Goal: Contribute content: Add original content to the website for others to see

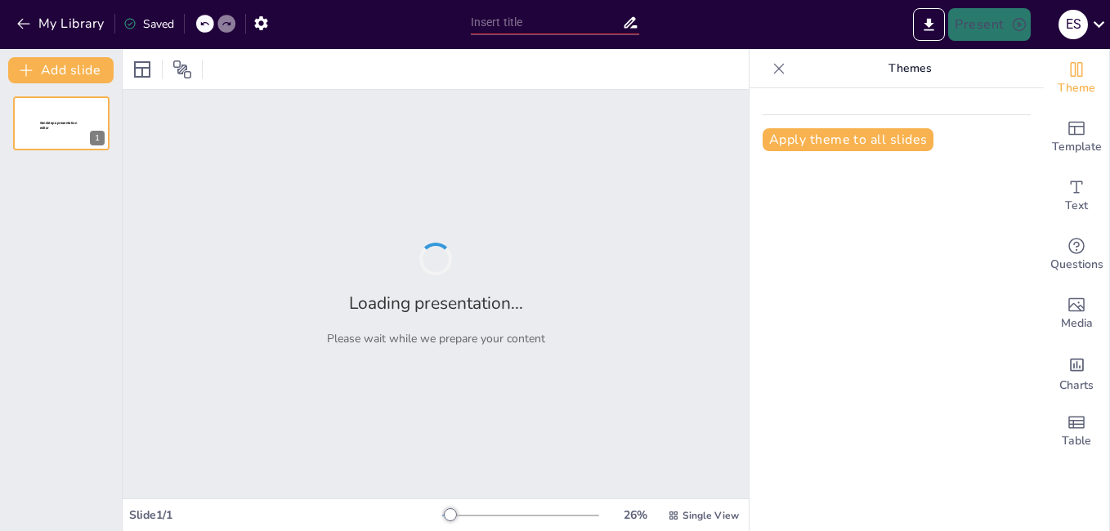
type input "Entendiendo la Inducción Electrostática: Un Viaje a lo Invisible"
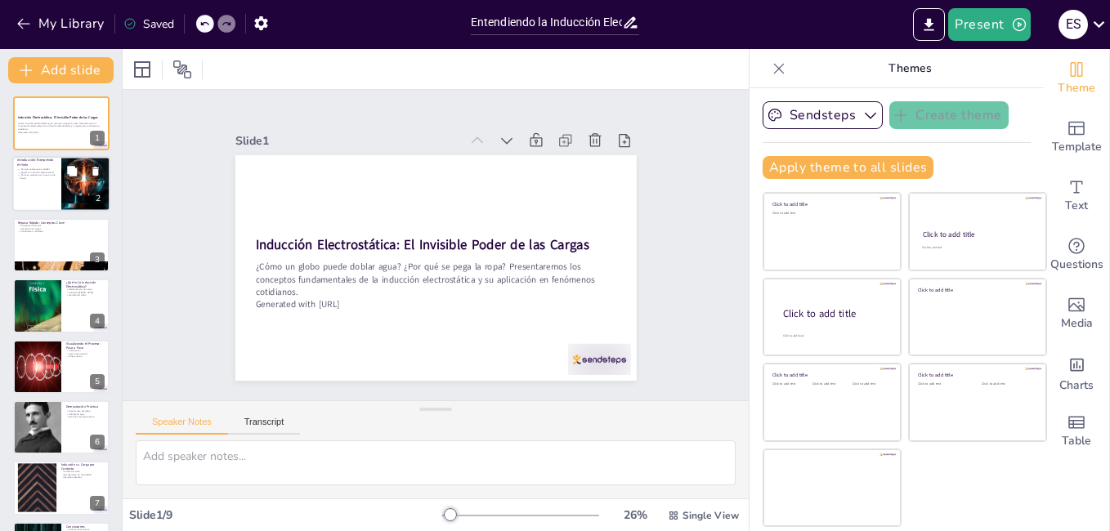
click at [53, 189] on div at bounding box center [61, 185] width 98 height 56
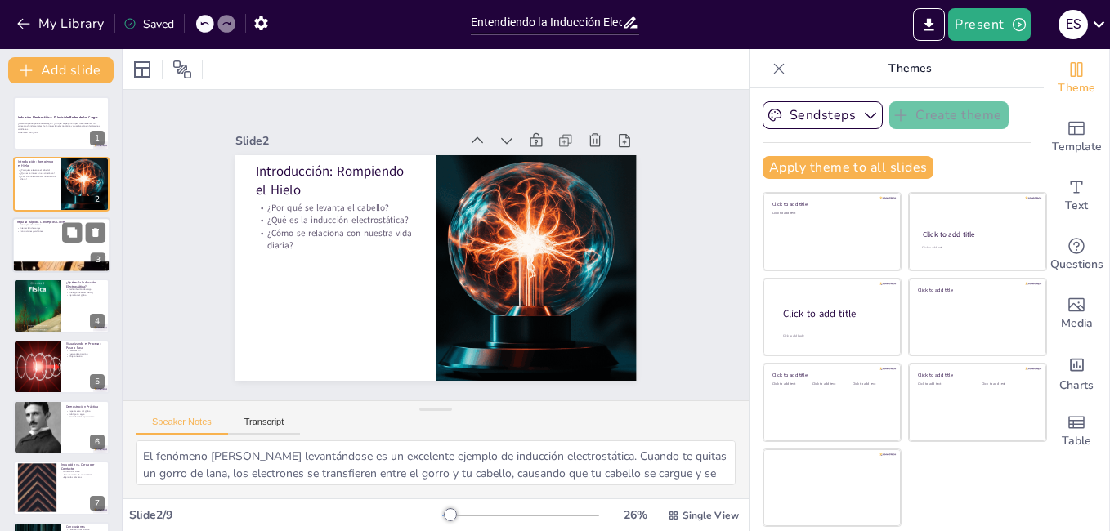
click at [37, 250] on div at bounding box center [61, 246] width 98 height 56
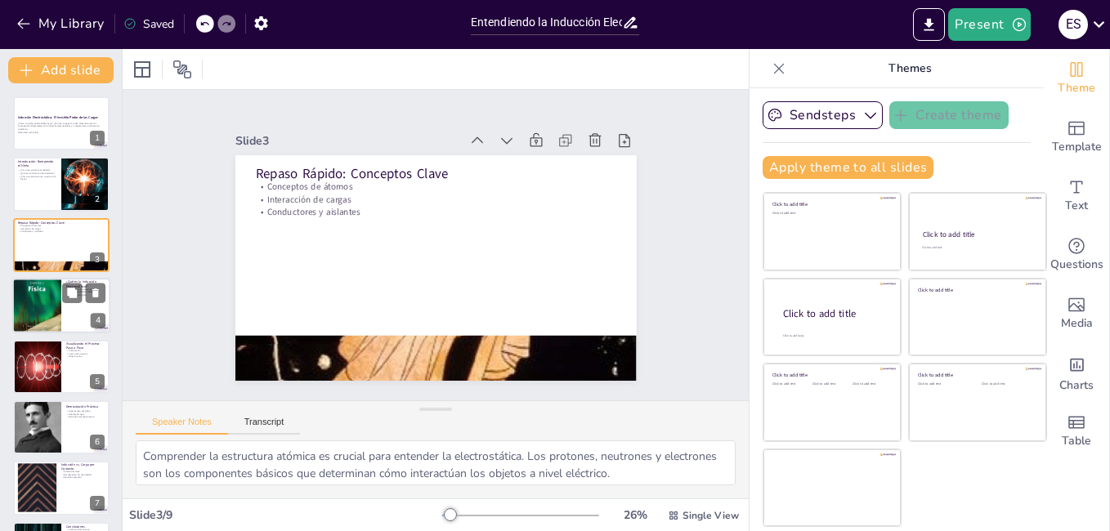
click at [37, 298] on div at bounding box center [36, 306] width 49 height 65
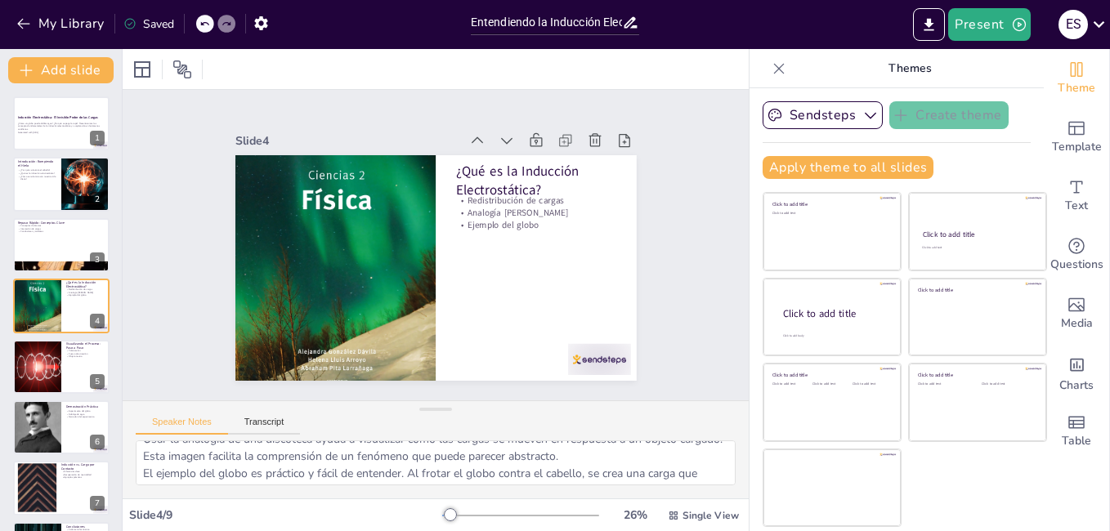
scroll to position [90, 0]
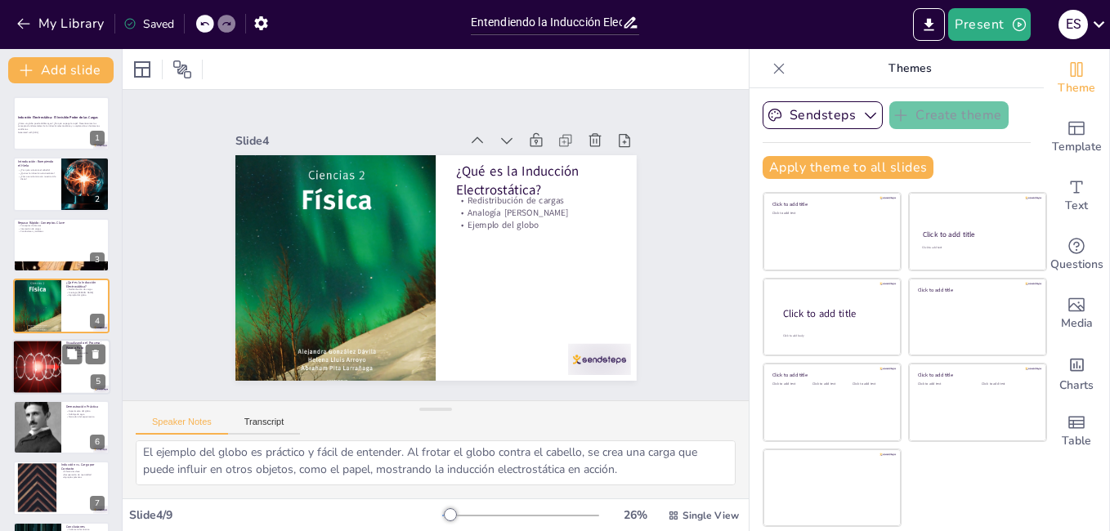
click at [62, 380] on div at bounding box center [61, 367] width 98 height 56
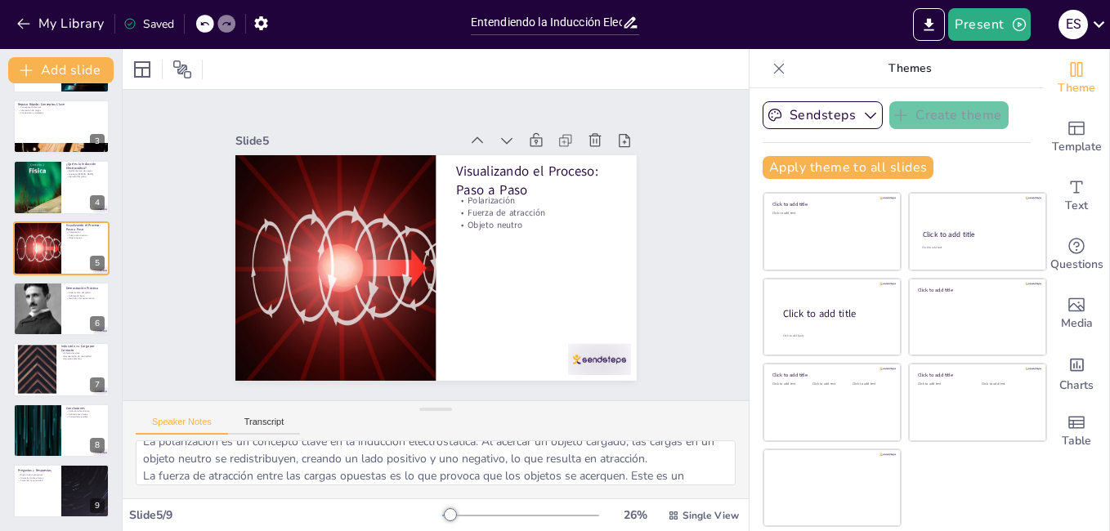
scroll to position [0, 0]
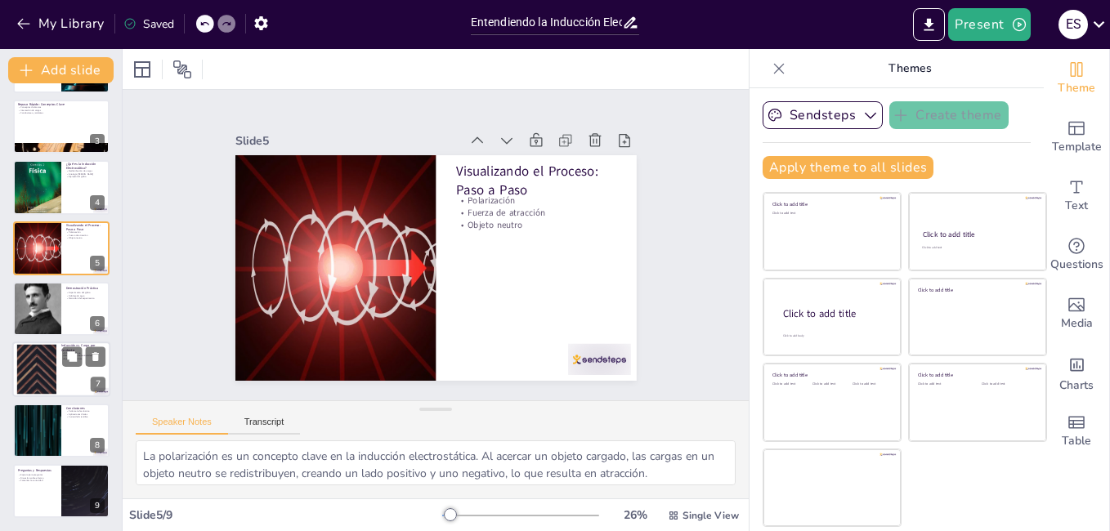
click at [54, 379] on div at bounding box center [37, 370] width 88 height 50
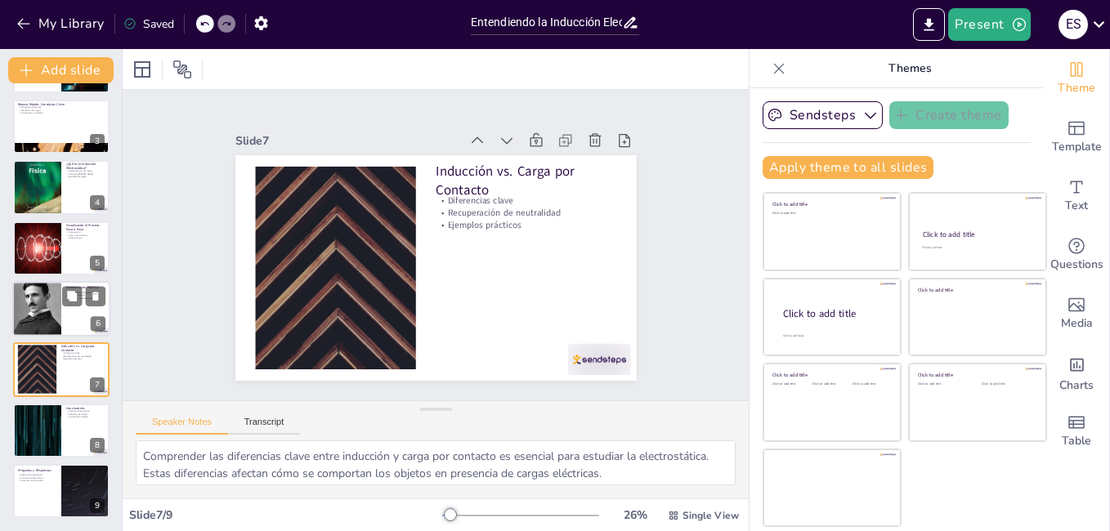
click at [63, 310] on div at bounding box center [61, 309] width 98 height 56
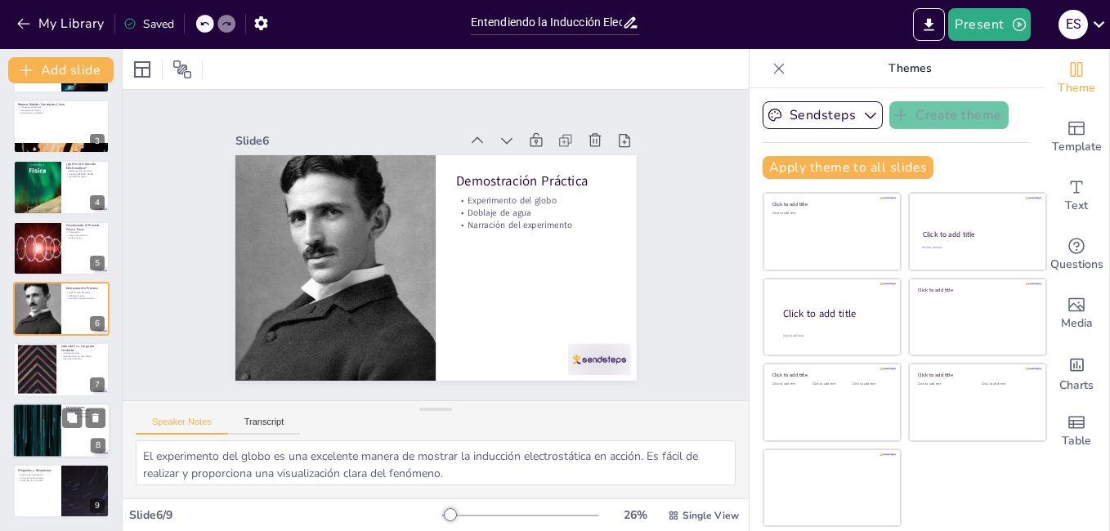
click at [28, 431] on div at bounding box center [37, 431] width 98 height 56
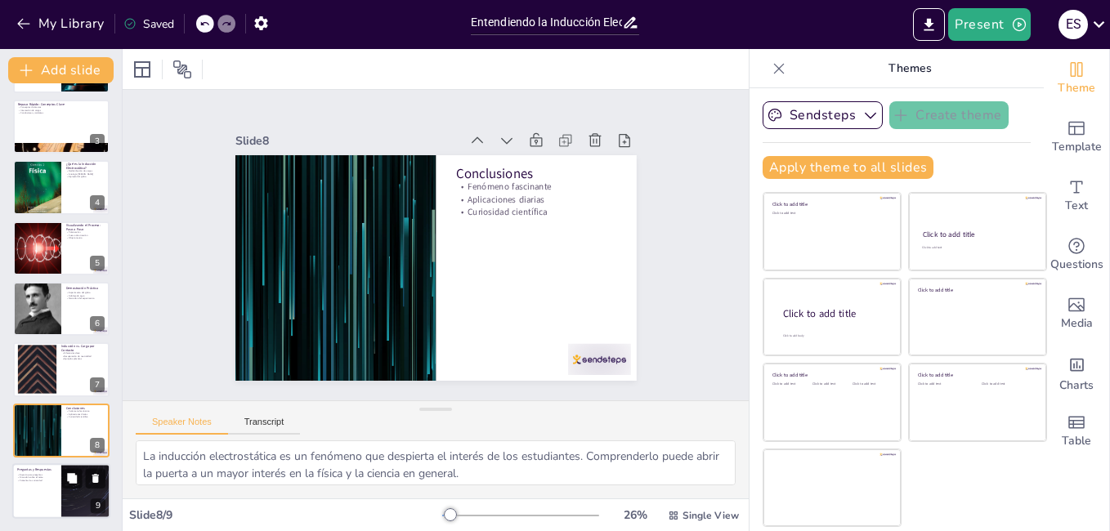
click at [52, 473] on p "Espacio para preguntas" at bounding box center [36, 474] width 39 height 3
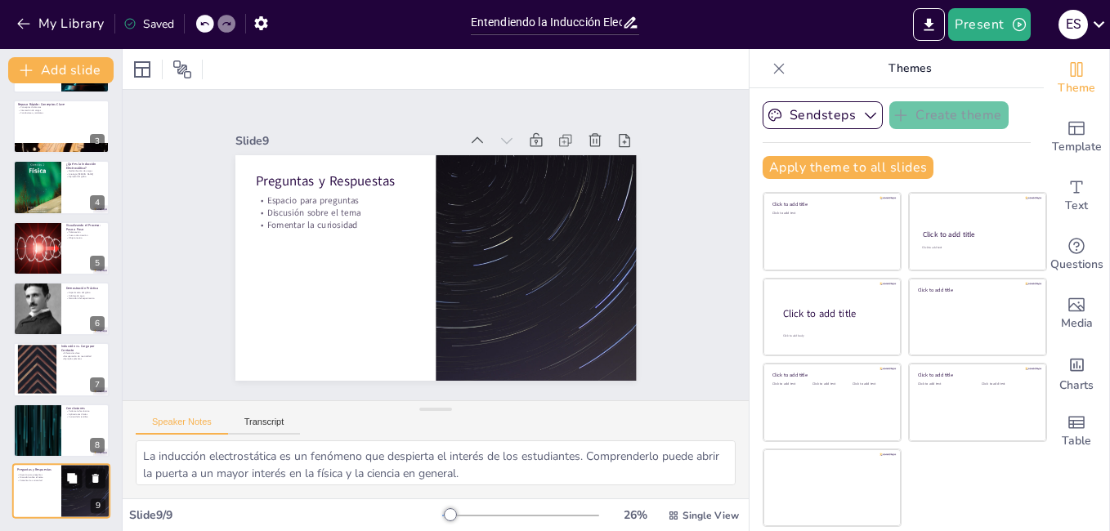
type textarea "Abrir el espacio para preguntas es crucial para fomentar la interacción y la pa…"
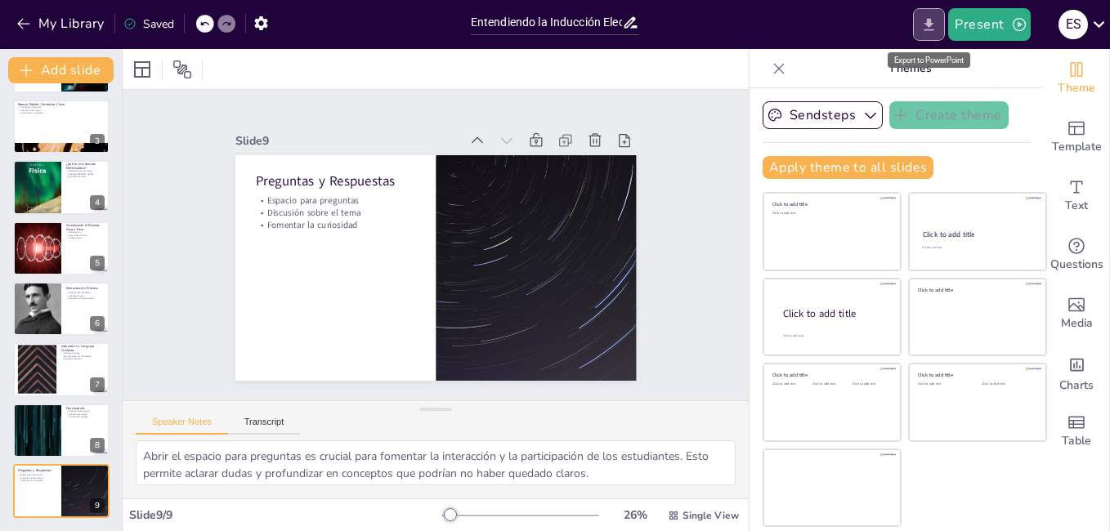
click at [935, 24] on icon "Export to PowerPoint" at bounding box center [929, 24] width 17 height 17
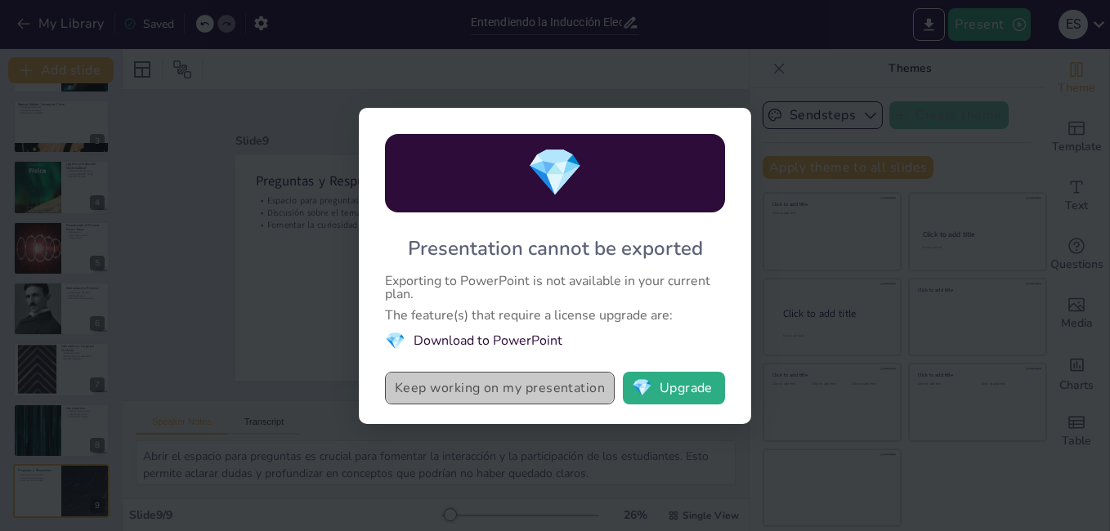
click at [496, 385] on button "Keep working on my presentation" at bounding box center [500, 388] width 230 height 33
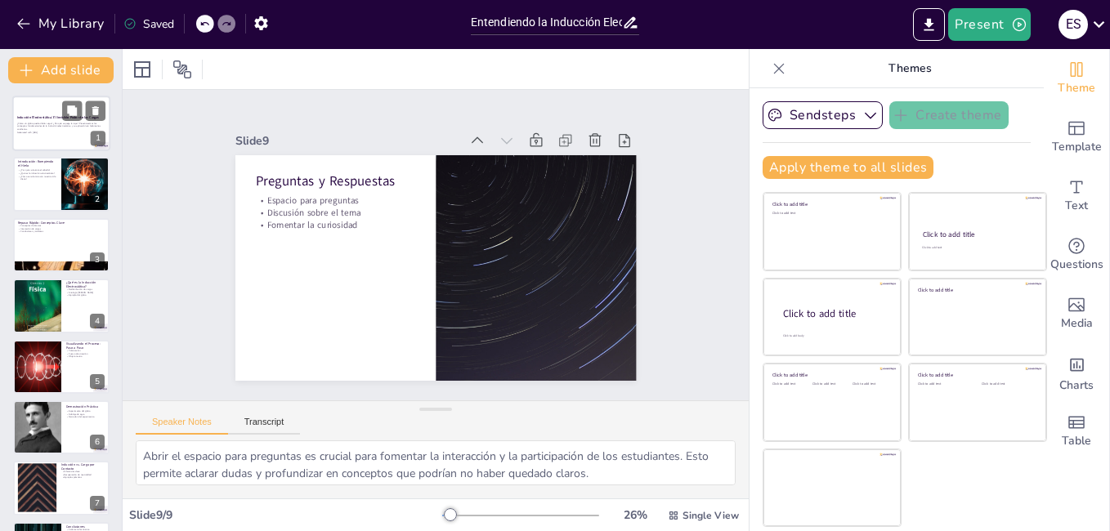
click at [58, 107] on div at bounding box center [61, 124] width 98 height 56
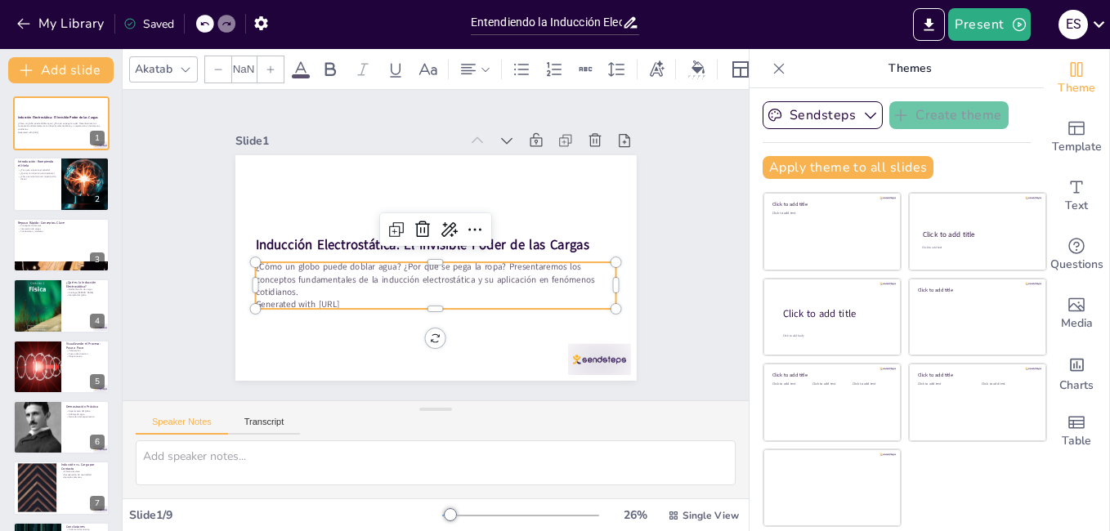
click at [285, 231] on p "Generated with [URL]" at bounding box center [449, 187] width 356 height 87
type input "32"
click at [365, 290] on p "¿Cómo un globo puede doblar agua? ¿Por qué se pega la ropa? Presentaremos los c…" at bounding box center [415, 273] width 314 height 243
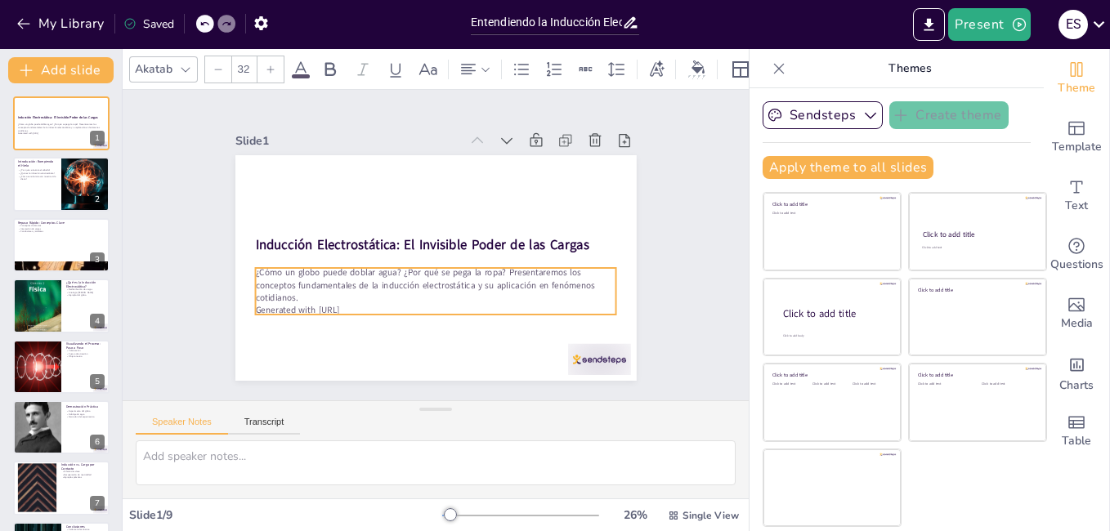
click at [365, 290] on p "¿Cómo un globo puede doblar agua? ¿Por qué se pega la ropa? Presentaremos los c…" at bounding box center [415, 279] width 331 height 213
drag, startPoint x: 360, startPoint y: 302, endPoint x: 253, endPoint y: 303, distance: 106.3
click at [262, 303] on p "Generated with [URL]" at bounding box center [387, 288] width 251 height 276
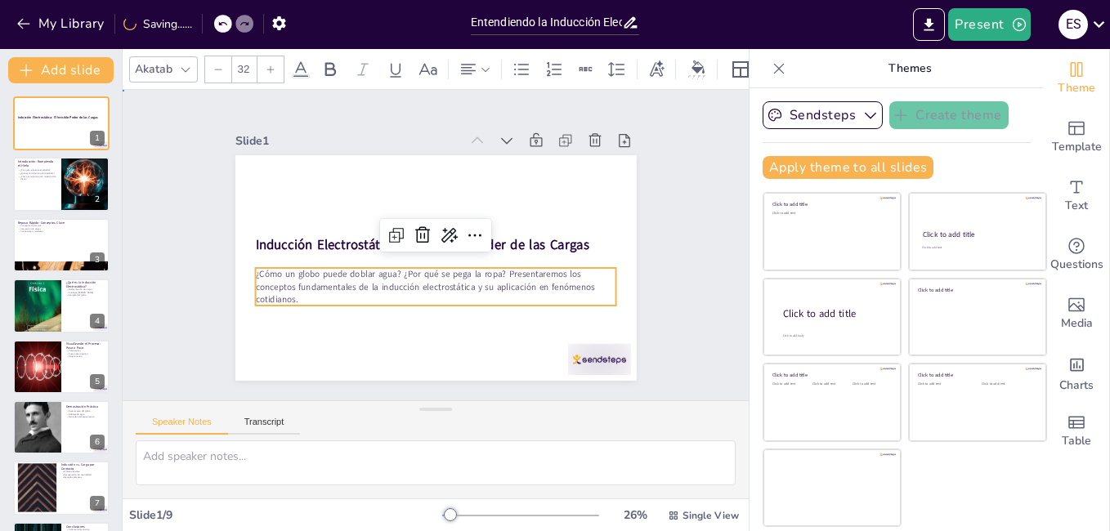
click at [151, 262] on div "Slide 1 Inducción Electrostática: El Invisible Poder de las Cargas ¿Cómo un glo…" at bounding box center [436, 245] width 698 height 539
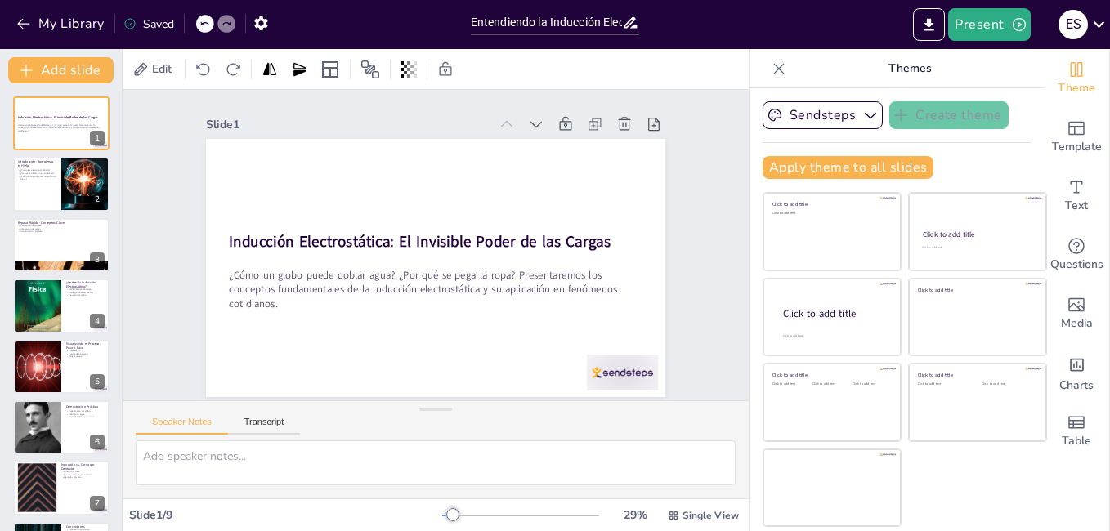
click at [771, 73] on icon at bounding box center [779, 69] width 16 height 16
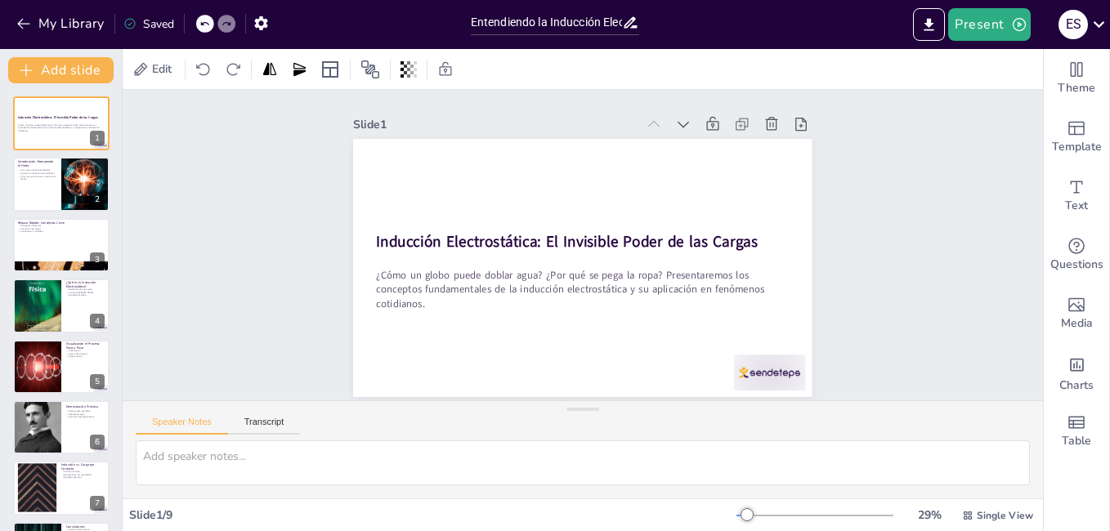
scroll to position [6, 0]
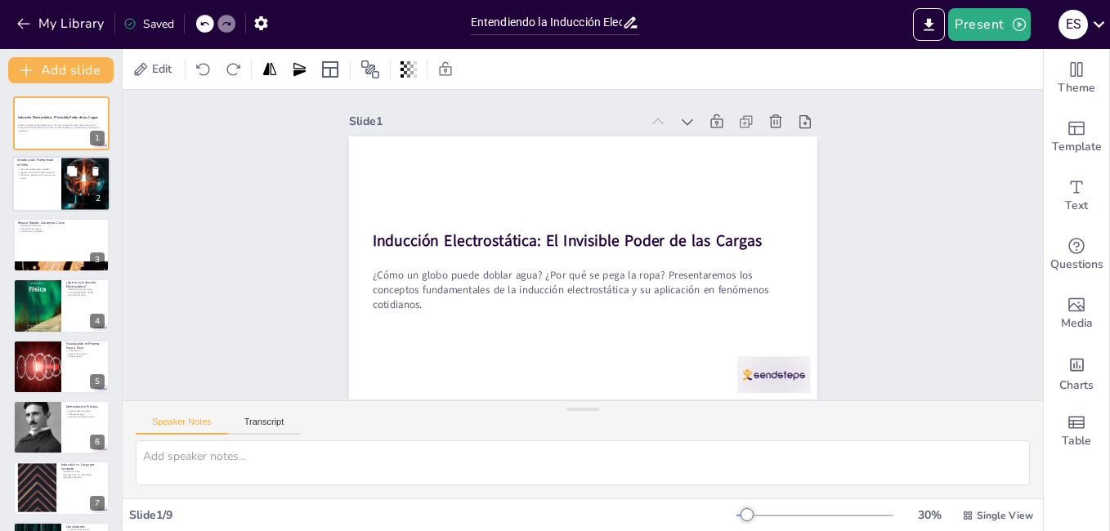
click at [61, 186] on div at bounding box center [86, 185] width 99 height 56
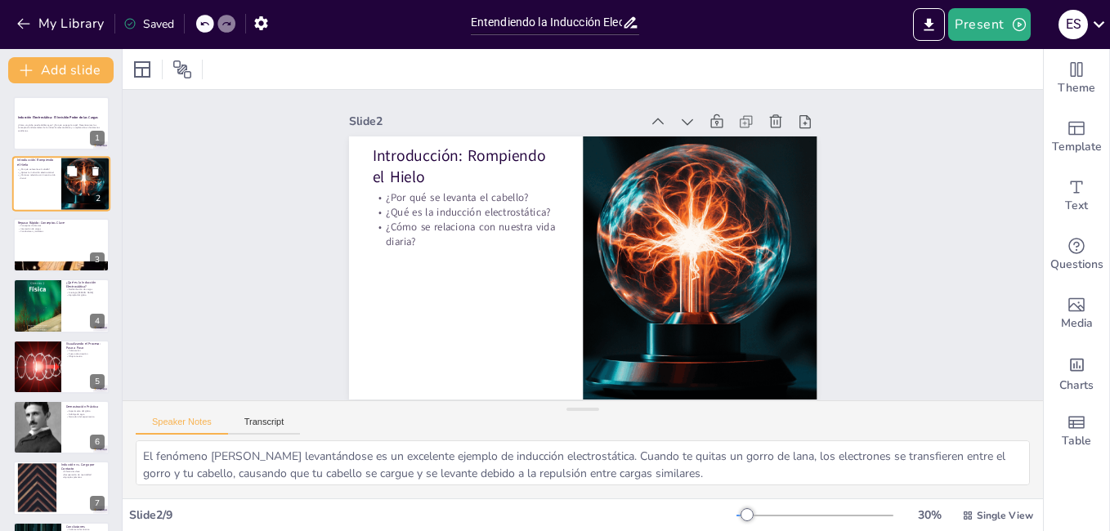
scroll to position [0, 0]
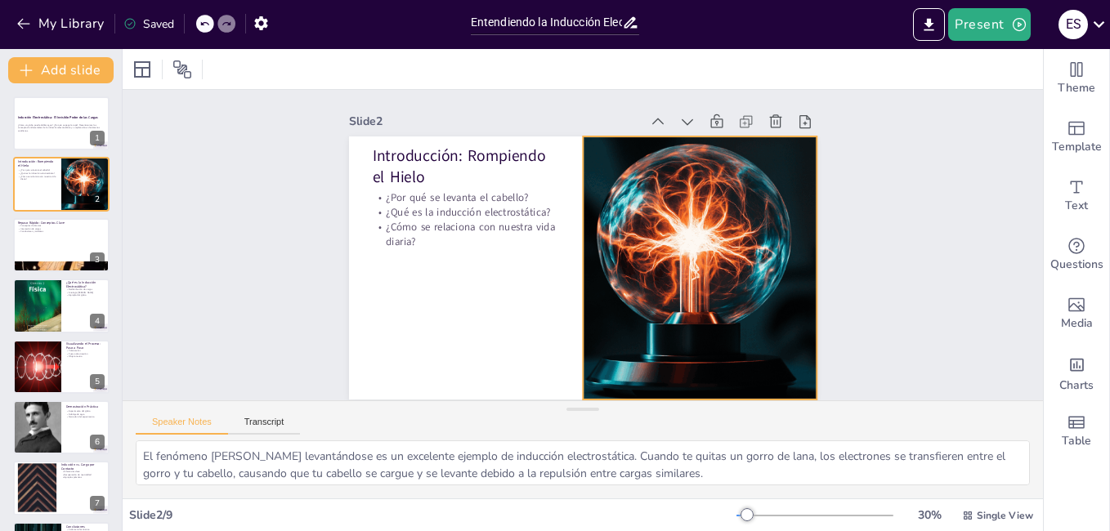
click at [661, 278] on div at bounding box center [568, 127] width 396 height 528
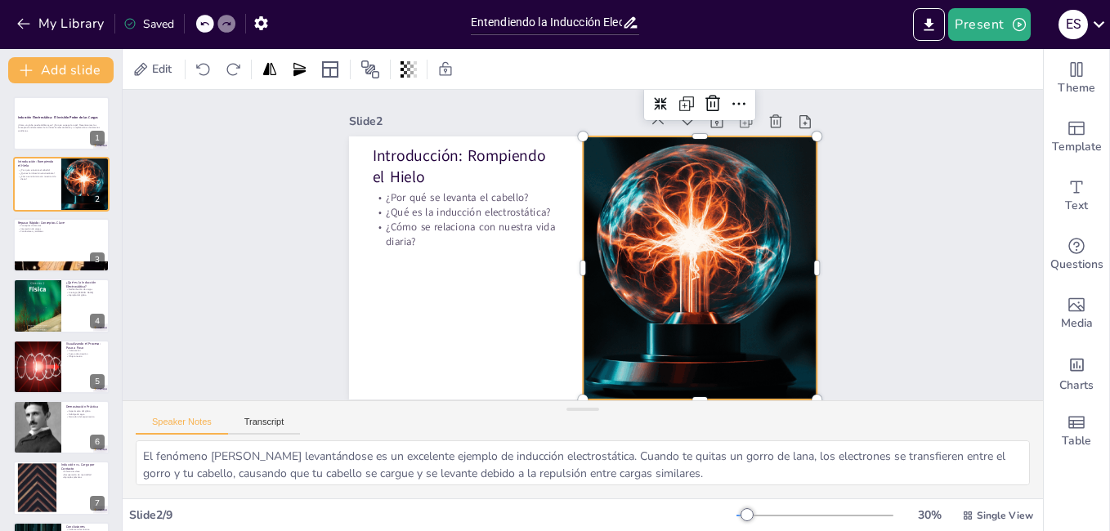
click at [851, 78] on div "Edit" at bounding box center [583, 69] width 921 height 40
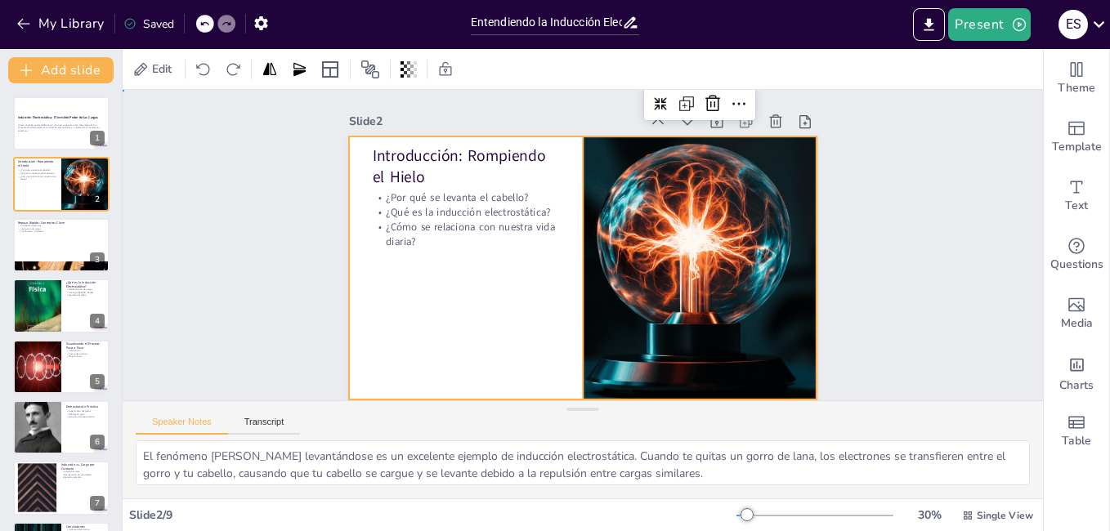
click at [412, 264] on div at bounding box center [583, 222] width 469 height 263
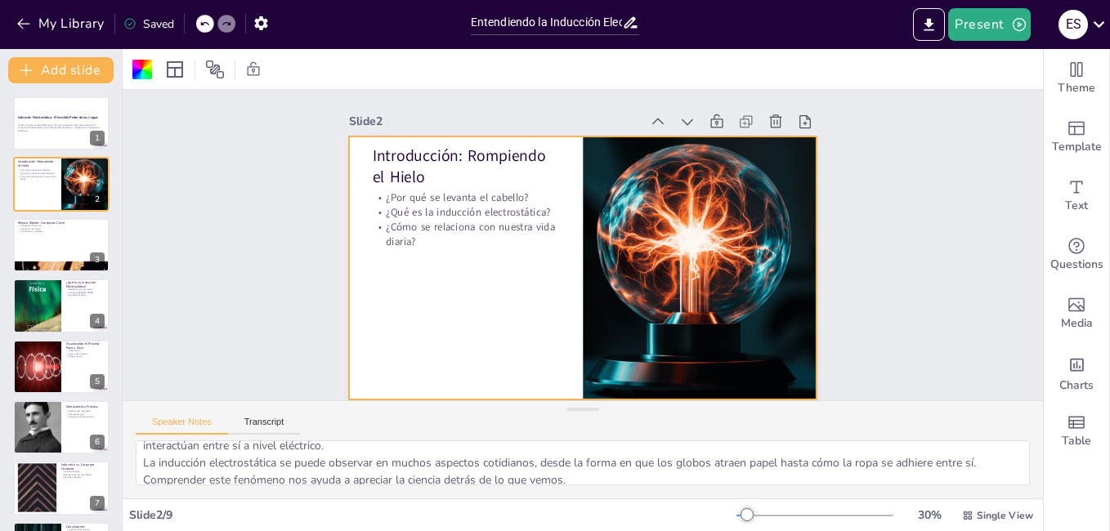
scroll to position [73, 0]
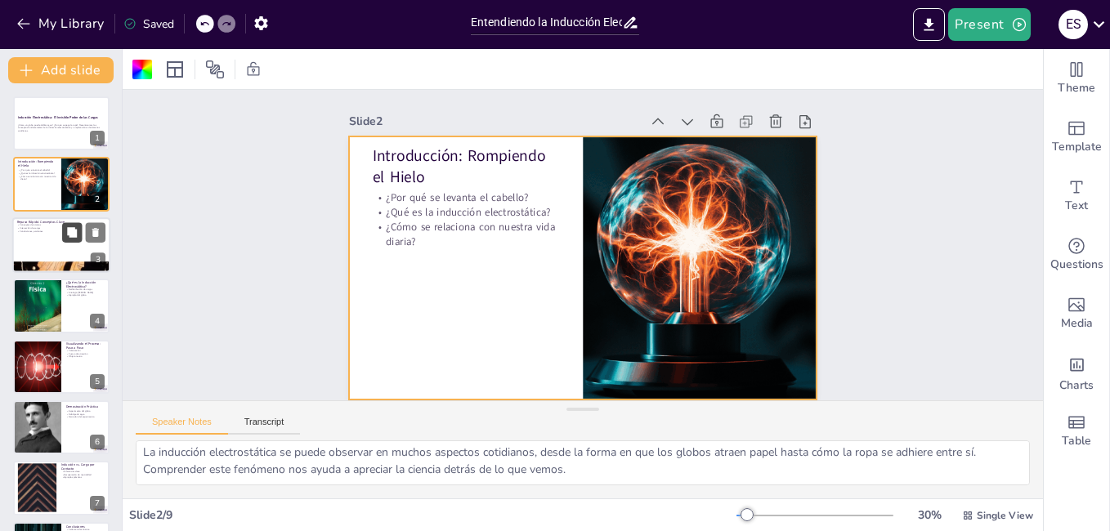
click at [71, 240] on button at bounding box center [72, 232] width 20 height 20
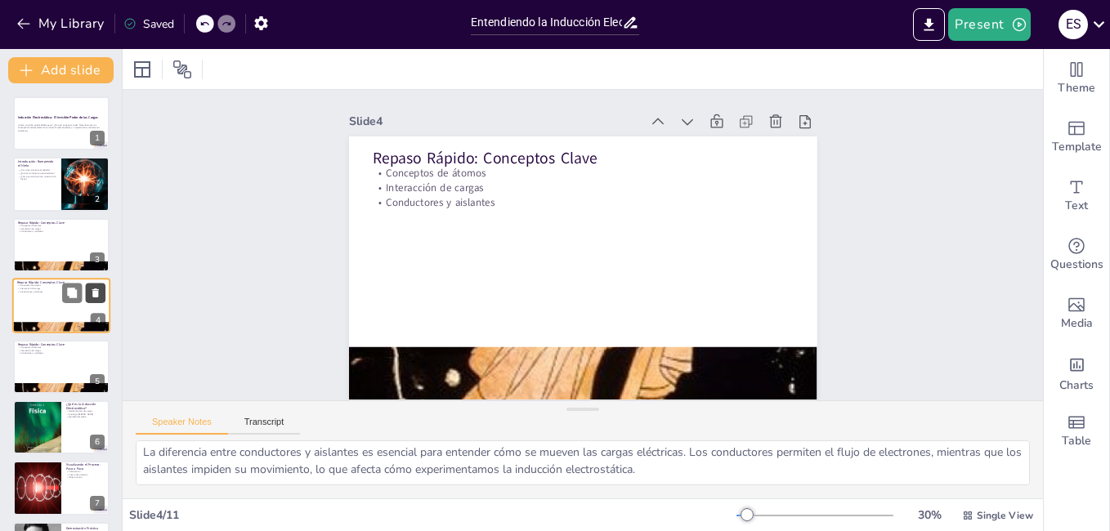
scroll to position [11, 0]
click at [96, 296] on icon at bounding box center [95, 293] width 7 height 9
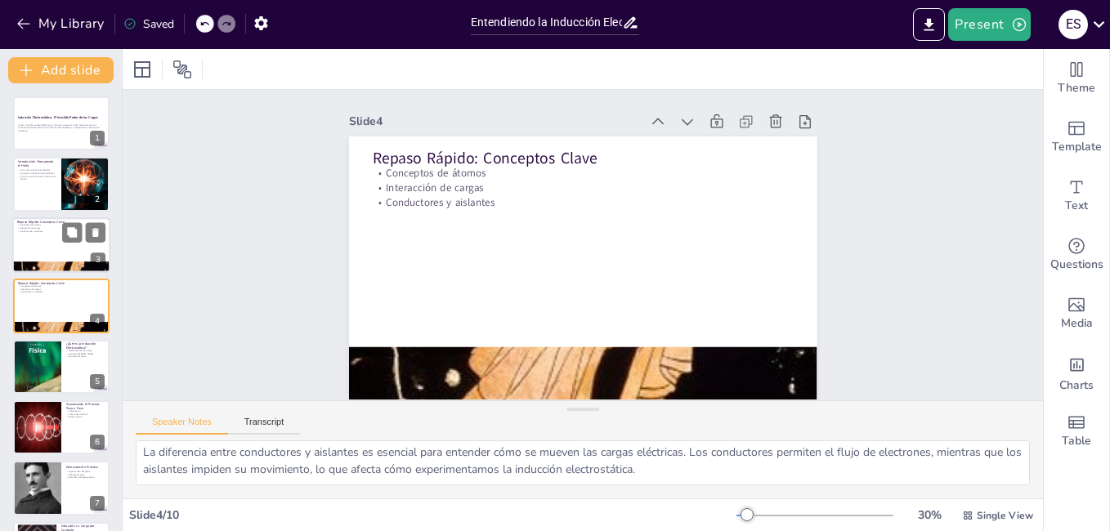
click at [47, 247] on div at bounding box center [61, 246] width 98 height 56
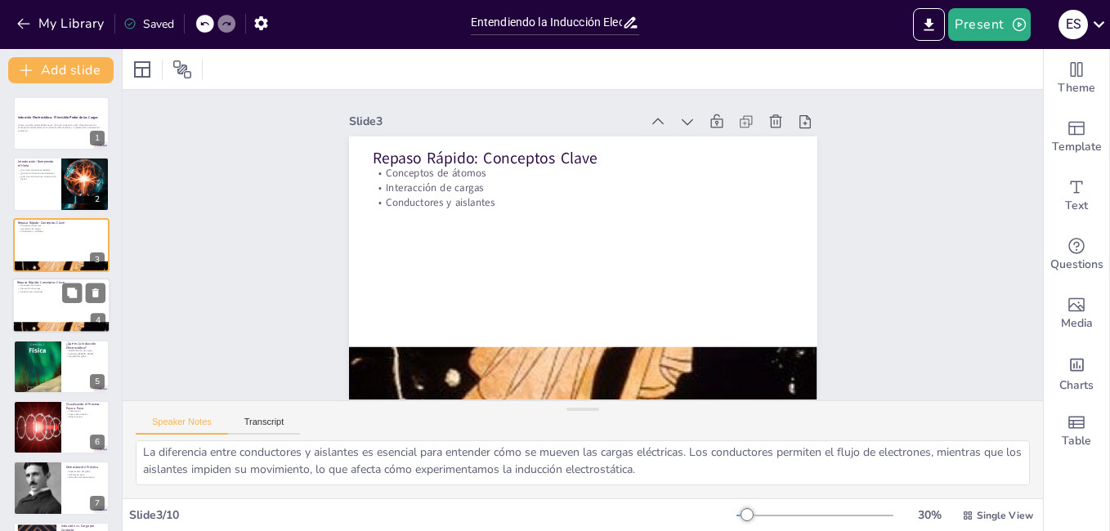
click at [53, 291] on p "Conductores y aislantes" at bounding box center [61, 292] width 88 height 3
click at [102, 291] on button at bounding box center [96, 294] width 20 height 20
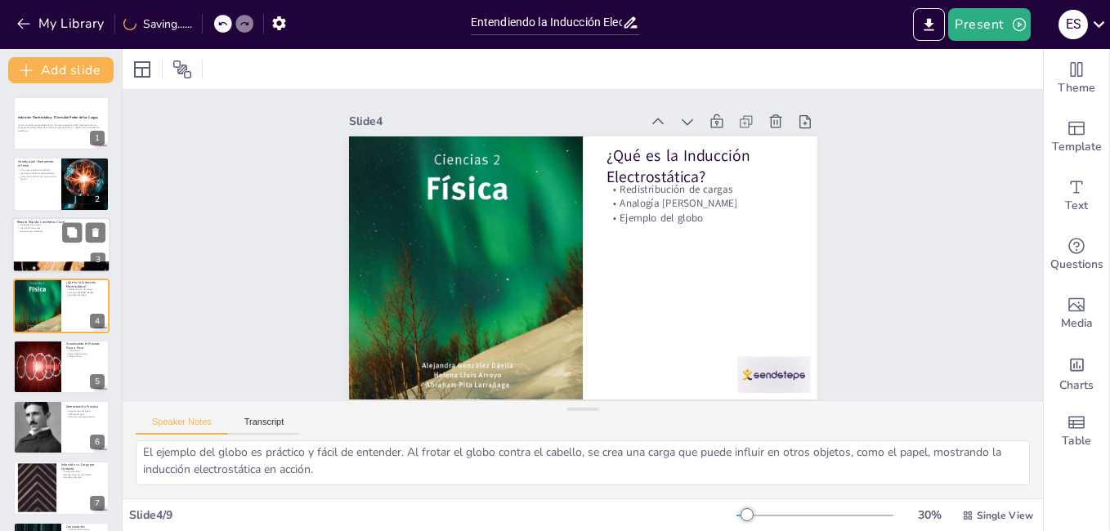
click at [52, 243] on div at bounding box center [61, 246] width 98 height 56
type textarea "Comprender la estructura atómica es crucial para entender la electrostática. Lo…"
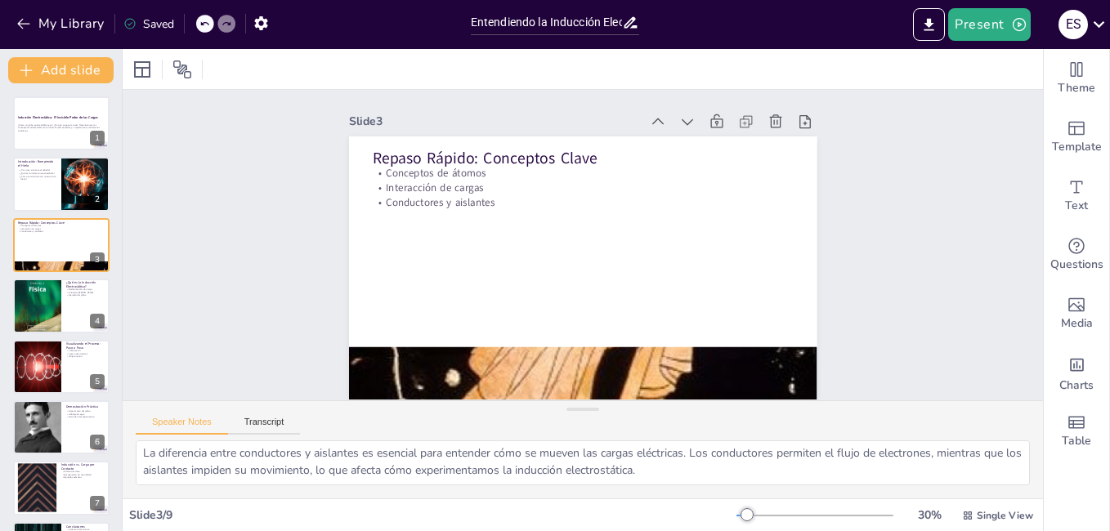
scroll to position [73, 0]
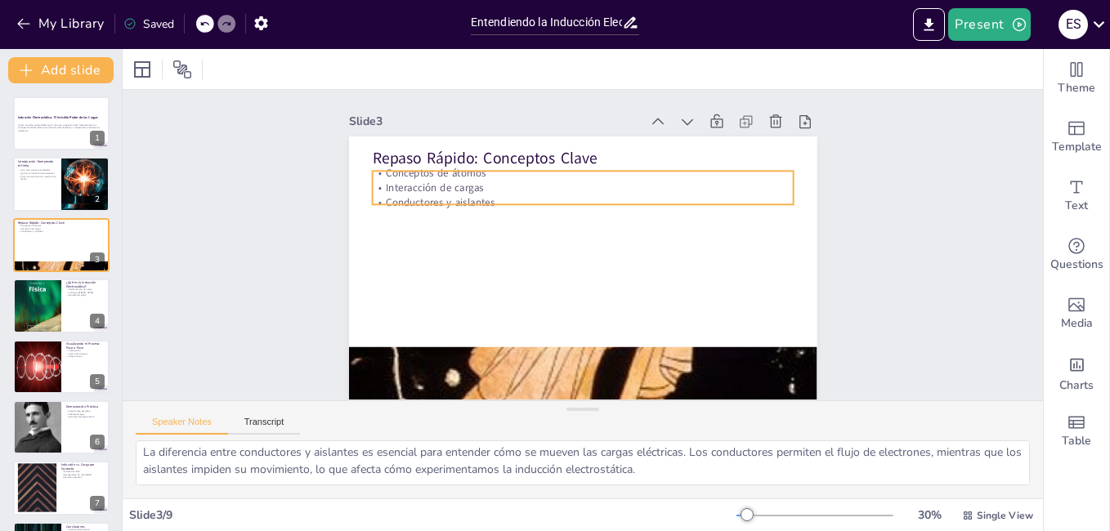
click at [484, 195] on p "Conductores y aislantes" at bounding box center [612, 213] width 323 height 293
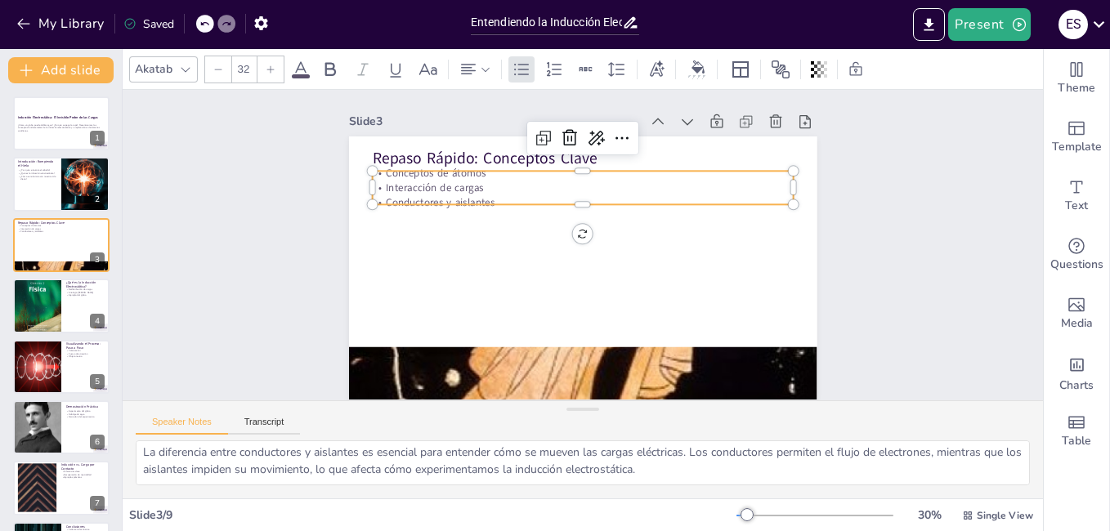
click at [552, 195] on p "Conductores y aislantes" at bounding box center [624, 259] width 144 height 406
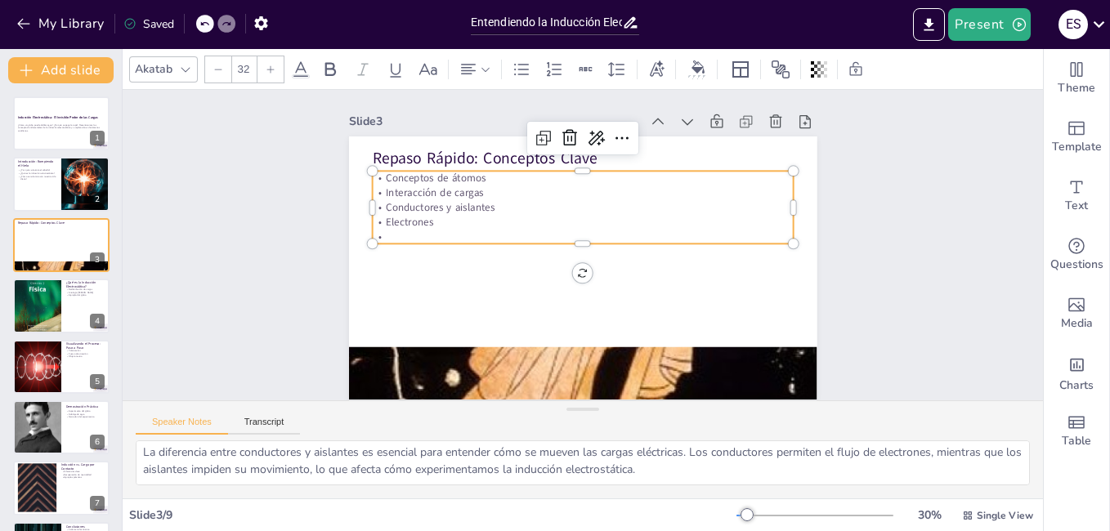
click at [563, 231] on p at bounding box center [592, 244] width 59 height 420
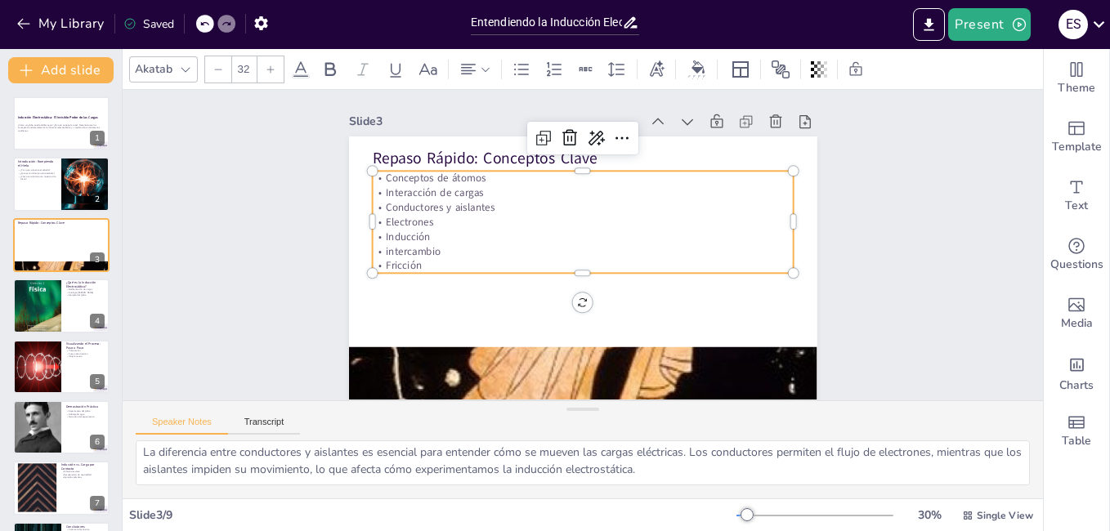
click at [889, 217] on div "Slide 1 Inducción Electrostática: El Invisible Poder de las Cargas ¿Cómo un glo…" at bounding box center [582, 245] width 971 height 580
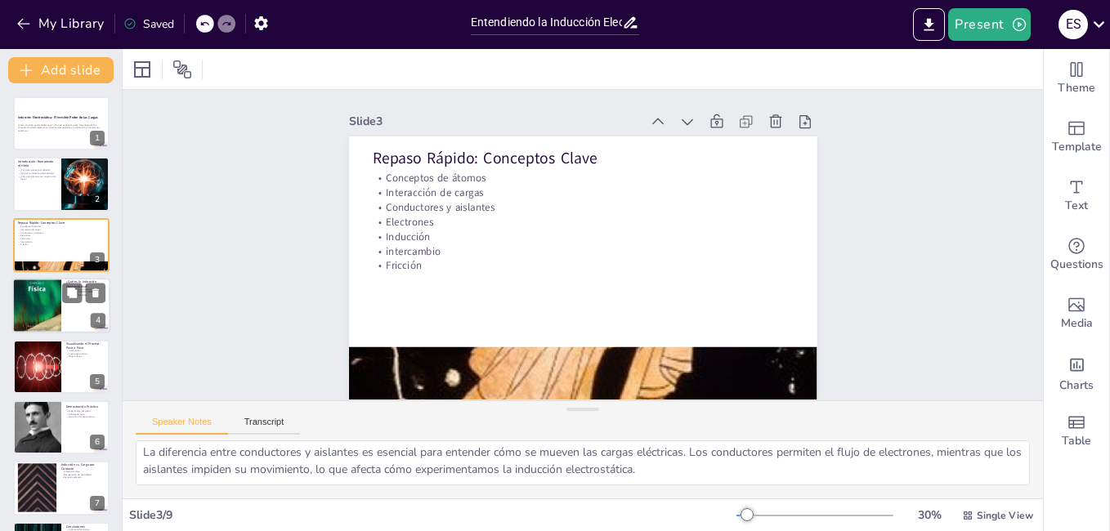
click at [48, 299] on div at bounding box center [36, 306] width 49 height 65
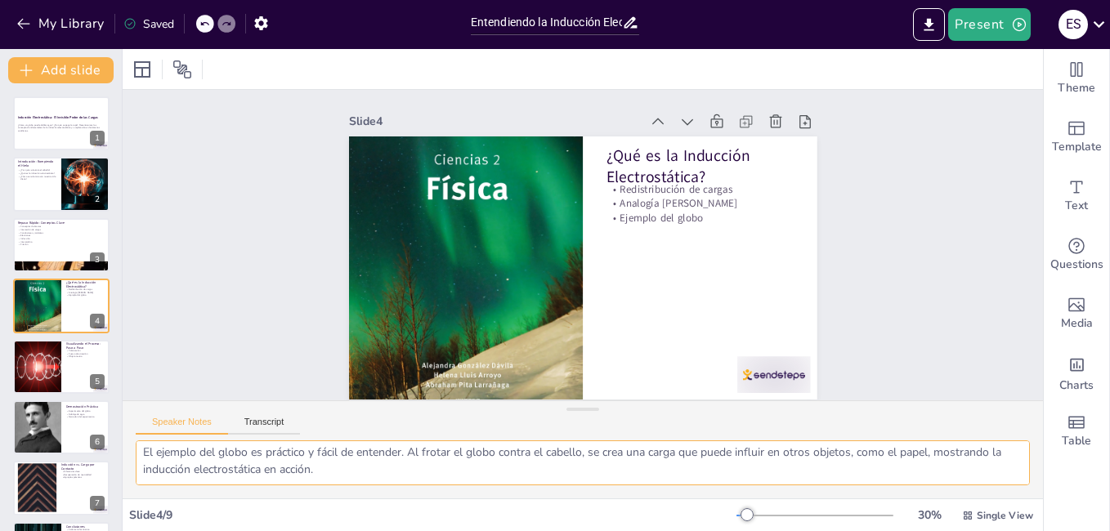
drag, startPoint x: 585, startPoint y: 460, endPoint x: 392, endPoint y: 465, distance: 193.0
click at [392, 465] on textarea "La redistribución de cargas es el núcleo de la inducción electrostática. Este p…" at bounding box center [583, 463] width 895 height 45
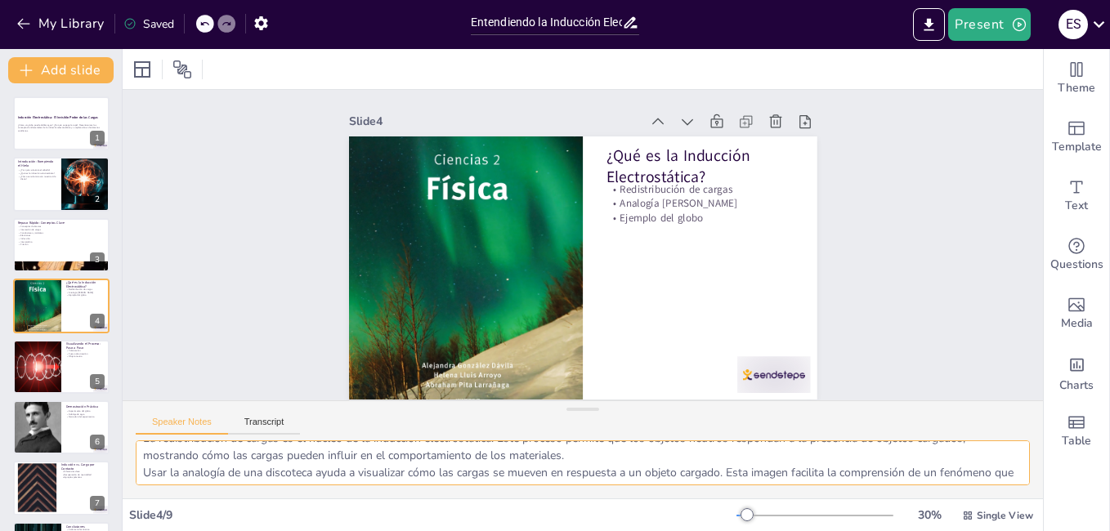
scroll to position [0, 0]
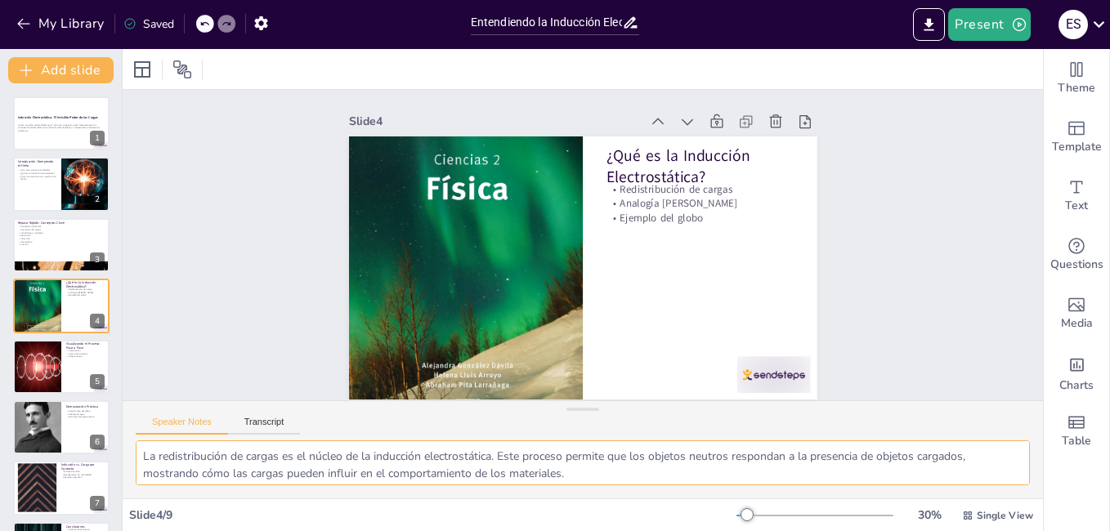
click at [585, 475] on textarea "La redistribución de cargas es el núcleo de la inducción electrostática. Este p…" at bounding box center [583, 463] width 895 height 45
drag, startPoint x: 585, startPoint y: 475, endPoint x: 140, endPoint y: 449, distance: 445.6
click at [140, 449] on textarea "La redistribución de cargas es el núcleo de la inducción electrostática. Este p…" at bounding box center [583, 463] width 895 height 45
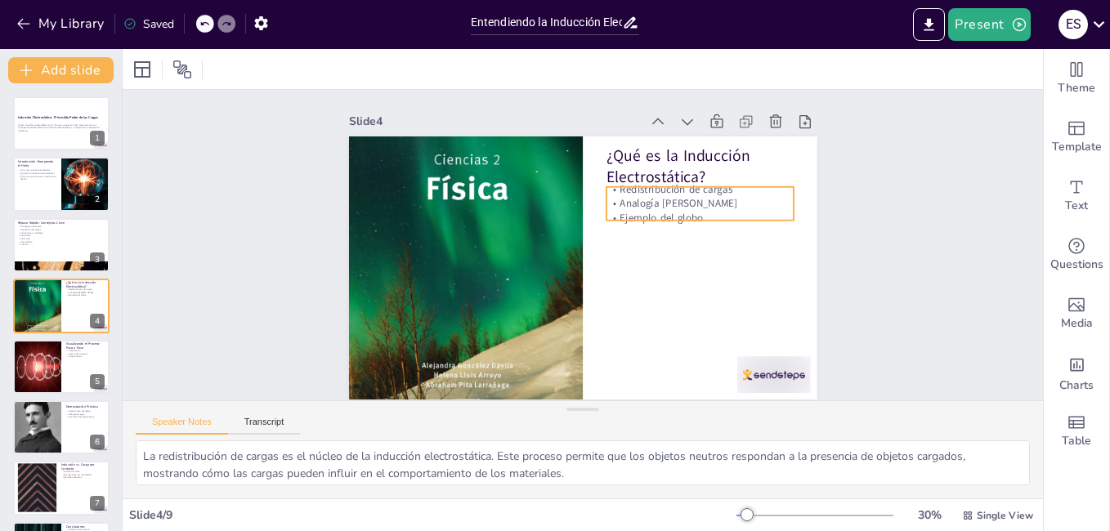
click at [696, 235] on p "Analogía [PERSON_NAME]" at bounding box center [686, 315] width 122 height 160
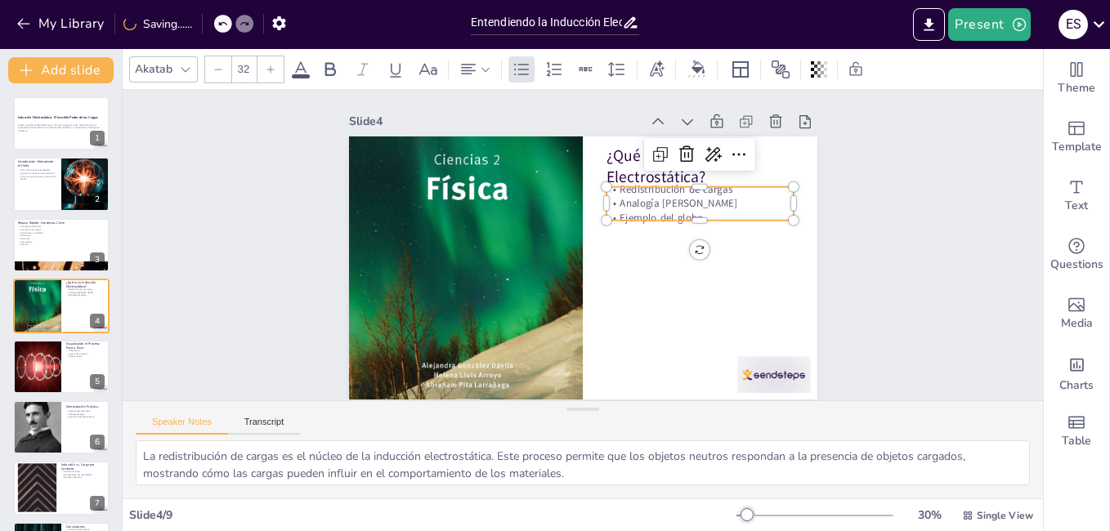
click at [541, 205] on p "Analogía [PERSON_NAME]" at bounding box center [480, 175] width 122 height 160
click at [720, 210] on p "Analogía [PERSON_NAME]" at bounding box center [706, 254] width 177 height 89
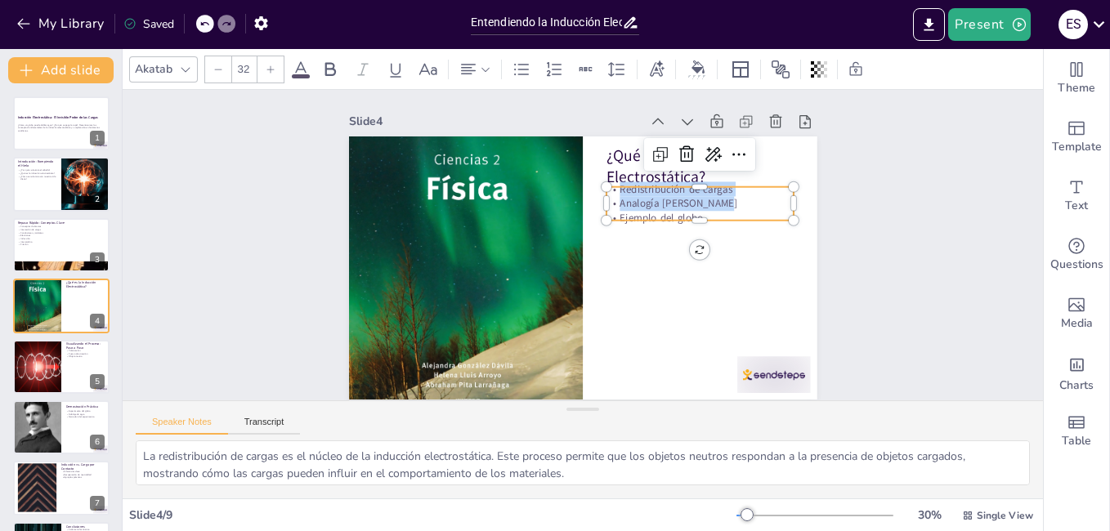
drag, startPoint x: 714, startPoint y: 207, endPoint x: 591, endPoint y: 194, distance: 123.3
click at [591, 194] on div "¿Qué es la Inducción Electrostática? Redistribución de cargas Analogía [PERSON_…" at bounding box center [563, 234] width 462 height 537
drag, startPoint x: 716, startPoint y: 216, endPoint x: 602, endPoint y: 193, distance: 116.7
click at [613, 202] on div "Redistribución de cargas Analogía [PERSON_NAME] Ejemplo del globo" at bounding box center [705, 268] width 184 height 132
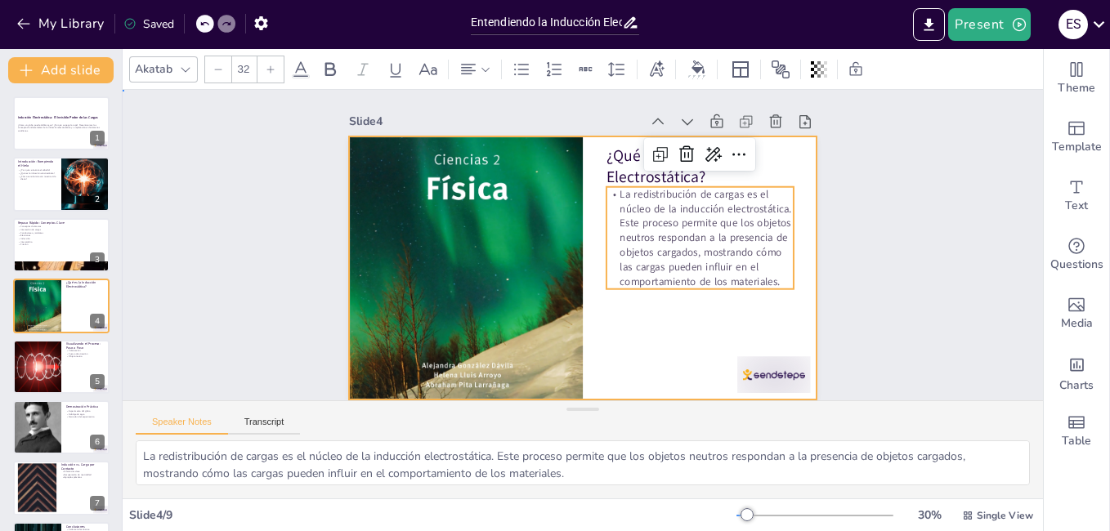
click at [772, 334] on div at bounding box center [571, 265] width 537 height 462
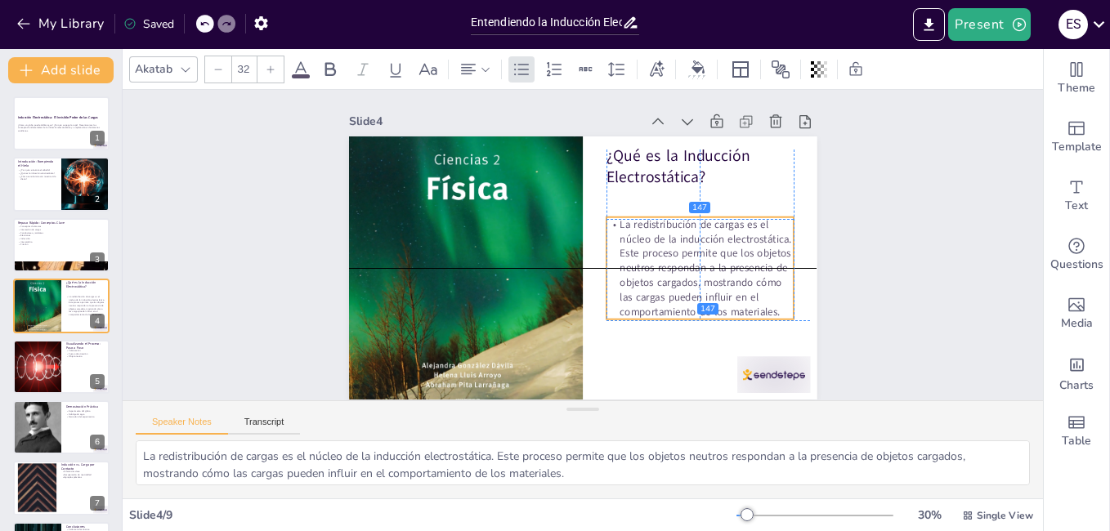
drag, startPoint x: 719, startPoint y: 258, endPoint x: 719, endPoint y: 288, distance: 30.3
click at [612, 288] on p "La redistribución de cargas es el núcleo de la inducción electrostática. Este p…" at bounding box center [560, 362] width 102 height 187
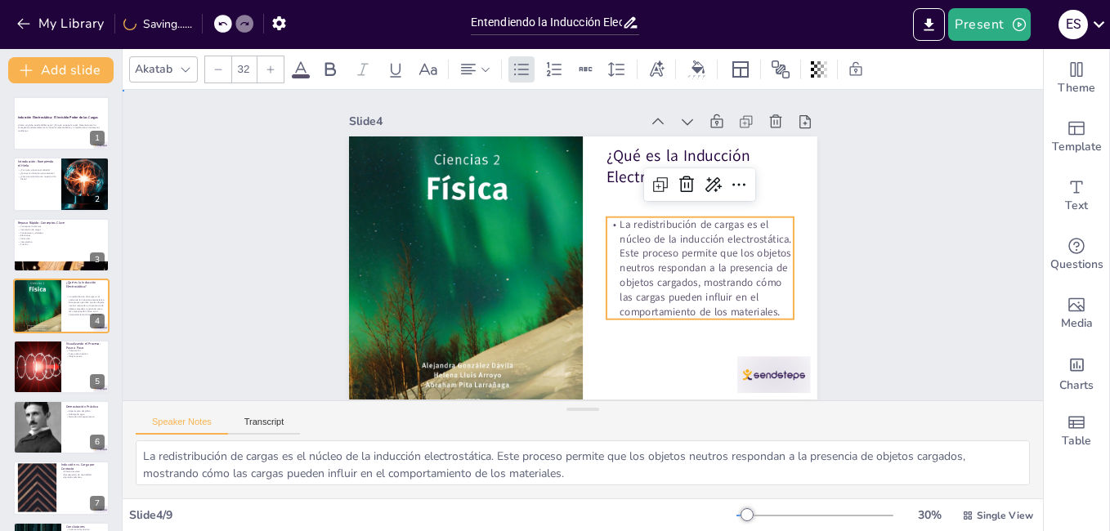
click at [786, 283] on div "Slide 1 Inducción Electrostática: El Invisible Poder de las Cargas ¿Cómo un glo…" at bounding box center [583, 245] width 406 height 949
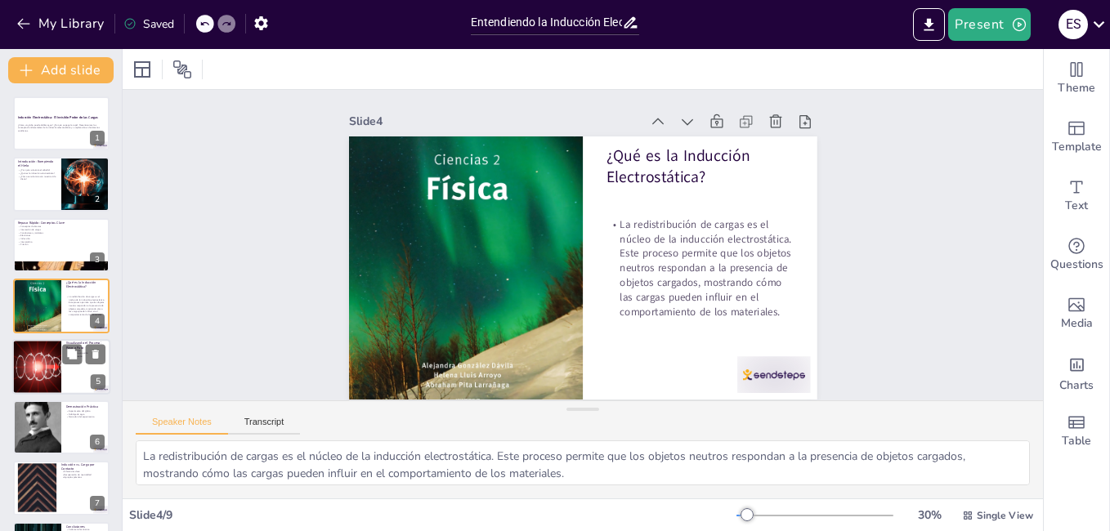
click at [33, 370] on div at bounding box center [37, 367] width 98 height 56
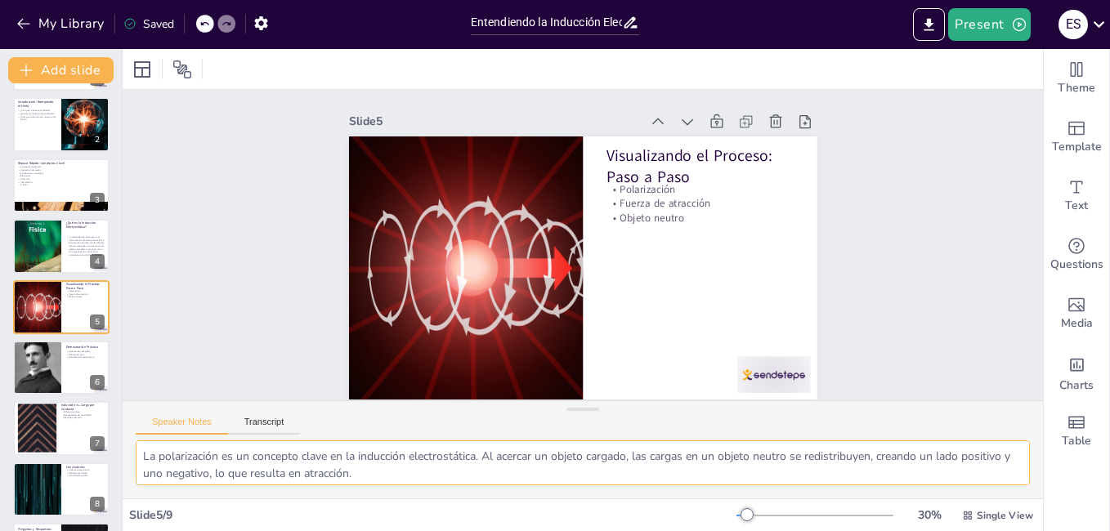
drag, startPoint x: 138, startPoint y: 455, endPoint x: 414, endPoint y: 469, distance: 275.9
click at [414, 469] on textarea "La polarización es un concepto clave en la inducción electrostática. Al acercar…" at bounding box center [583, 463] width 895 height 45
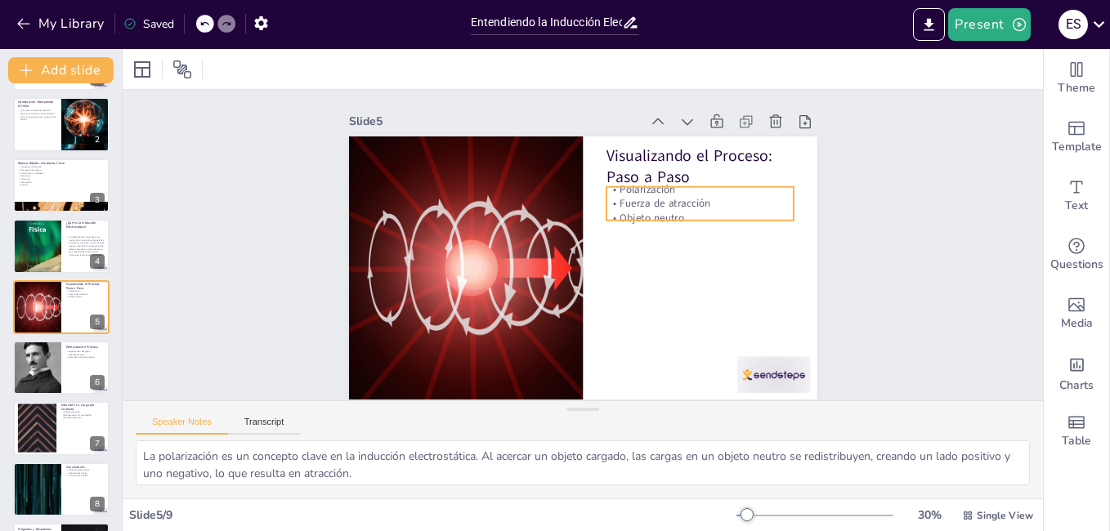
click at [678, 240] on p "Objeto neutro" at bounding box center [681, 314] width 136 height 149
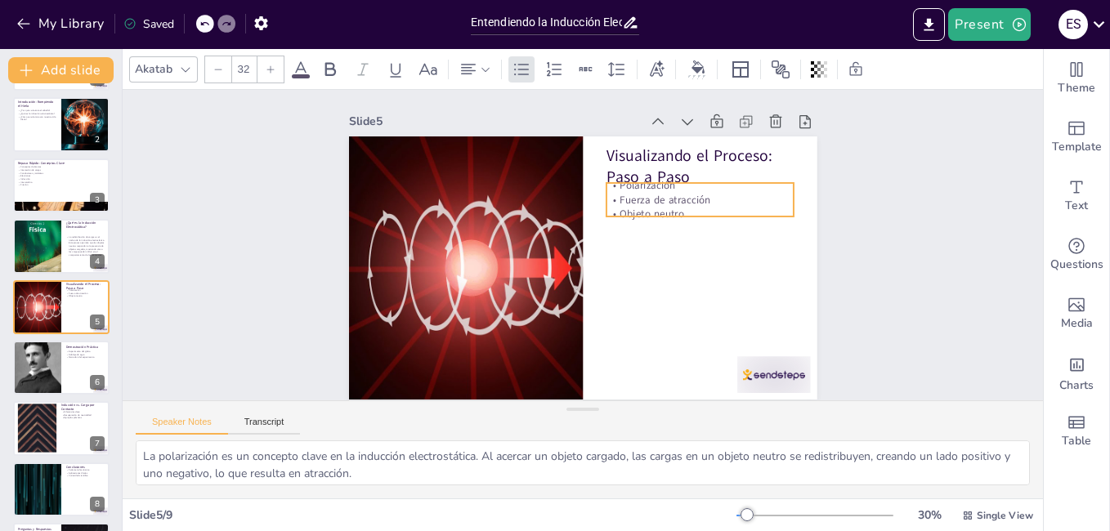
click at [678, 237] on p "Objeto neutro" at bounding box center [685, 311] width 137 height 149
click at [678, 232] on p "Objeto neutro" at bounding box center [691, 300] width 149 height 136
click at [678, 216] on p "Objeto neutro" at bounding box center [703, 252] width 182 height 72
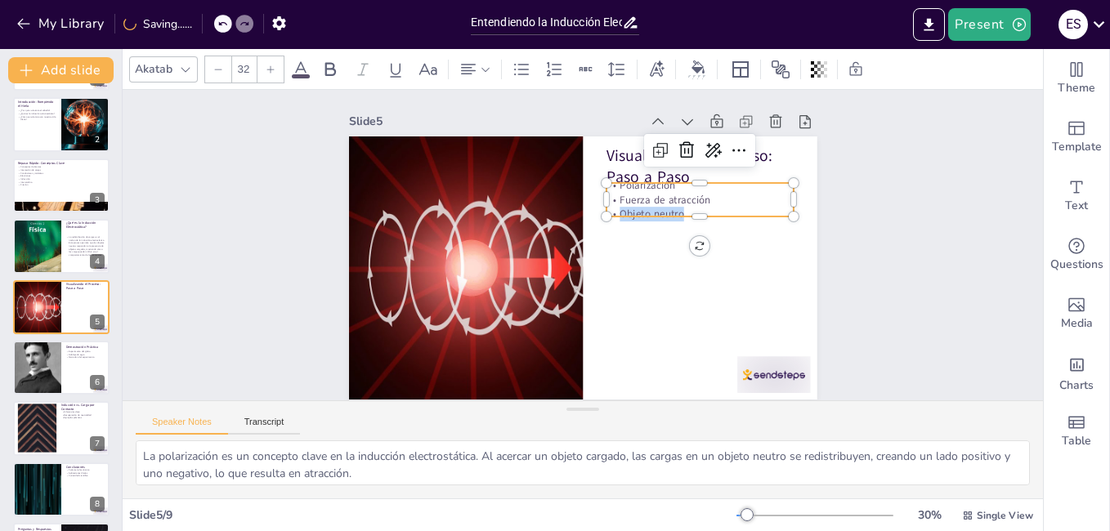
click at [612, 275] on p "Objeto neutro" at bounding box center [576, 366] width 72 height 182
click at [678, 213] on p "Objeto neutro" at bounding box center [704, 239] width 186 height 53
click at [678, 242] on p "Objeto neutro" at bounding box center [677, 322] width 122 height 160
click at [549, 211] on p "Objeto neutro" at bounding box center [482, 179] width 136 height 149
drag, startPoint x: 678, startPoint y: 211, endPoint x: 615, endPoint y: 182, distance: 69.5
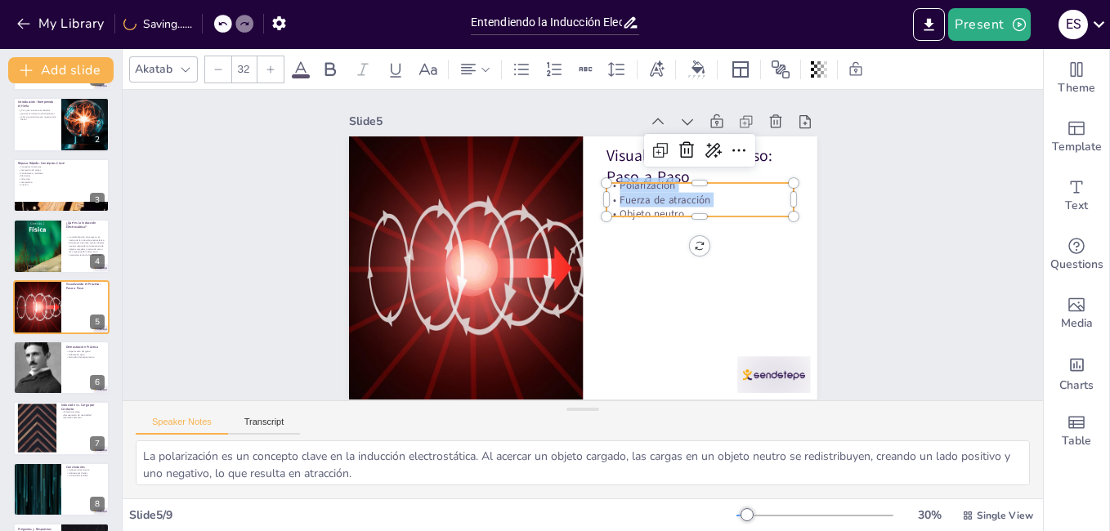
click at [615, 182] on div "Visualizando el Proceso: Paso a Paso Polarización Fuerza de atracción Objeto ne…" at bounding box center [561, 238] width 395 height 527
click at [678, 244] on div at bounding box center [677, 318] width 135 height 148
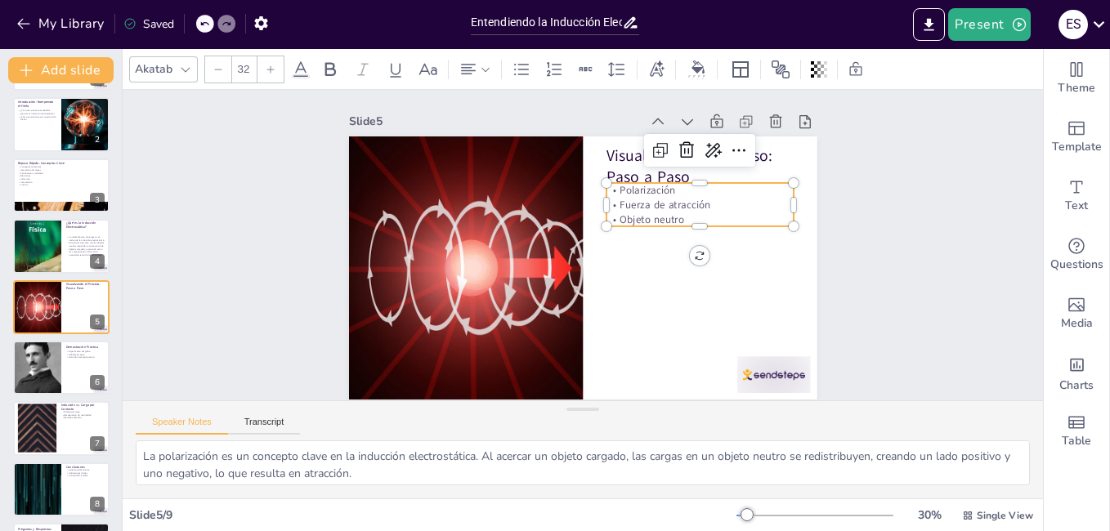
click at [676, 244] on p "Objeto neutro" at bounding box center [673, 324] width 122 height 160
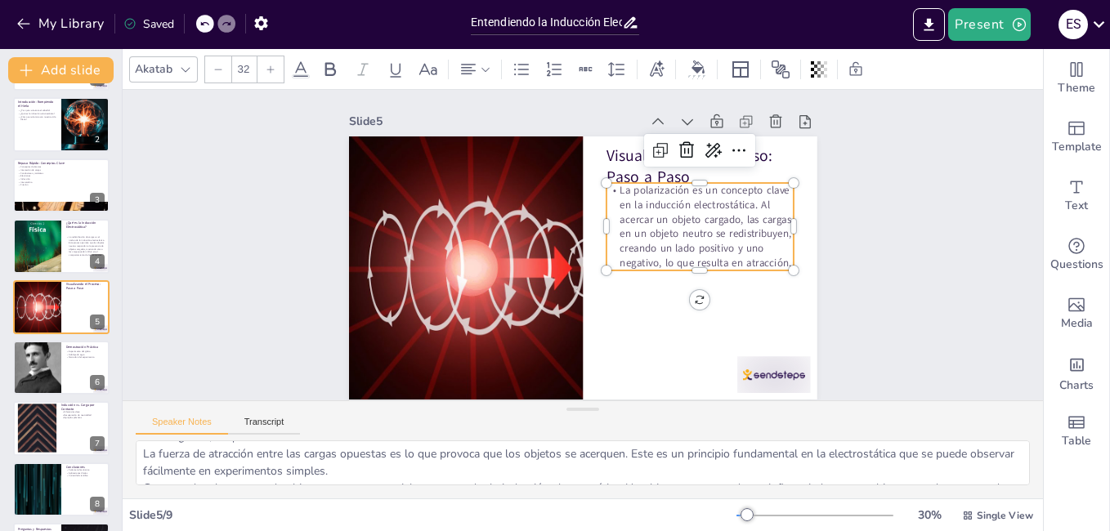
scroll to position [36, 0]
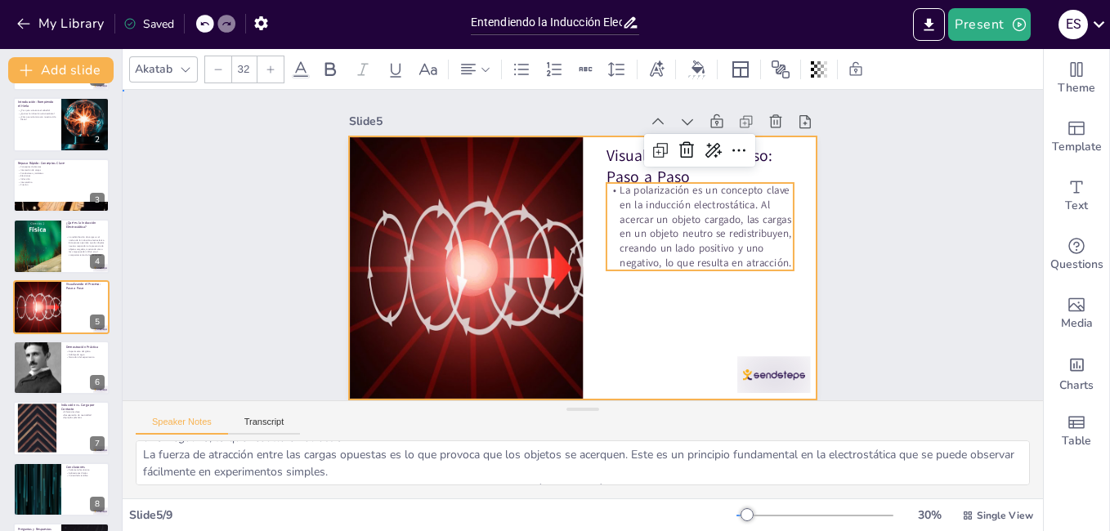
click at [775, 321] on div at bounding box center [566, 260] width 509 height 524
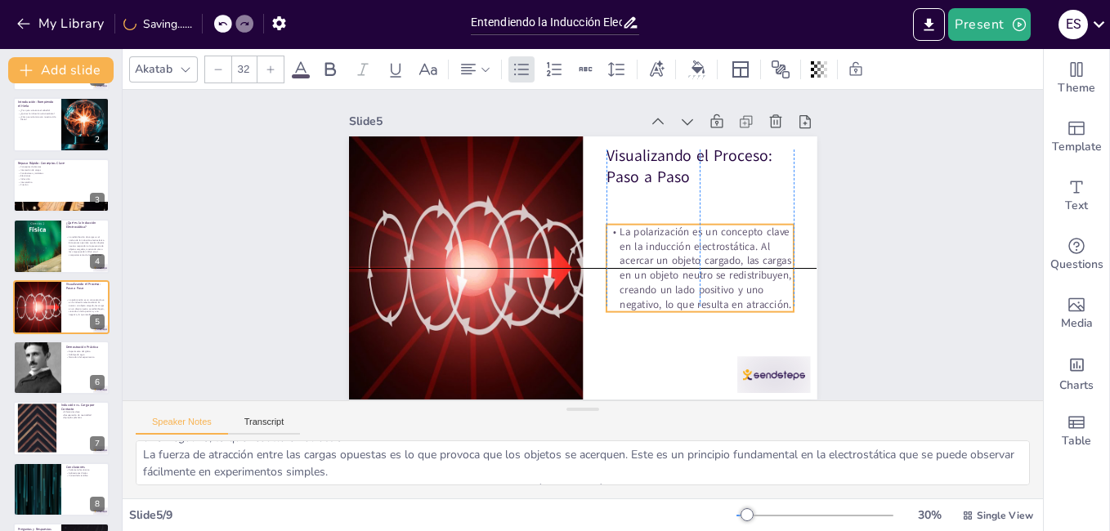
drag, startPoint x: 704, startPoint y: 235, endPoint x: 699, endPoint y: 271, distance: 36.3
click at [601, 271] on p "La polarización es un concepto clave en la inducción electrostática. Al acercar…" at bounding box center [548, 359] width 106 height 195
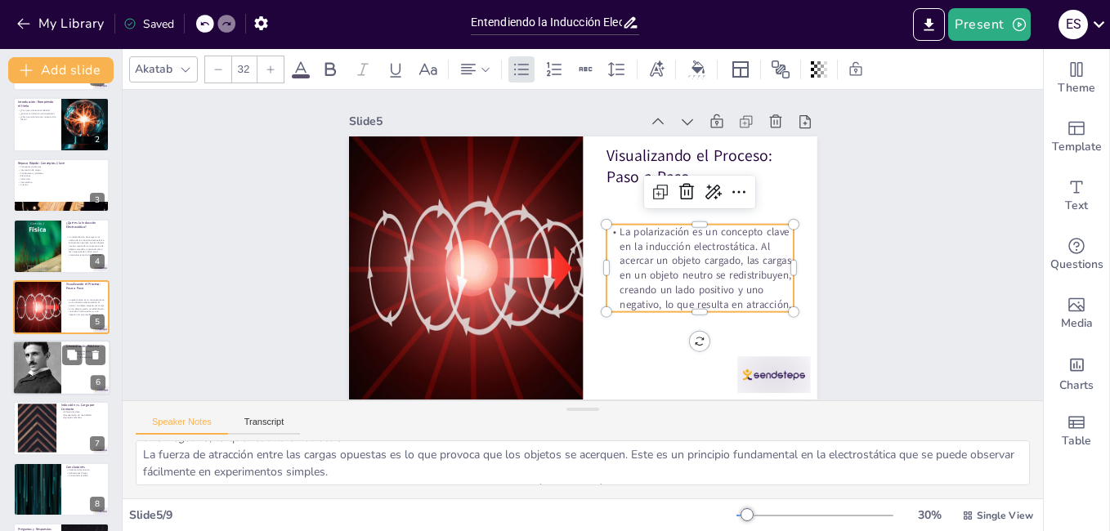
click at [36, 373] on div at bounding box center [36, 368] width 49 height 66
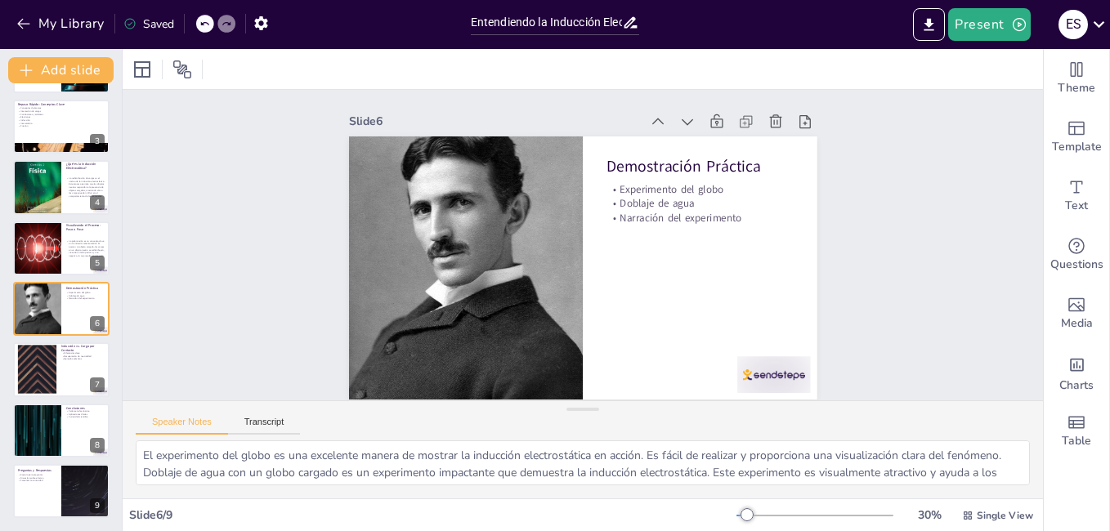
scroll to position [0, 0]
click at [51, 376] on div at bounding box center [37, 370] width 88 height 50
type textarea "Comprender las diferencias clave entre inducción y carga por contacto es esenci…"
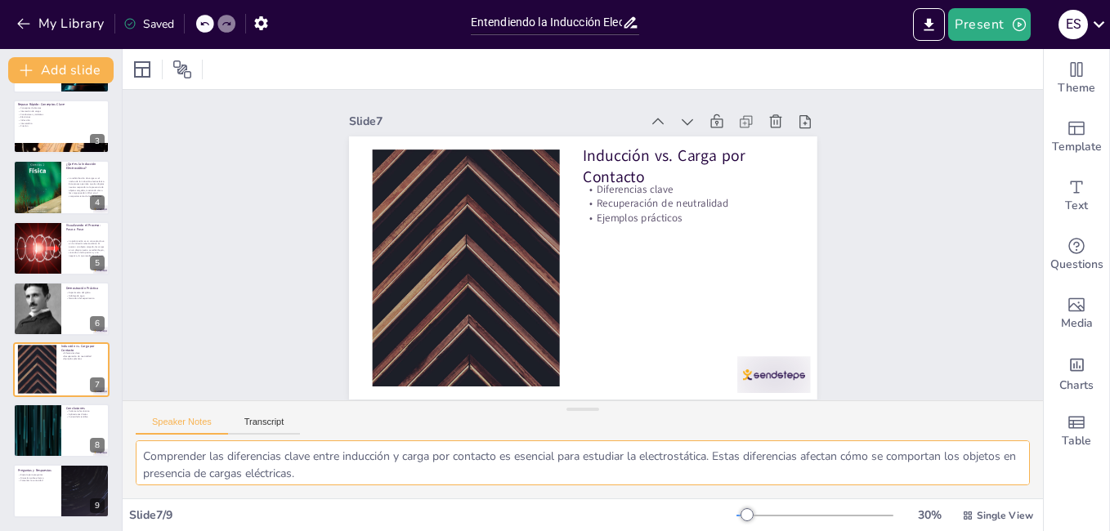
drag, startPoint x: 527, startPoint y: 470, endPoint x: 141, endPoint y: 409, distance: 390.0
click at [141, 409] on div "Speaker Notes Transcript Comprender las diferencias clave entre [PERSON_NAME] y…" at bounding box center [583, 450] width 921 height 98
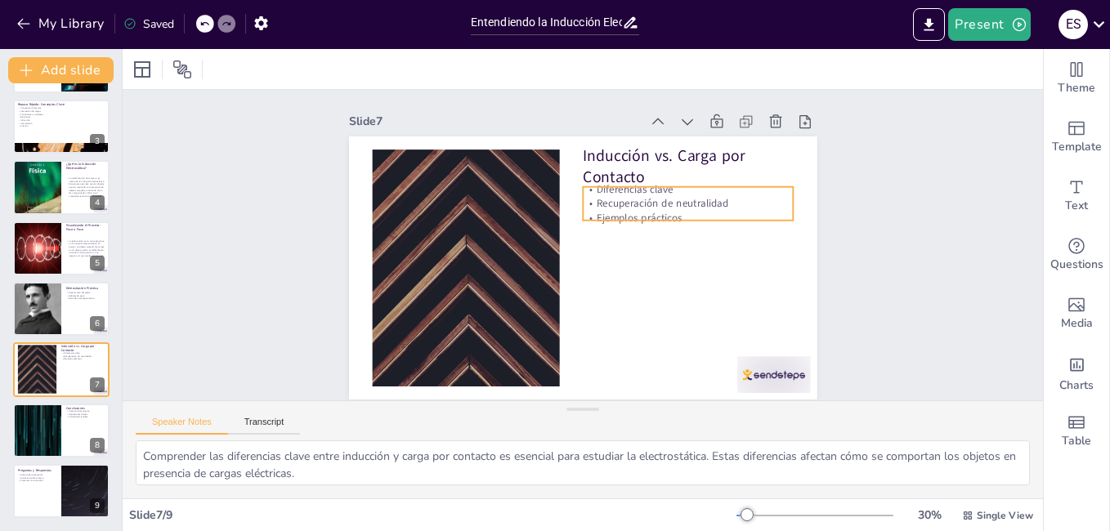
click at [666, 218] on p "Ejemplos prácticos" at bounding box center [683, 286] width 179 height 136
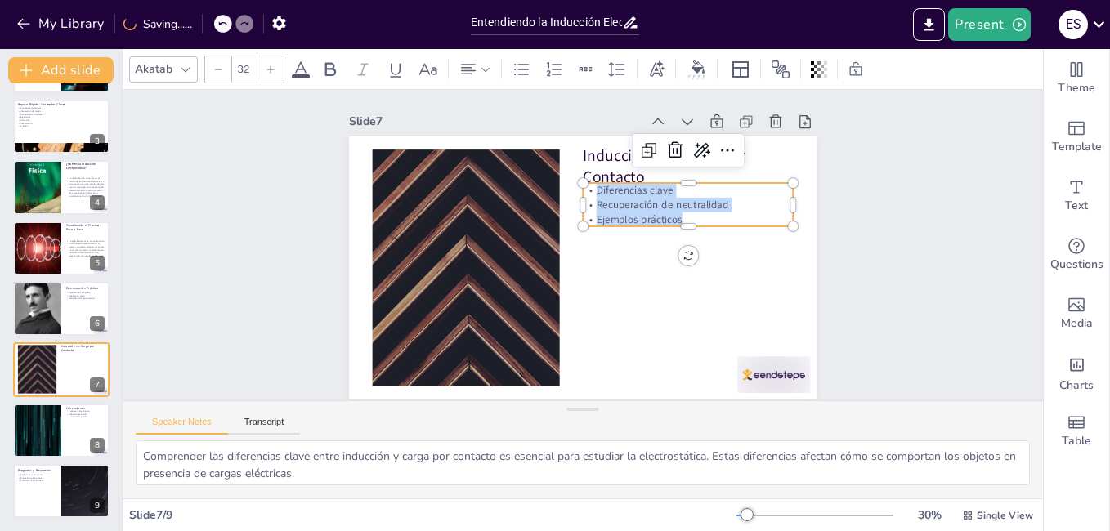
drag, startPoint x: 669, startPoint y: 218, endPoint x: 585, endPoint y: 178, distance: 92.5
click at [585, 178] on div "Inducción vs. Carga por Contacto Diferencias clave Recuperación de neutralidad …" at bounding box center [566, 260] width 509 height 524
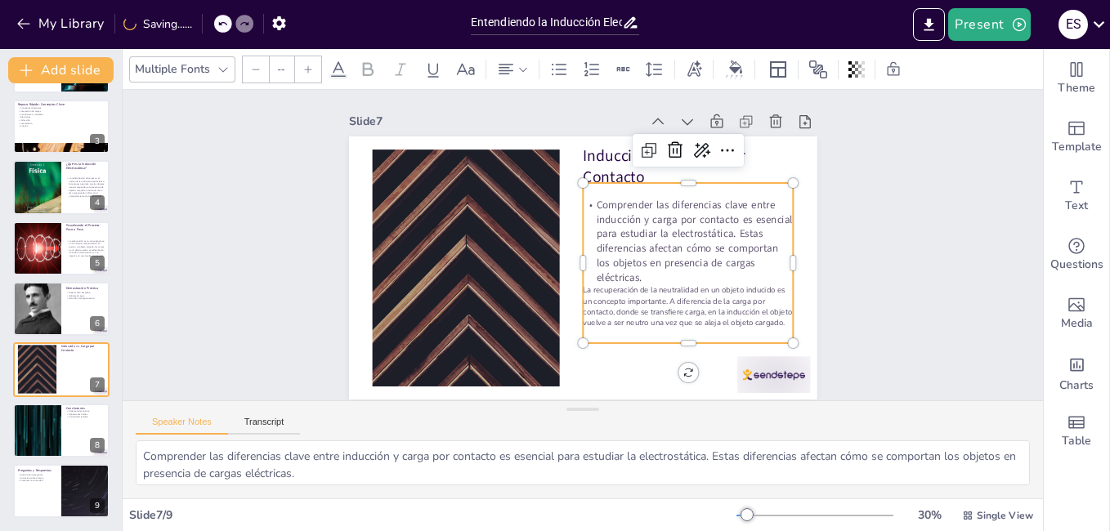
click at [645, 235] on div "Comprender las diferencias clave entre inducción y carga por contacto es esenci…" at bounding box center [555, 348] width 182 height 226
click at [674, 282] on p "La recuperación de la neutralidad en un objeto inducido es un concepto importan…" at bounding box center [607, 365] width 173 height 186
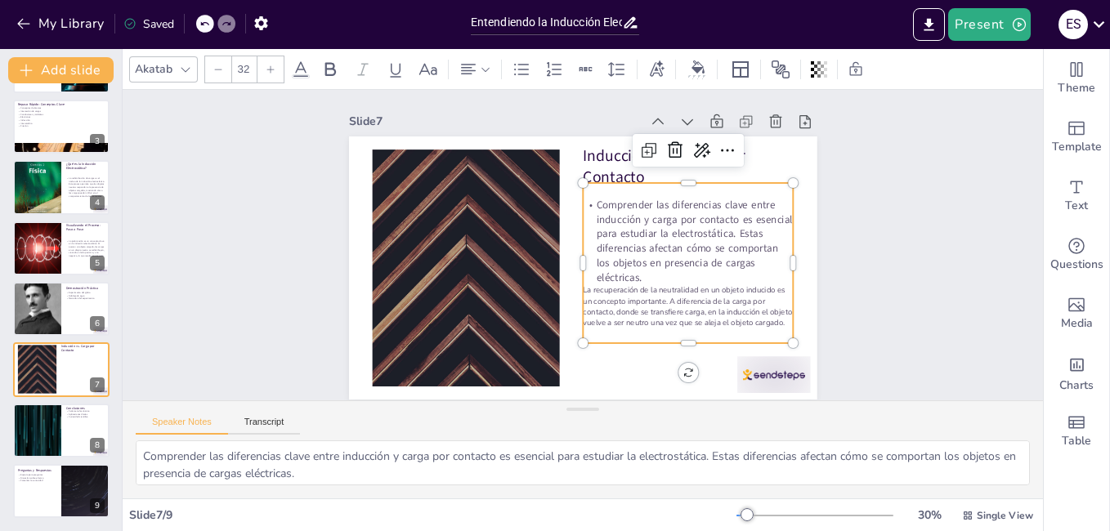
click at [614, 262] on p "Comprender las diferencias clave entre inducción y carga por contacto es esenci…" at bounding box center [681, 285] width 228 height 166
click at [702, 312] on p "La recuperación de la neutralidad en un objeto inducido es un concepto importan…" at bounding box center [620, 361] width 186 height 173
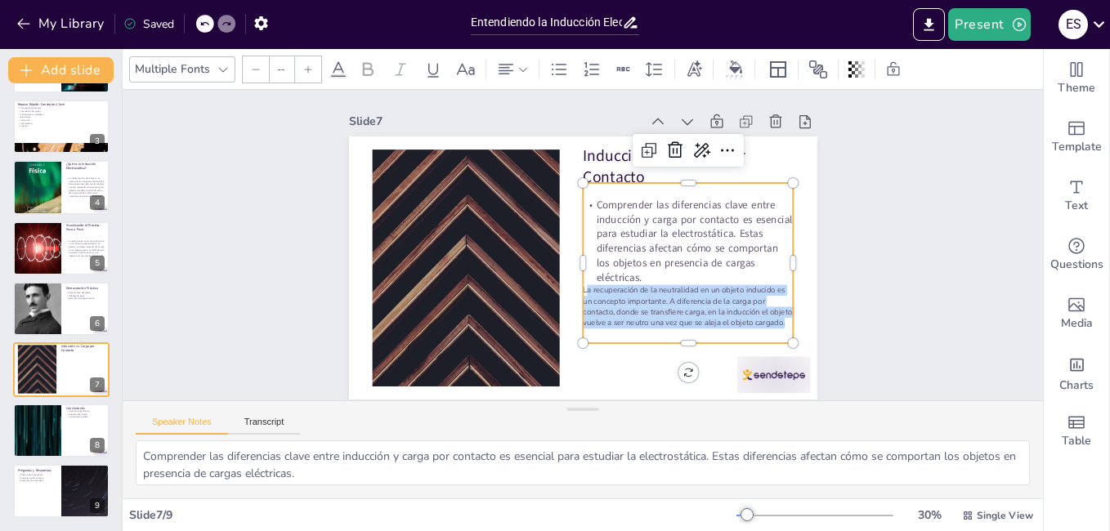
drag, startPoint x: 774, startPoint y: 317, endPoint x: 574, endPoint y: 280, distance: 203.7
click at [574, 280] on p "La recuperación de la neutralidad en un objeto inducido es un concepto importan…" at bounding box center [607, 365] width 173 height 186
click at [310, 71] on icon at bounding box center [308, 70] width 10 height 10
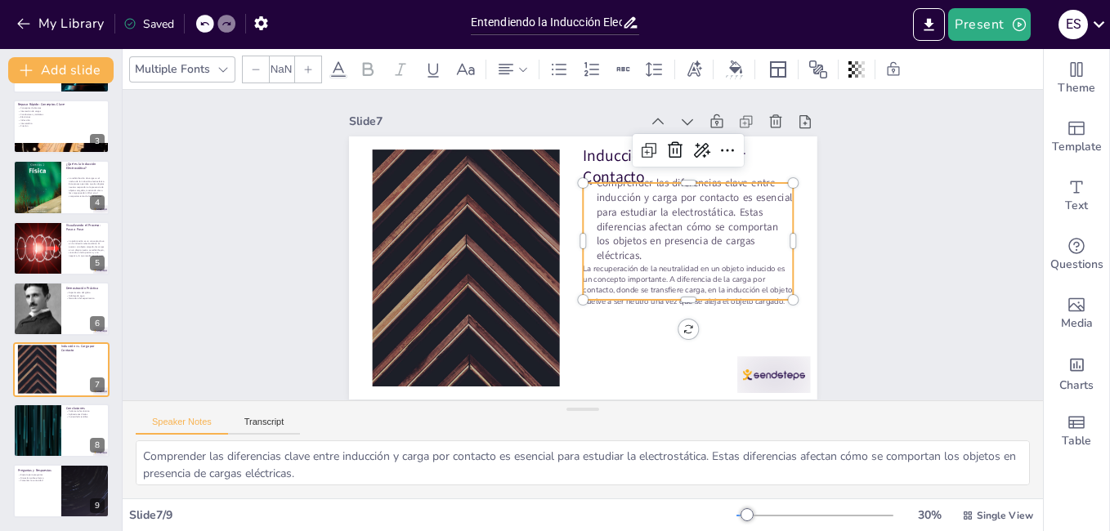
click at [310, 71] on icon at bounding box center [308, 70] width 10 height 10
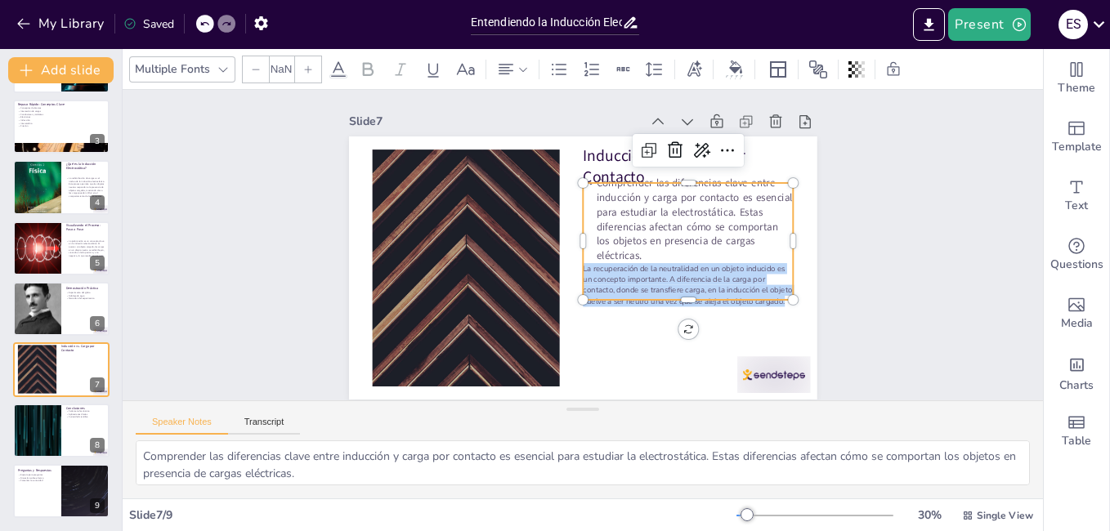
click at [310, 71] on icon at bounding box center [308, 70] width 10 height 10
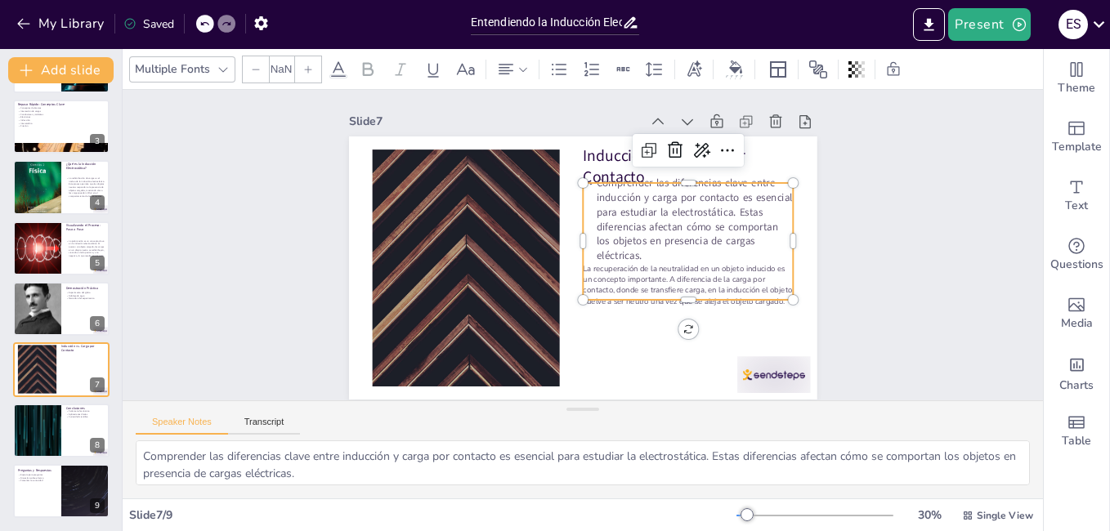
click at [310, 71] on icon at bounding box center [308, 70] width 10 height 10
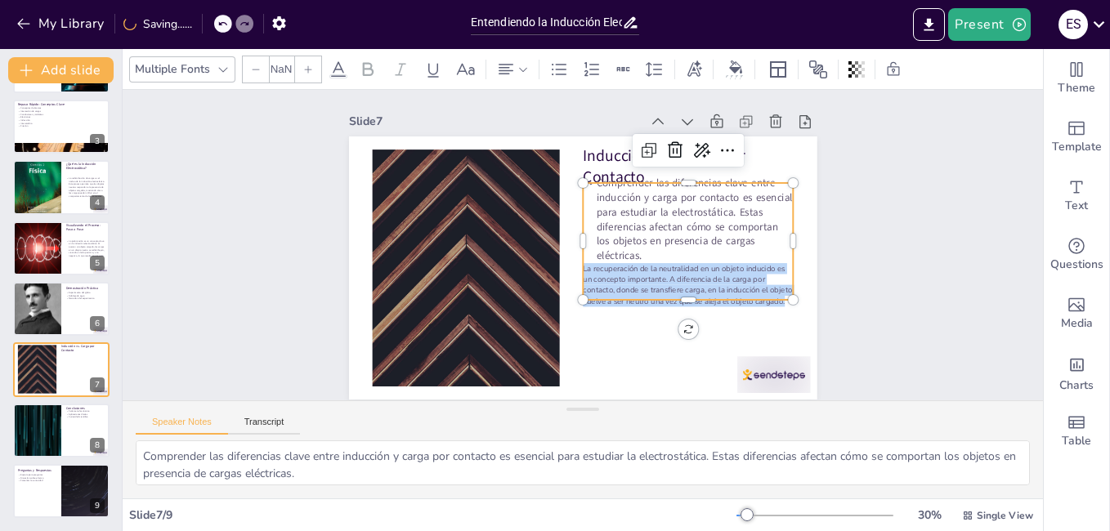
click at [310, 71] on icon at bounding box center [308, 70] width 10 height 10
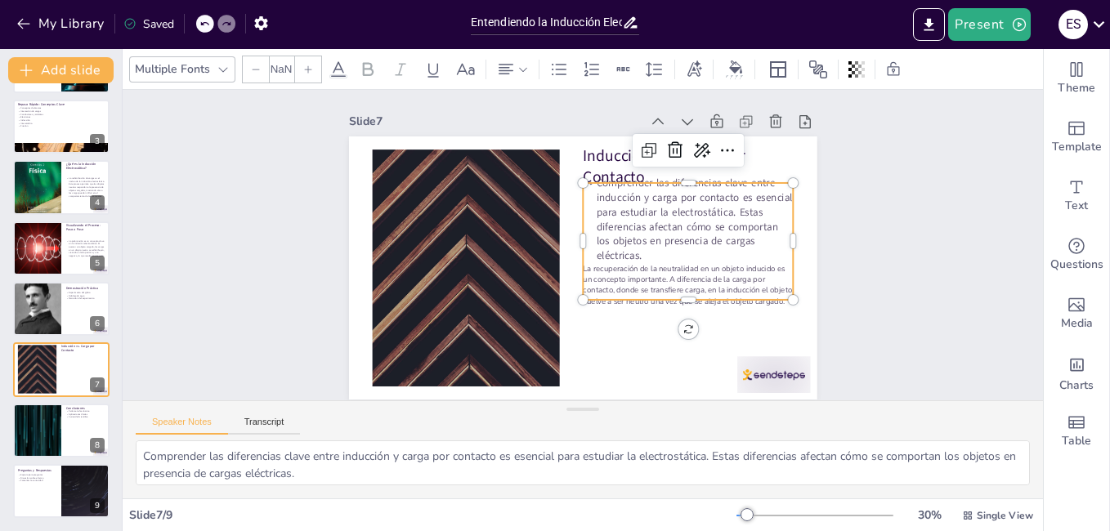
click at [287, 69] on input "NaN" at bounding box center [281, 69] width 23 height 26
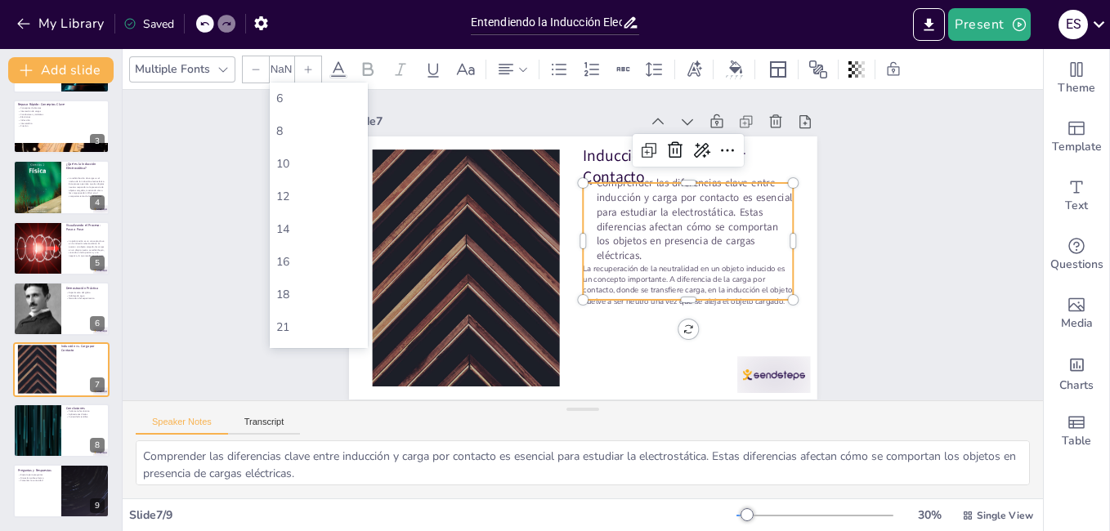
click at [287, 69] on input "NaN" at bounding box center [281, 69] width 23 height 26
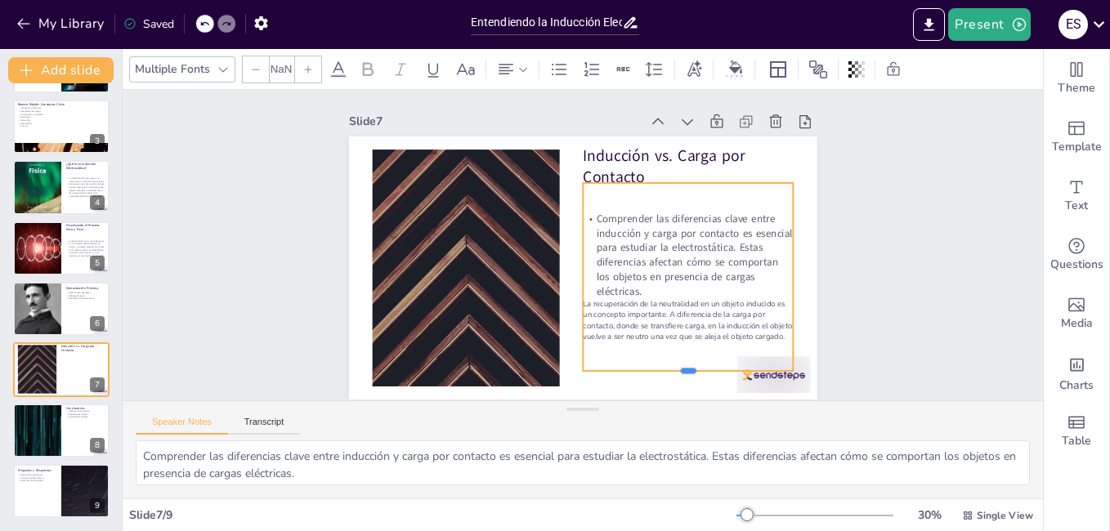
drag, startPoint x: 683, startPoint y: 300, endPoint x: 680, endPoint y: 371, distance: 71.2
click at [680, 371] on div at bounding box center [642, 404] width 204 height 78
click at [307, 75] on div at bounding box center [308, 69] width 26 height 26
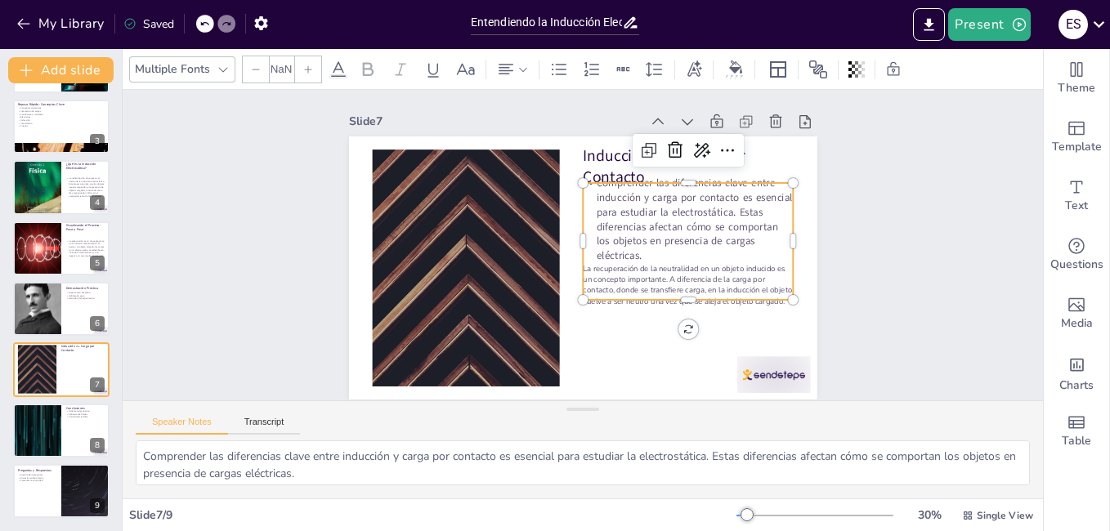
click at [307, 75] on div at bounding box center [308, 69] width 26 height 26
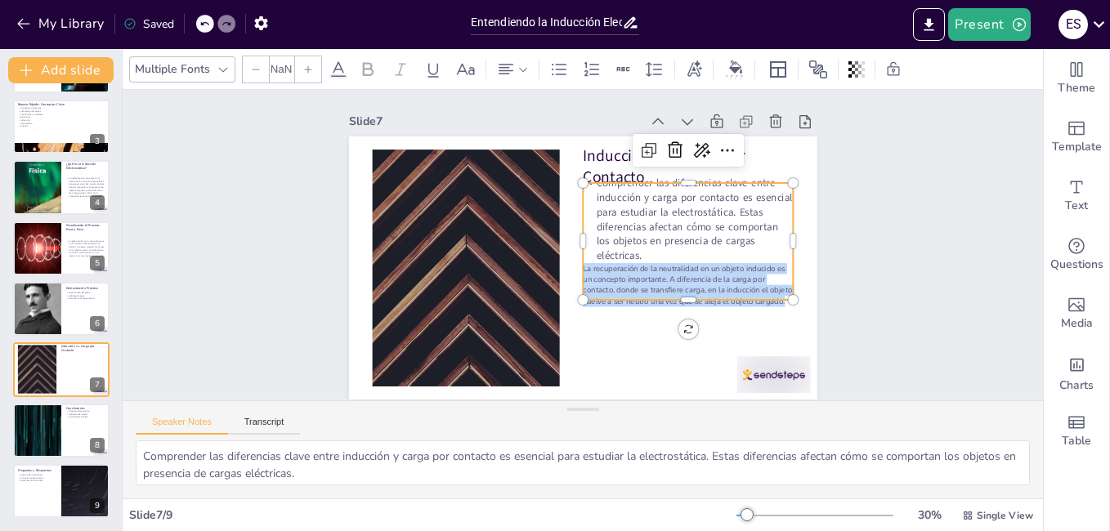
click at [307, 75] on div at bounding box center [308, 69] width 26 height 26
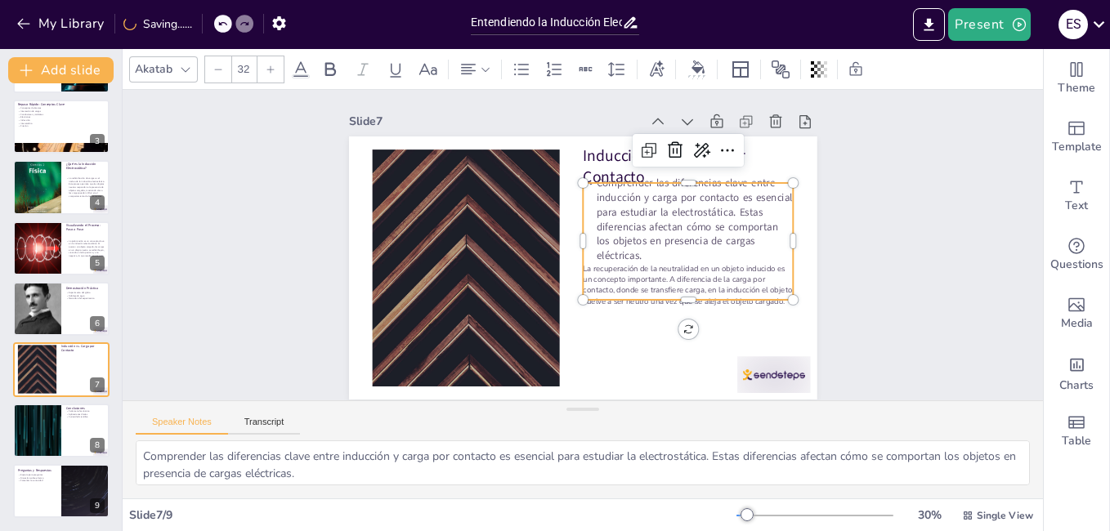
click at [768, 246] on p "Comprender las diferencias clave entre inducción y carga por contacto es esenci…" at bounding box center [690, 253] width 227 height 148
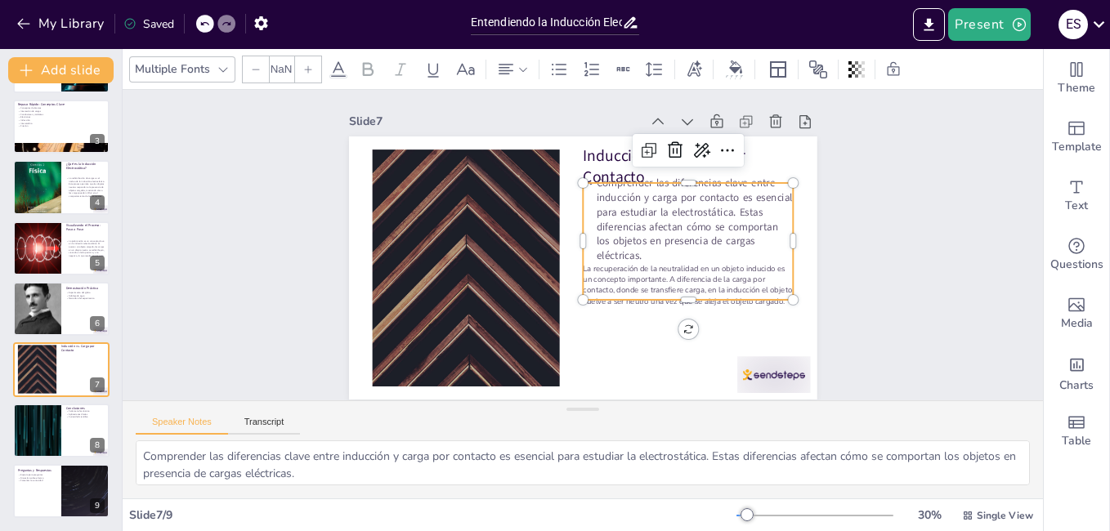
click at [681, 274] on p "La recuperación de la neutralidad en un objeto inducido es un concepto importan…" at bounding box center [645, 339] width 196 height 159
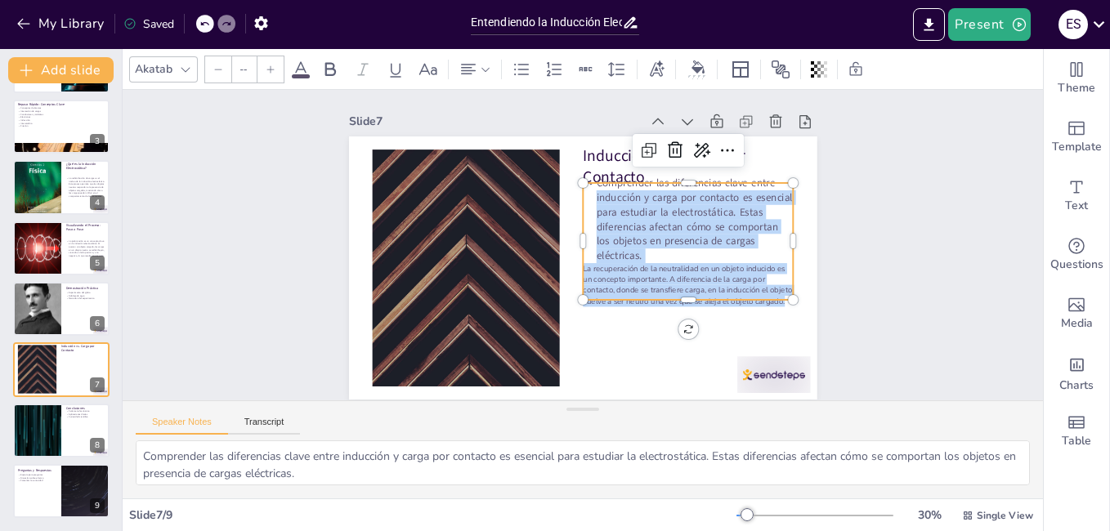
drag, startPoint x: 774, startPoint y: 290, endPoint x: 570, endPoint y: 262, distance: 205.5
click at [570, 262] on div "Inducción vs. Carga por Contacto Comprender las diferencias clave entre inducci…" at bounding box center [597, 227] width 534 height 488
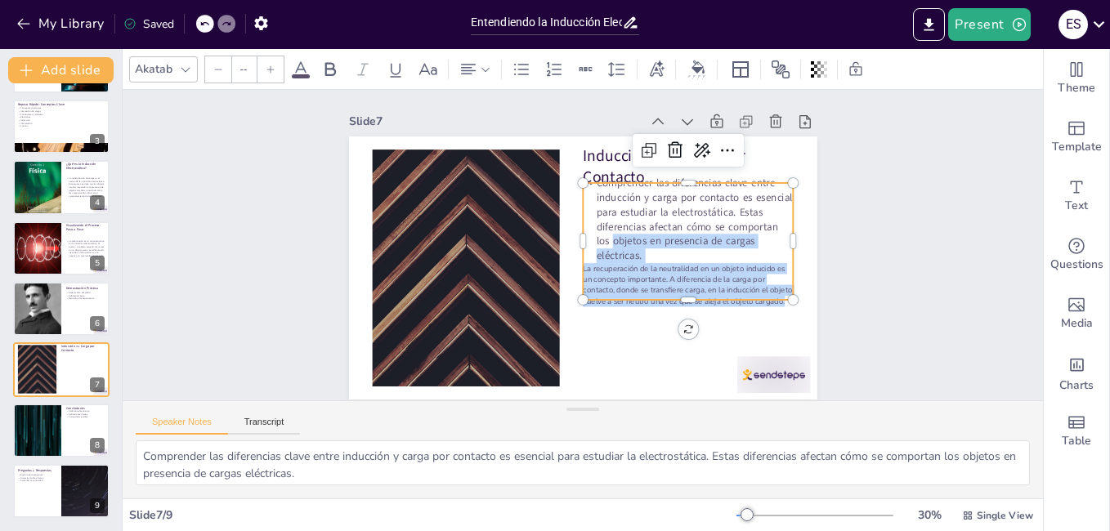
type input "NaN"
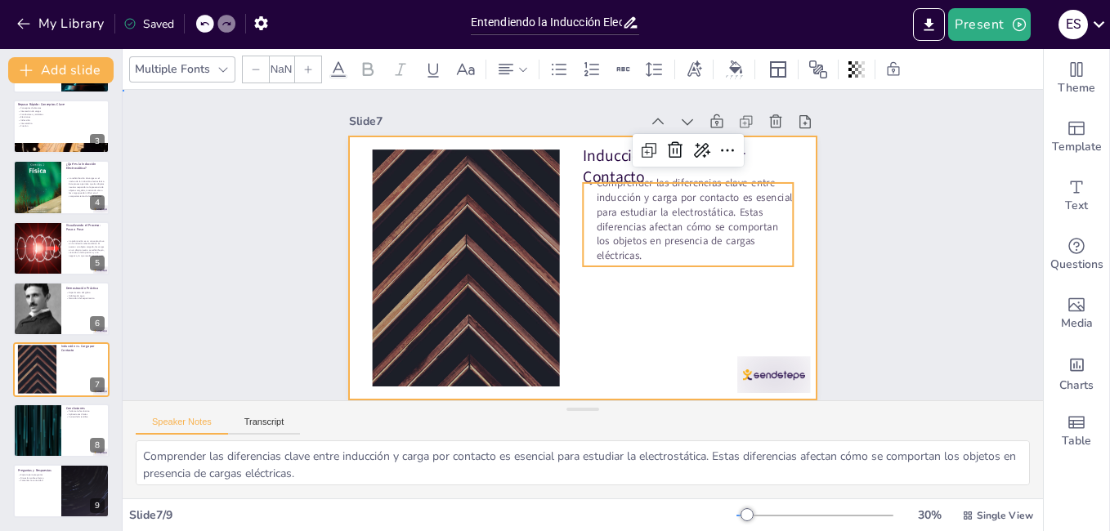
click at [616, 282] on div at bounding box center [566, 260] width 509 height 524
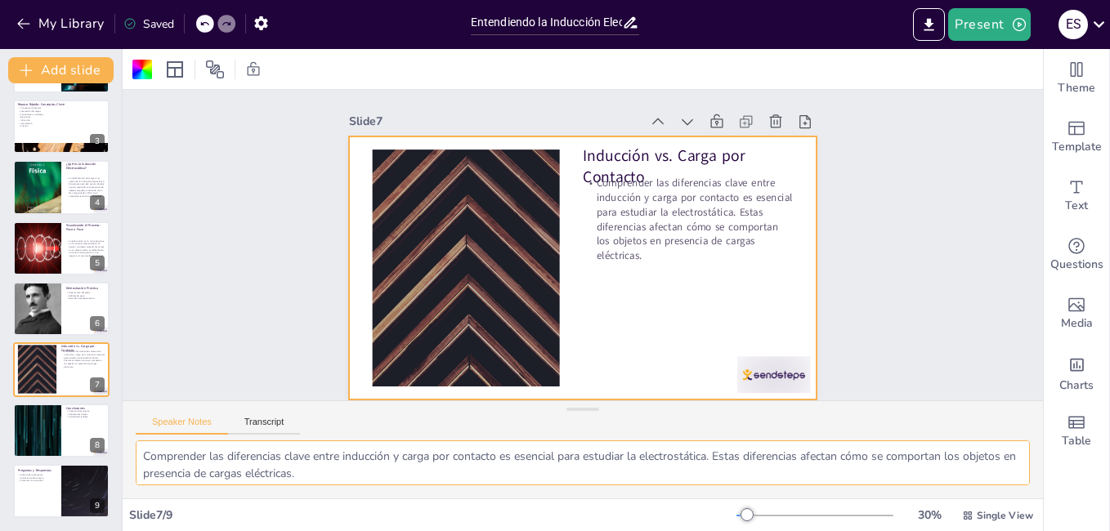
drag, startPoint x: 497, startPoint y: 473, endPoint x: 147, endPoint y: 460, distance: 350.2
click at [147, 460] on textarea "Comprender las diferencias clave entre inducción y carga por contacto es esenci…" at bounding box center [583, 463] width 895 height 45
drag, startPoint x: 140, startPoint y: 453, endPoint x: 469, endPoint y: 476, distance: 329.5
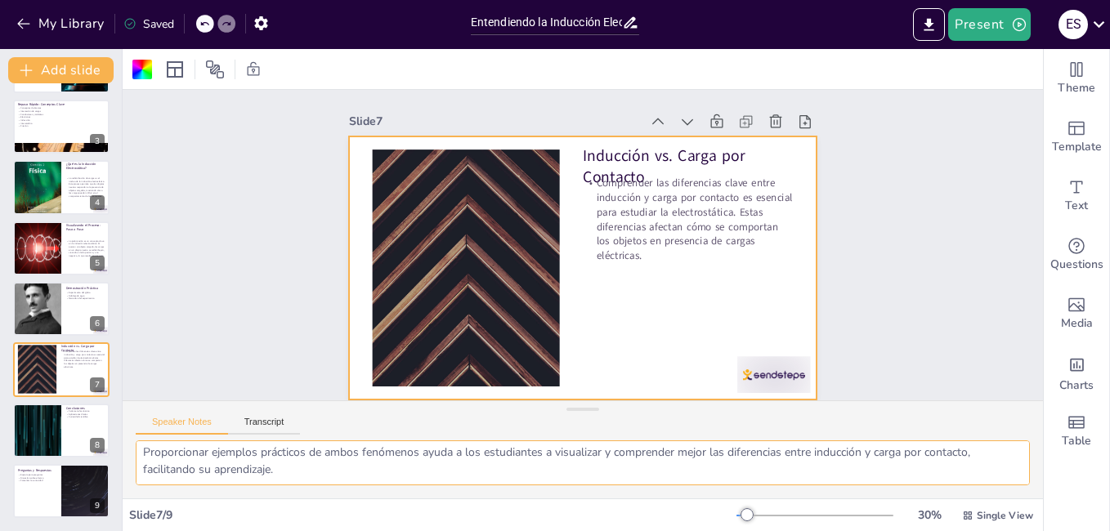
click at [469, 476] on textarea "Comprender las diferencias clave entre inducción y carga por contacto es esenci…" at bounding box center [583, 463] width 895 height 45
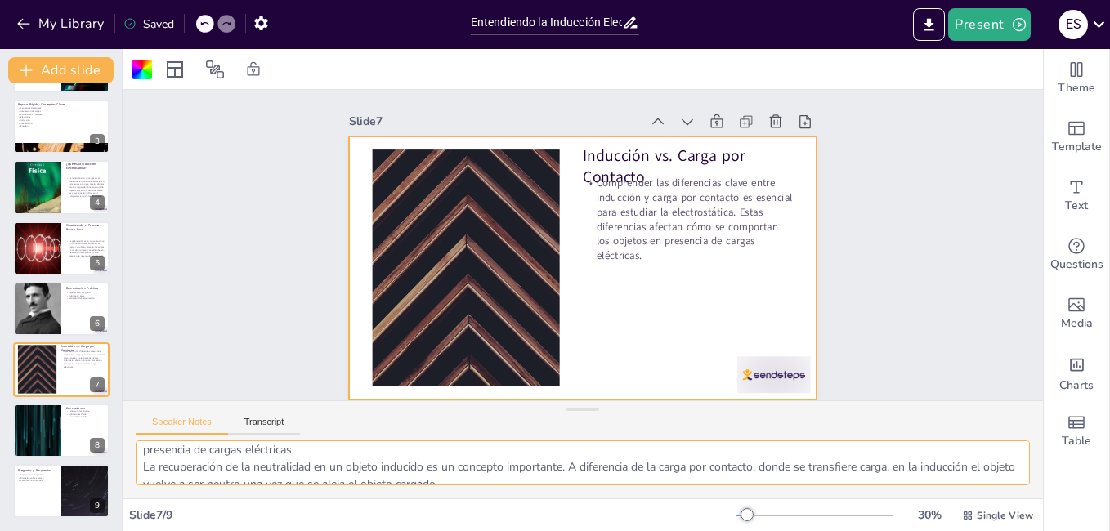
scroll to position [27, 0]
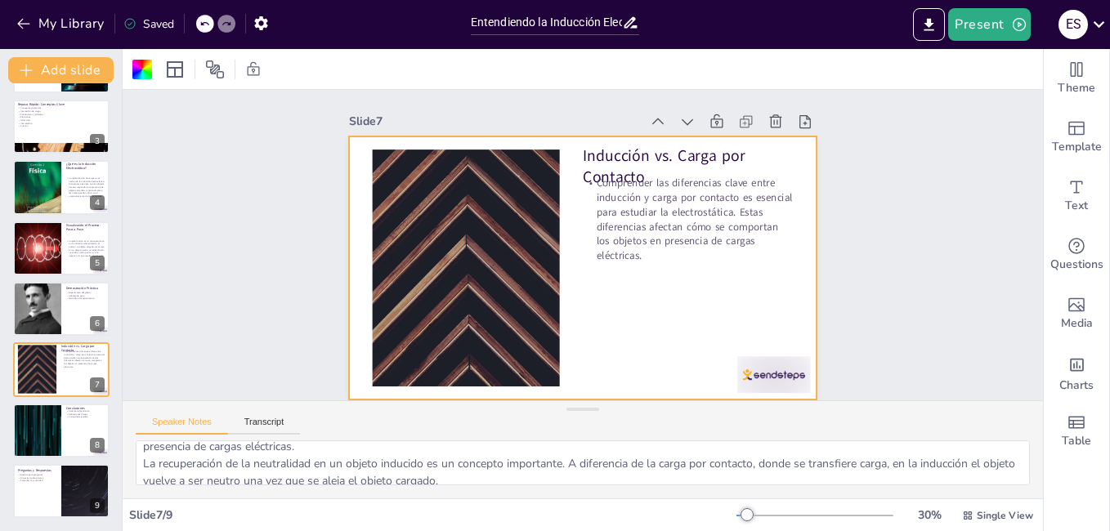
click at [683, 317] on div at bounding box center [575, 267] width 527 height 395
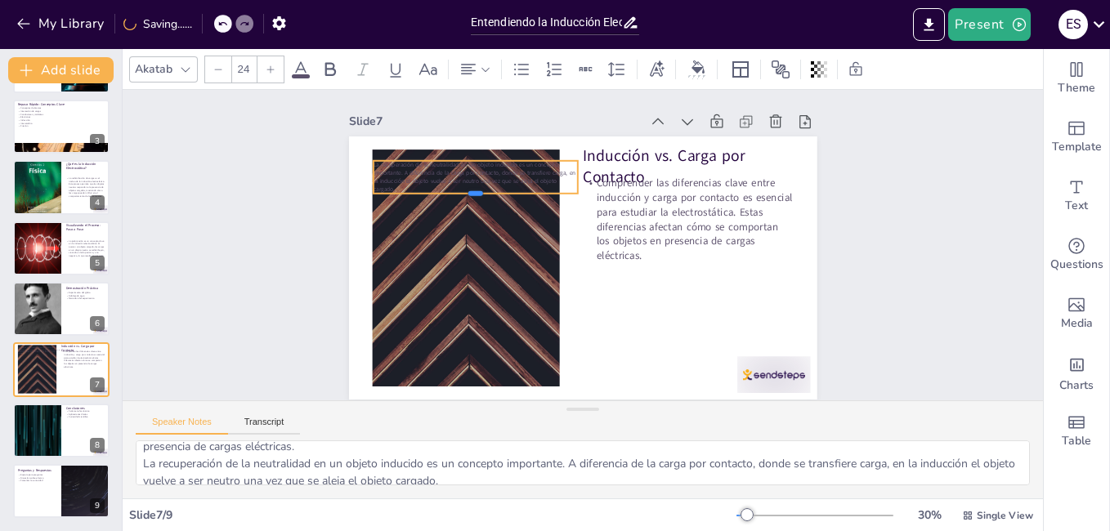
click at [464, 195] on div at bounding box center [495, 170] width 199 height 76
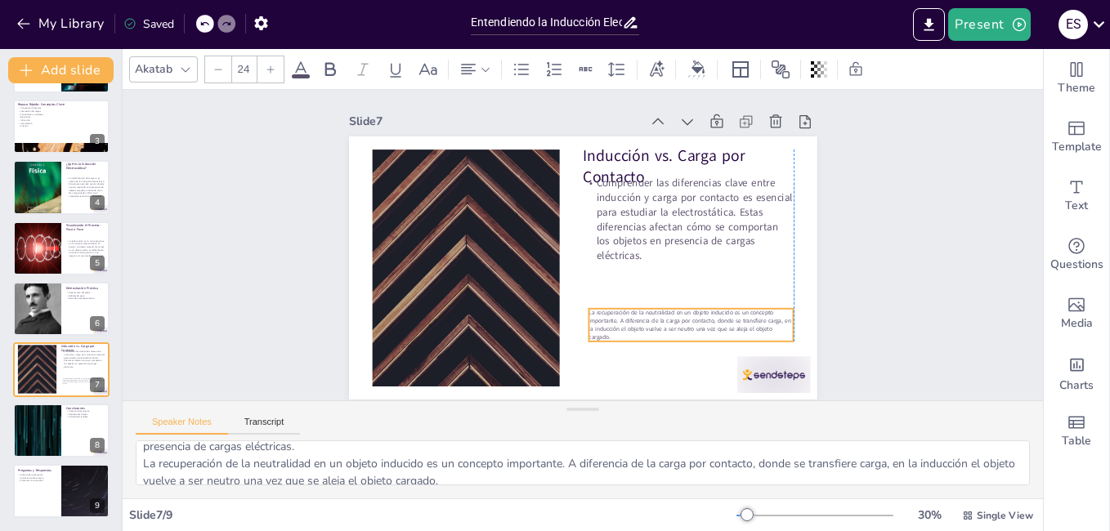
drag, startPoint x: 508, startPoint y: 183, endPoint x: 728, endPoint y: 334, distance: 267.0
click at [728, 334] on span "La recuperación de la neutralidad en un objeto inducido es un concepto importan…" at bounding box center [690, 325] width 202 height 33
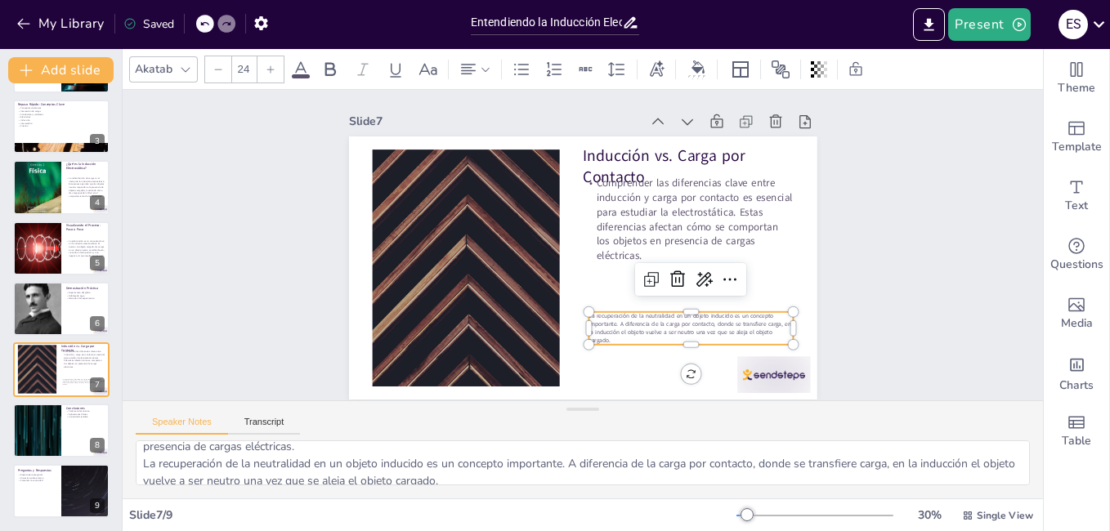
click at [270, 69] on icon at bounding box center [271, 70] width 10 height 10
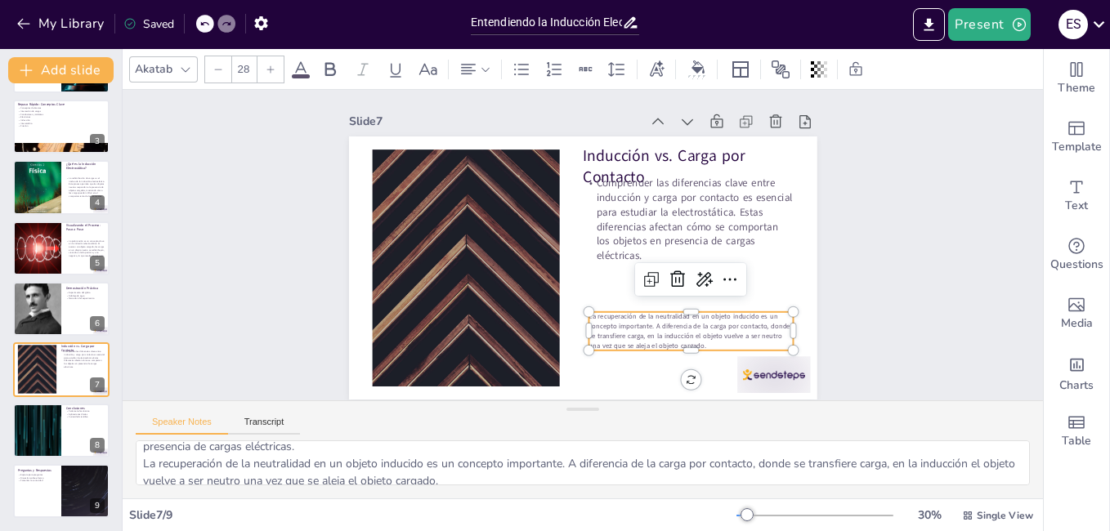
click at [270, 69] on icon at bounding box center [271, 70] width 10 height 10
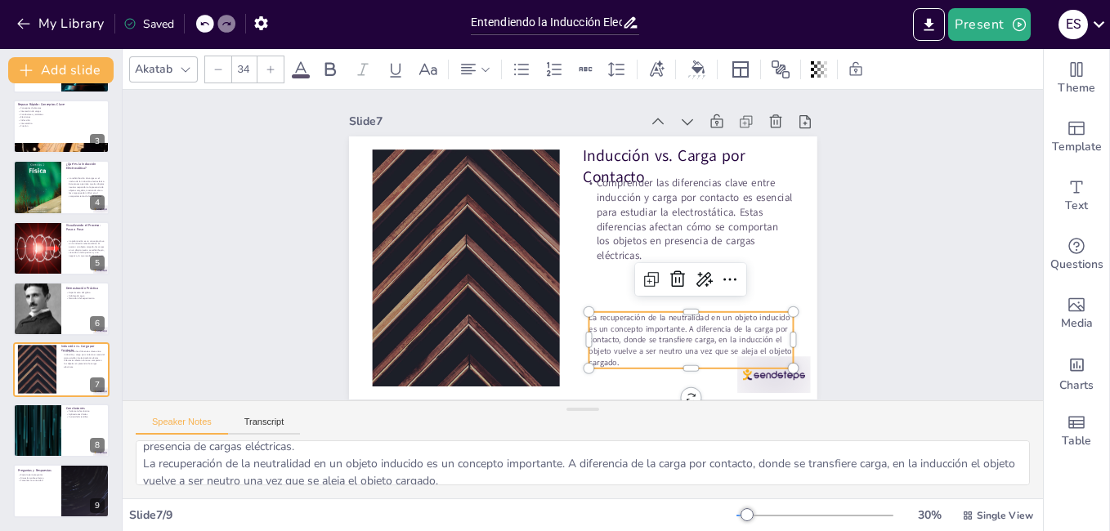
click at [270, 69] on icon at bounding box center [271, 70] width 10 height 10
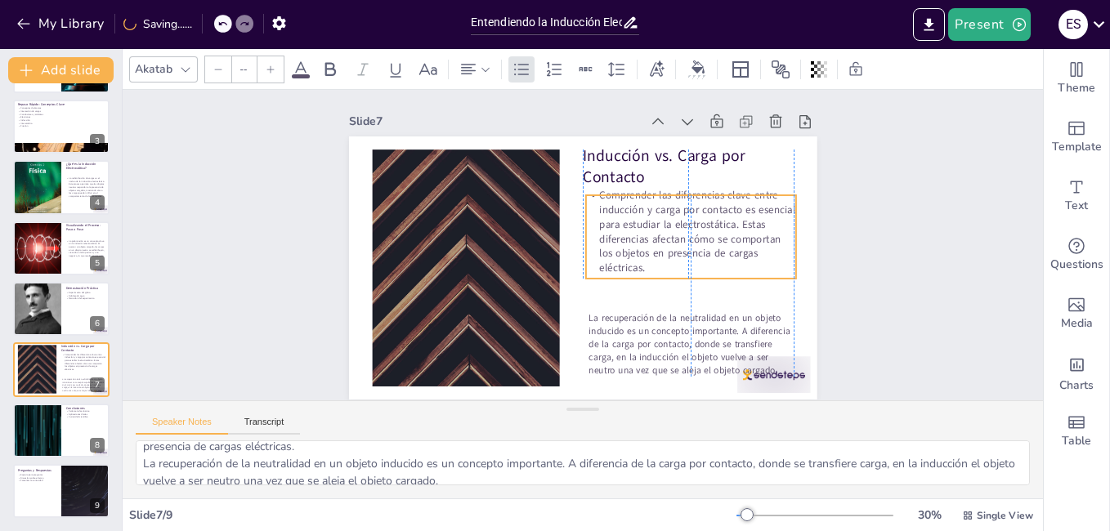
drag, startPoint x: 761, startPoint y: 212, endPoint x: 758, endPoint y: 223, distance: 11.9
click at [758, 223] on p "Comprender las diferencias clave entre inducción y carga por contacto es esenci…" at bounding box center [672, 307] width 215 height 206
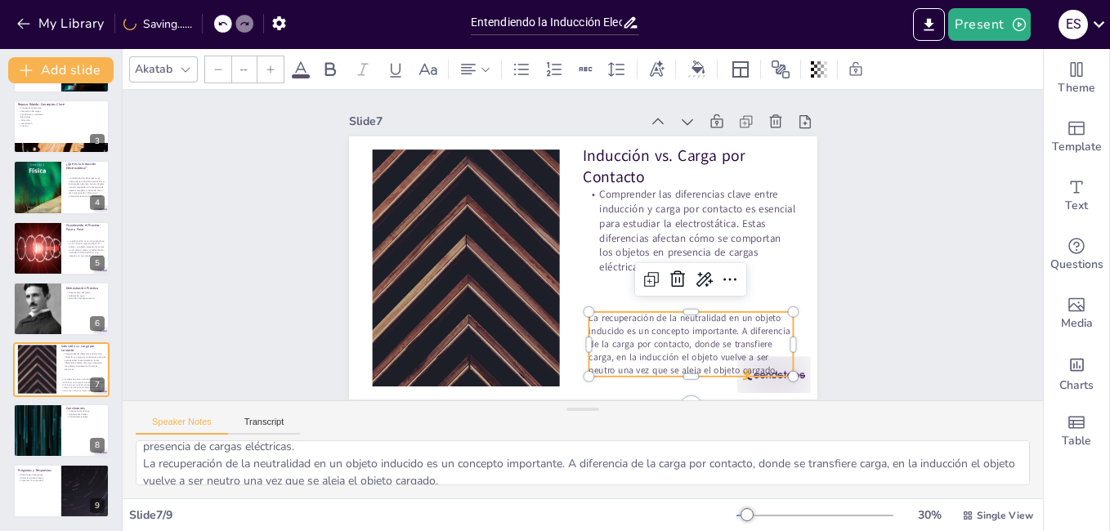
type input "38"
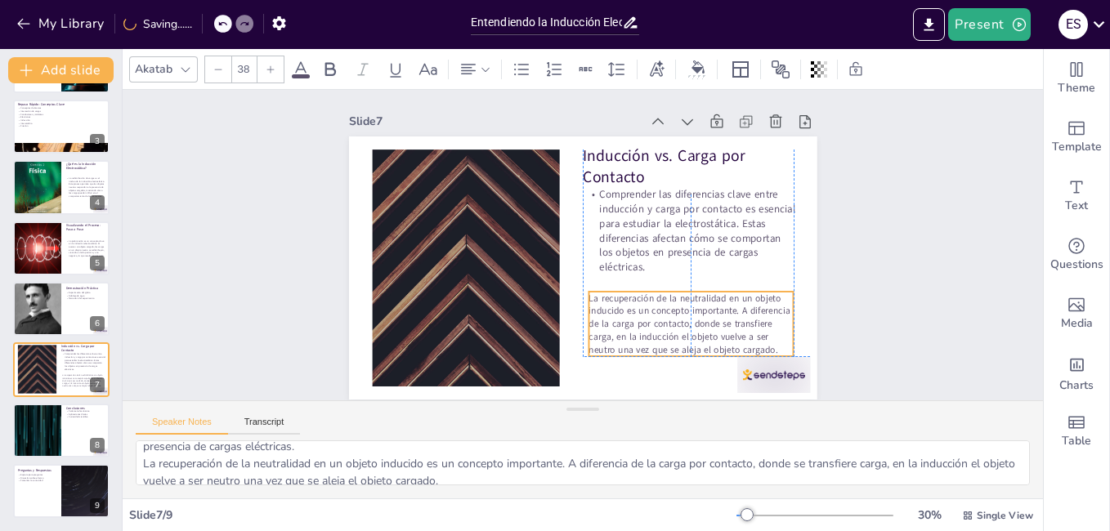
drag, startPoint x: 722, startPoint y: 322, endPoint x: 718, endPoint y: 303, distance: 20.0
click at [716, 303] on span "La recuperación de la neutralidad en un objeto inducido es un concepto importan…" at bounding box center [619, 368] width 194 height 164
click at [898, 287] on div "Slide 1 Inducción Electrostática: El Invisible Poder de las Cargas ¿Cómo un glo…" at bounding box center [582, 246] width 927 height 792
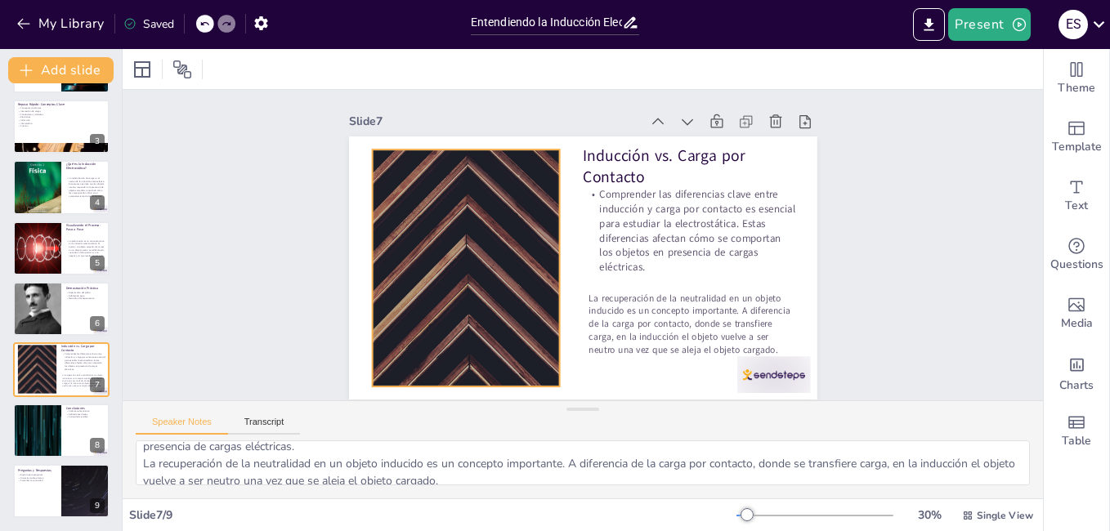
click at [427, 274] on div at bounding box center [655, 150] width 472 height 458
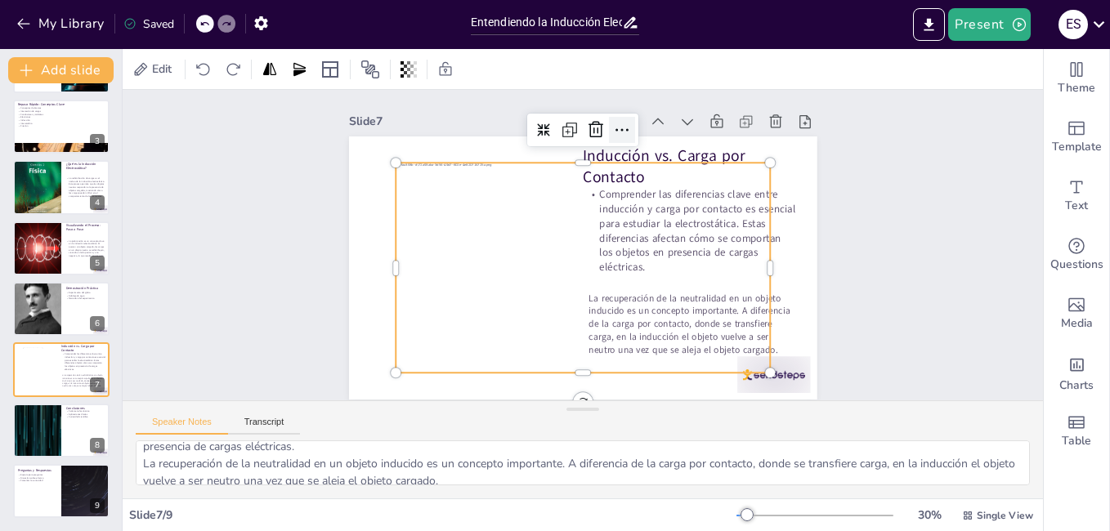
click at [684, 181] on icon at bounding box center [689, 186] width 11 height 11
click at [452, 211] on div at bounding box center [561, 240] width 284 height 410
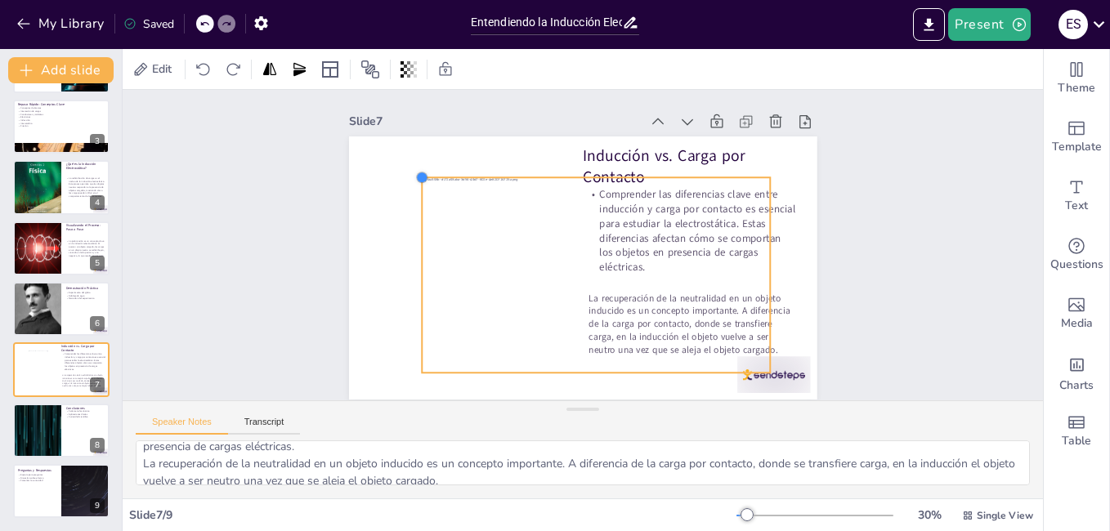
drag, startPoint x: 383, startPoint y: 164, endPoint x: 418, endPoint y: 181, distance: 38.0
click at [428, 180] on div "Inducción vs. Carga por Contacto Comprender las diferencias clave entre inducci…" at bounding box center [605, 240] width 355 height 513
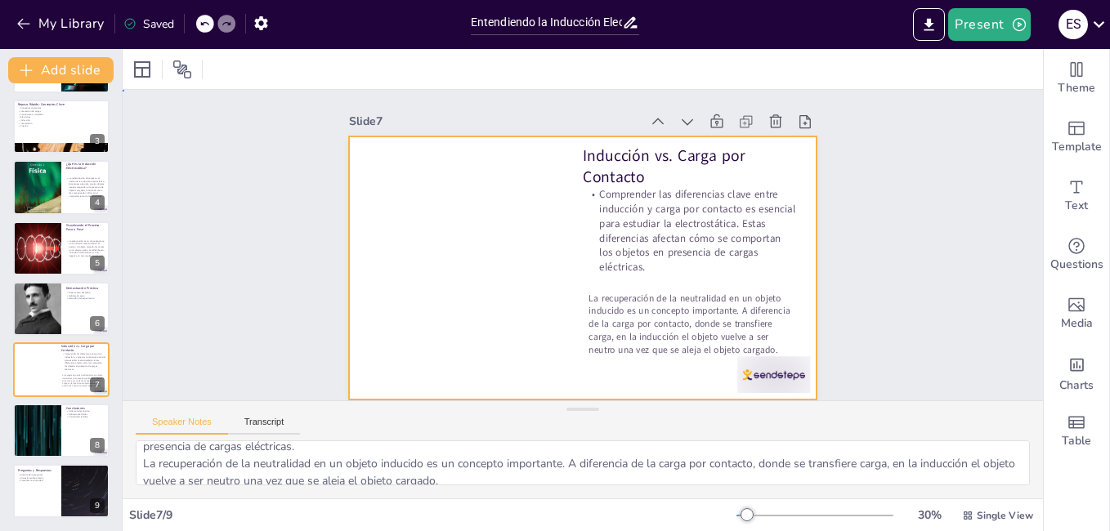
click at [506, 237] on div at bounding box center [560, 249] width 355 height 513
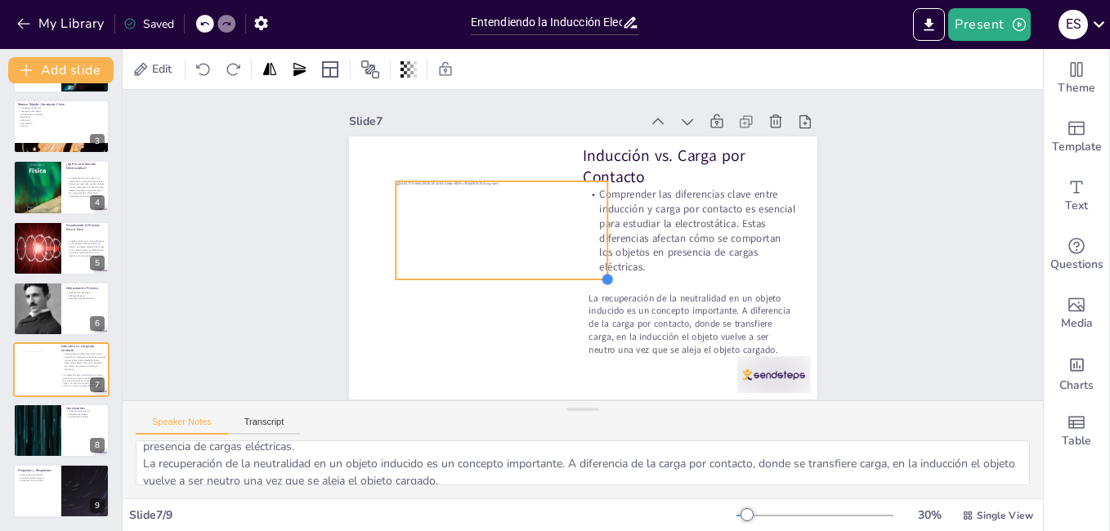
drag, startPoint x: 755, startPoint y: 349, endPoint x: 590, endPoint y: 275, distance: 180.4
click at [575, 275] on div at bounding box center [566, 284] width 18 height 18
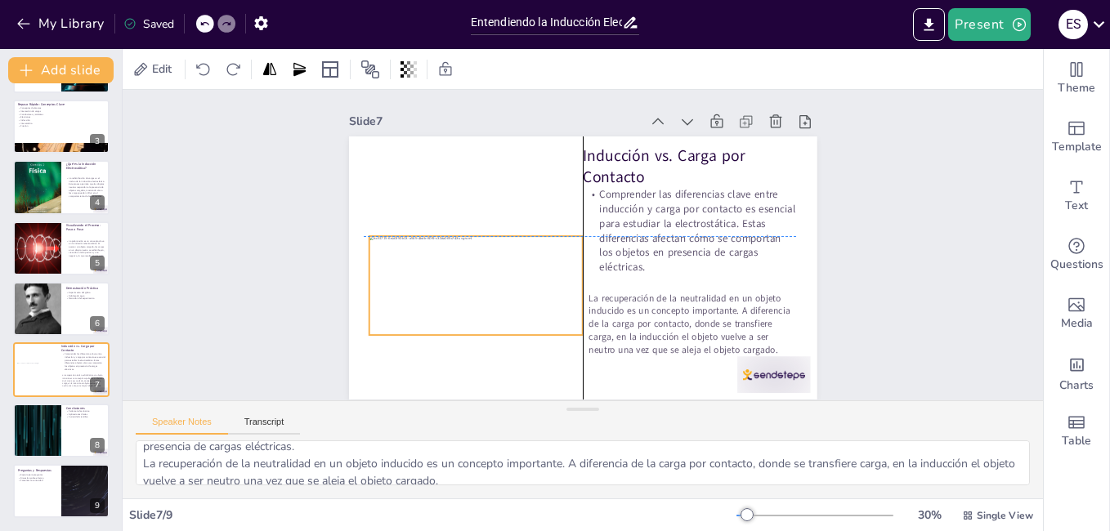
drag, startPoint x: 521, startPoint y: 250, endPoint x: 489, endPoint y: 303, distance: 62.0
click at [489, 303] on div at bounding box center [469, 251] width 234 height 160
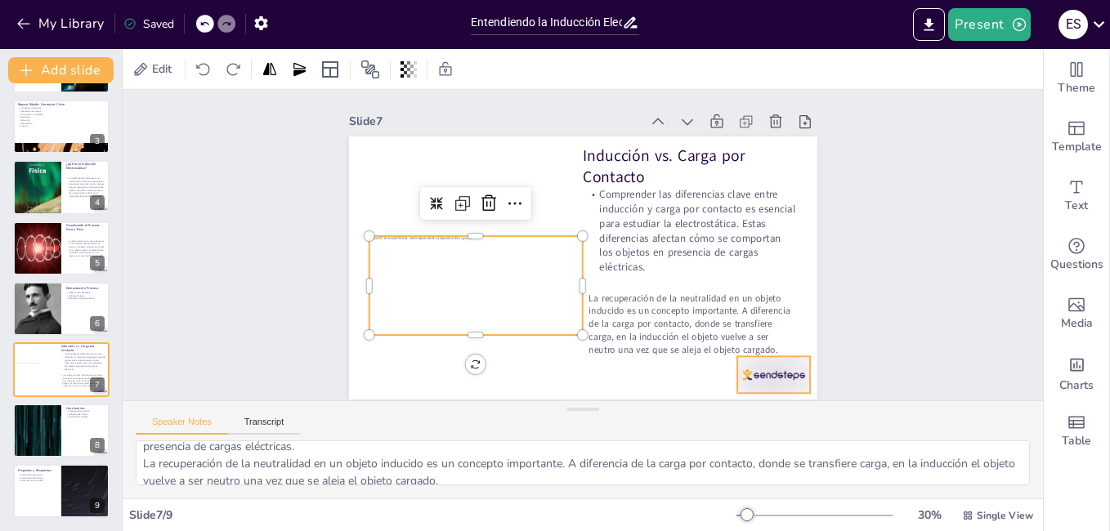
click at [677, 432] on div at bounding box center [638, 470] width 78 height 76
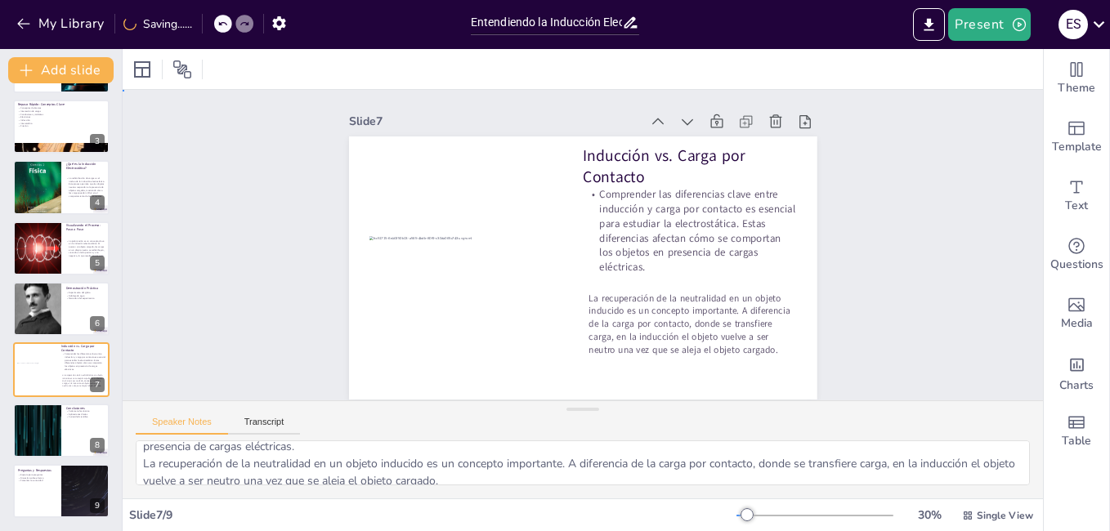
click at [874, 276] on div "Slide 1 Inducción Electrostática: El Invisible Poder de las Cargas ¿Cómo un glo…" at bounding box center [582, 245] width 927 height 793
click at [43, 183] on div at bounding box center [36, 187] width 49 height 65
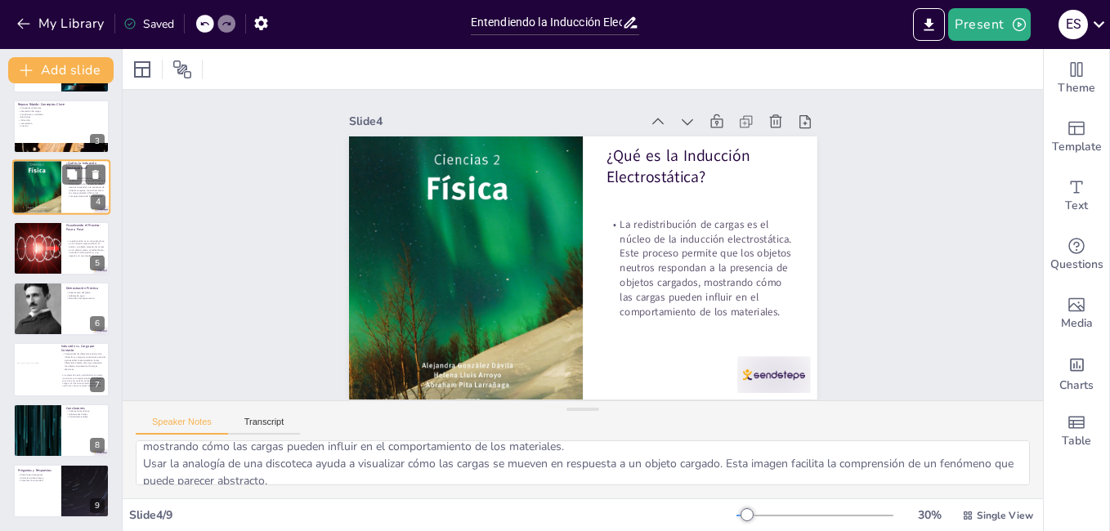
scroll to position [0, 0]
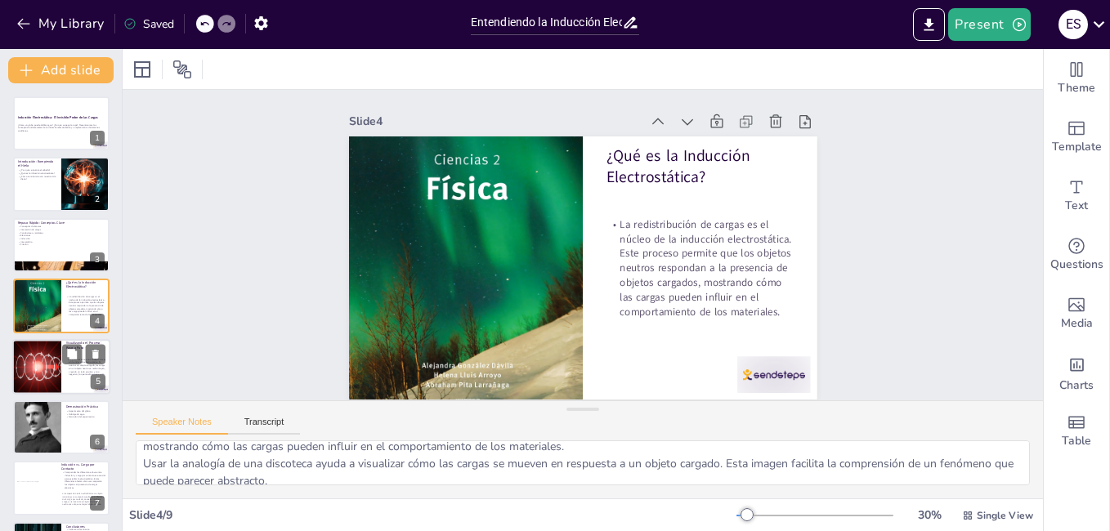
click at [61, 364] on div at bounding box center [37, 367] width 98 height 56
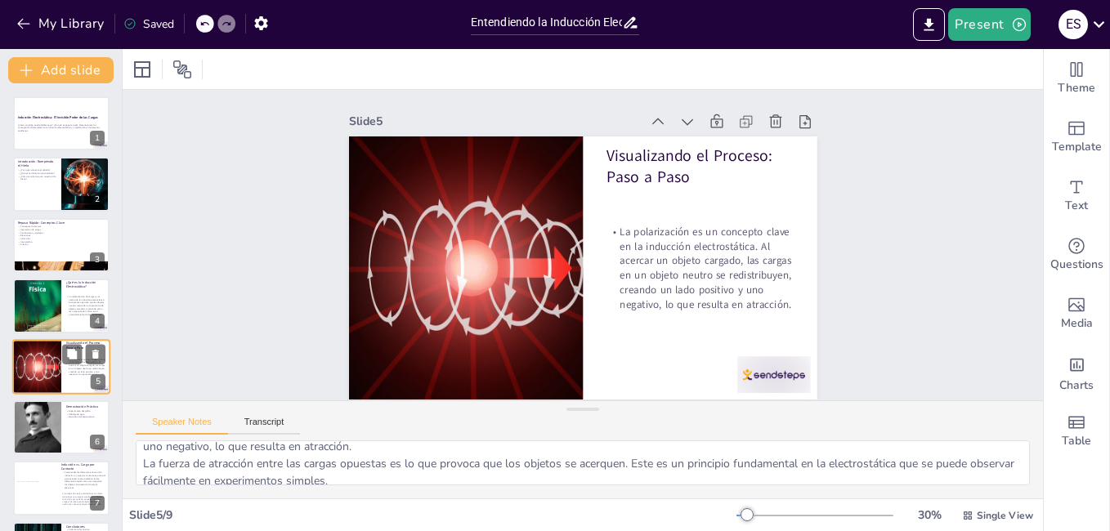
scroll to position [60, 0]
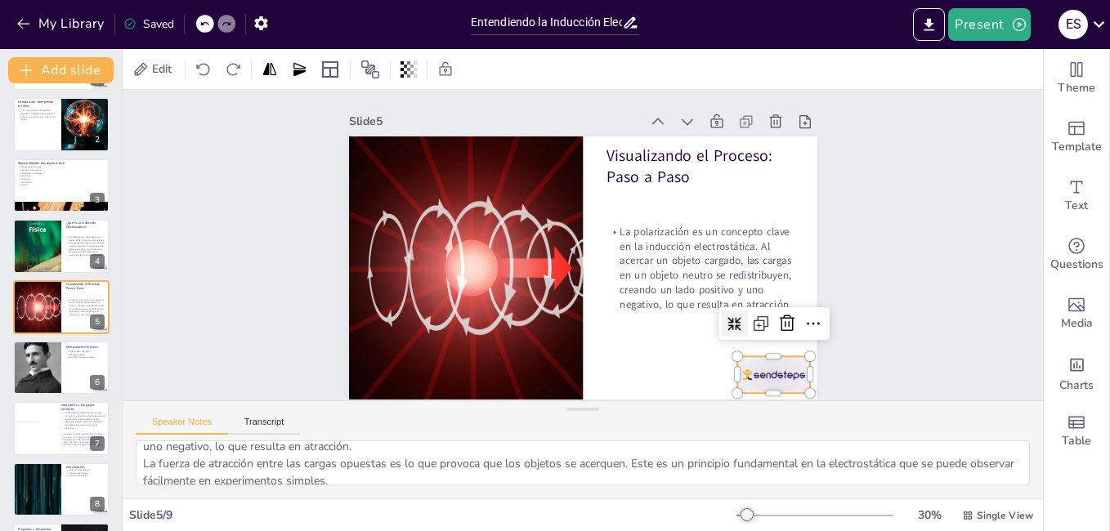
click at [574, 432] on div at bounding box center [542, 473] width 63 height 82
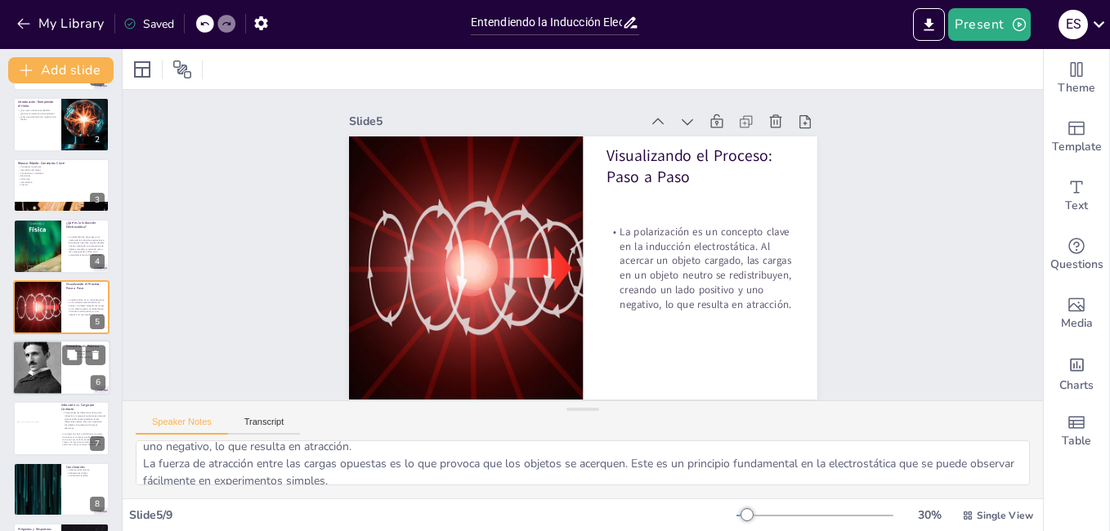
click at [45, 357] on div at bounding box center [36, 368] width 49 height 66
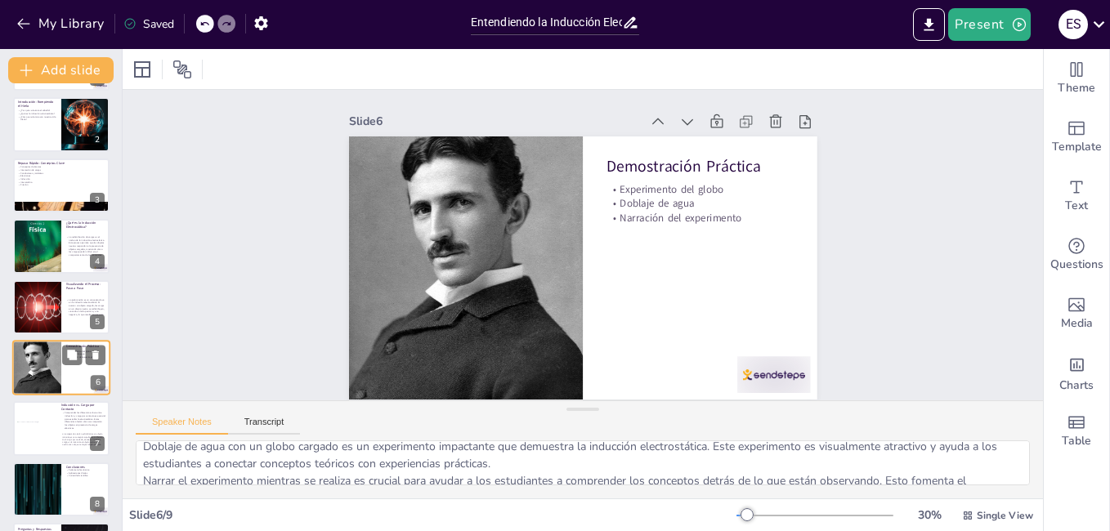
scroll to position [119, 0]
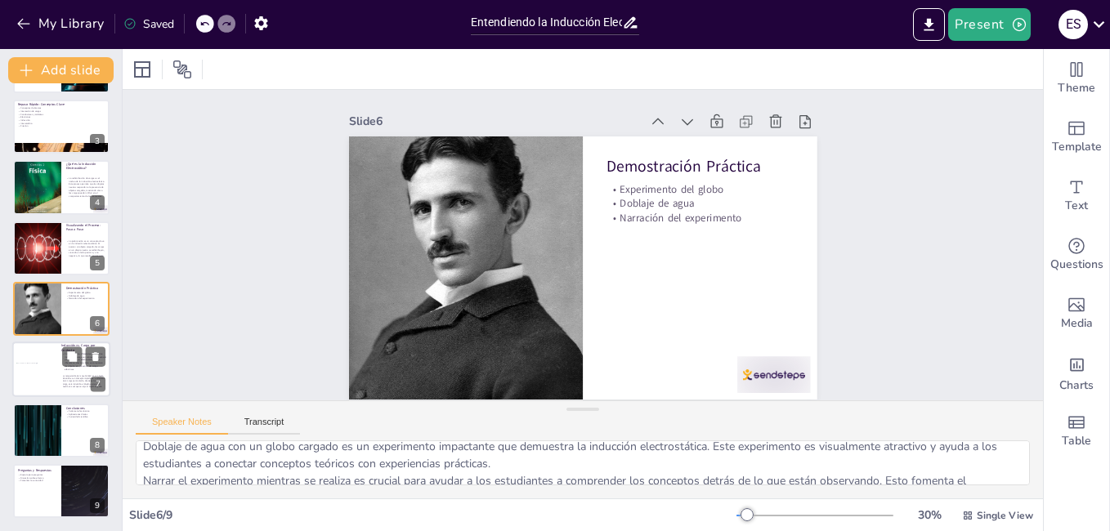
click at [34, 357] on div at bounding box center [61, 371] width 98 height 56
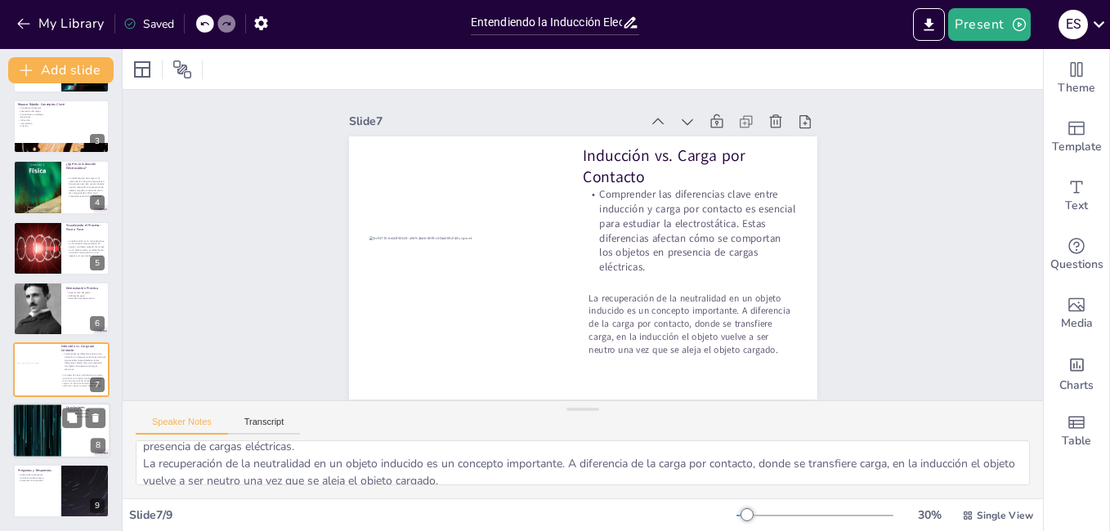
click at [69, 438] on div at bounding box center [61, 431] width 98 height 56
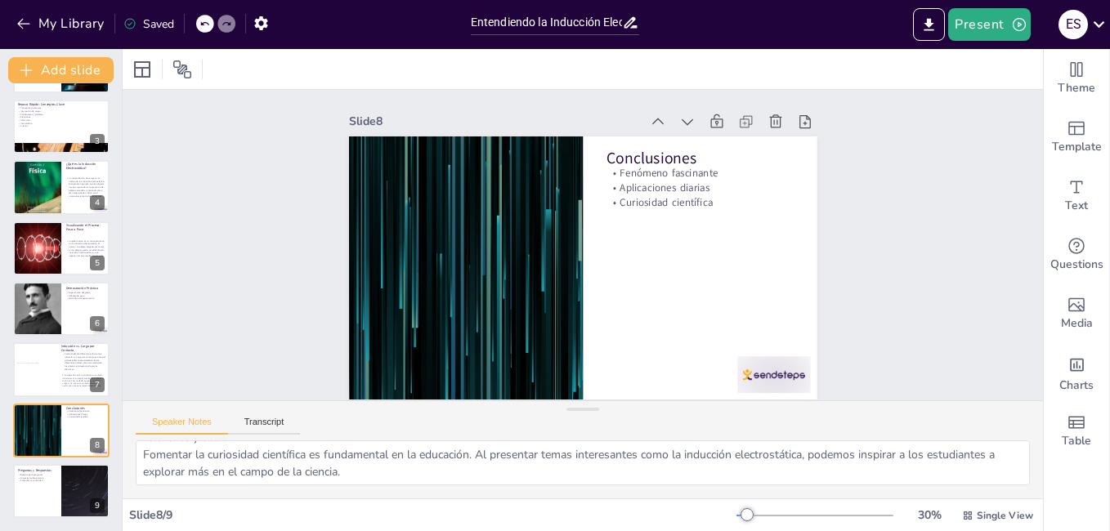
scroll to position [73, 0]
click at [34, 388] on div at bounding box center [61, 371] width 98 height 56
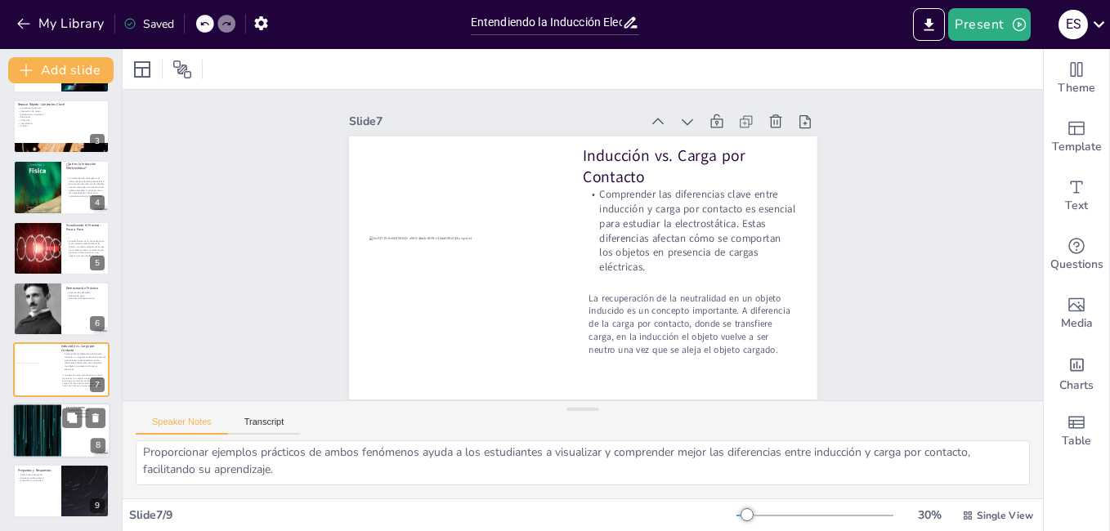
click at [29, 432] on div at bounding box center [37, 431] width 98 height 56
type textarea "La inducción electrostática es un fenómeno que despierta el interés de los estu…"
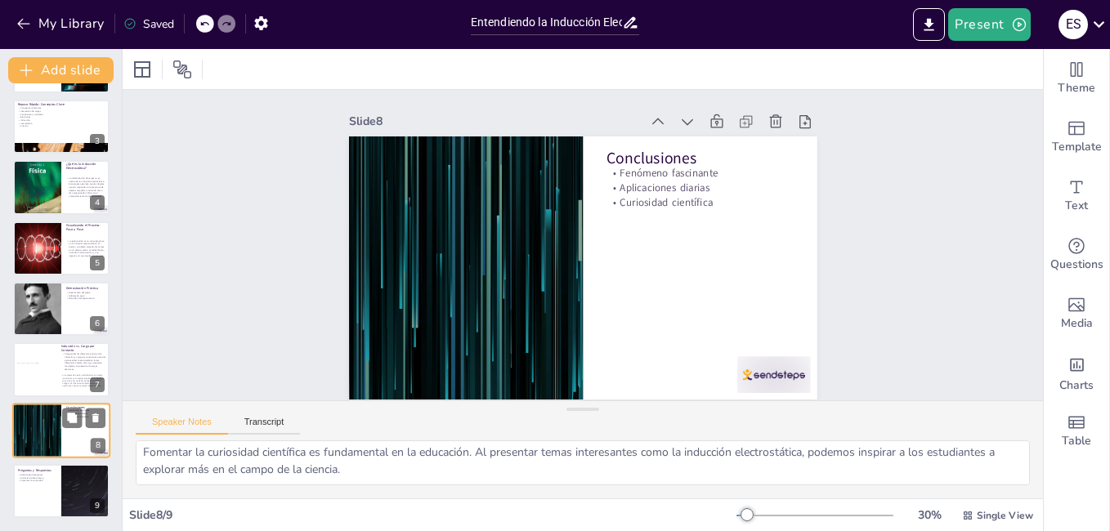
click at [29, 432] on div at bounding box center [37, 431] width 98 height 56
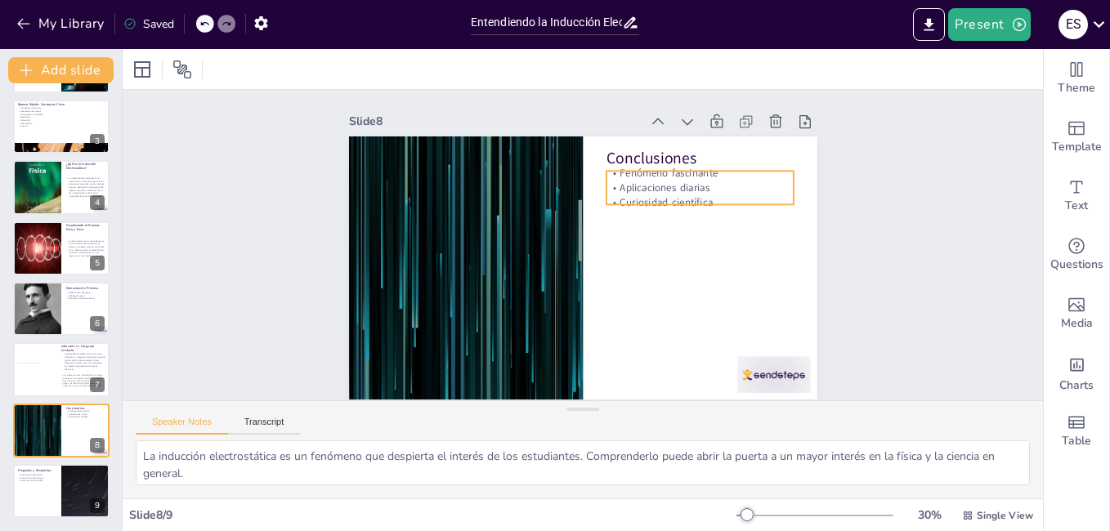
click at [715, 195] on p "Aplicaciones diarias" at bounding box center [713, 239] width 177 height 89
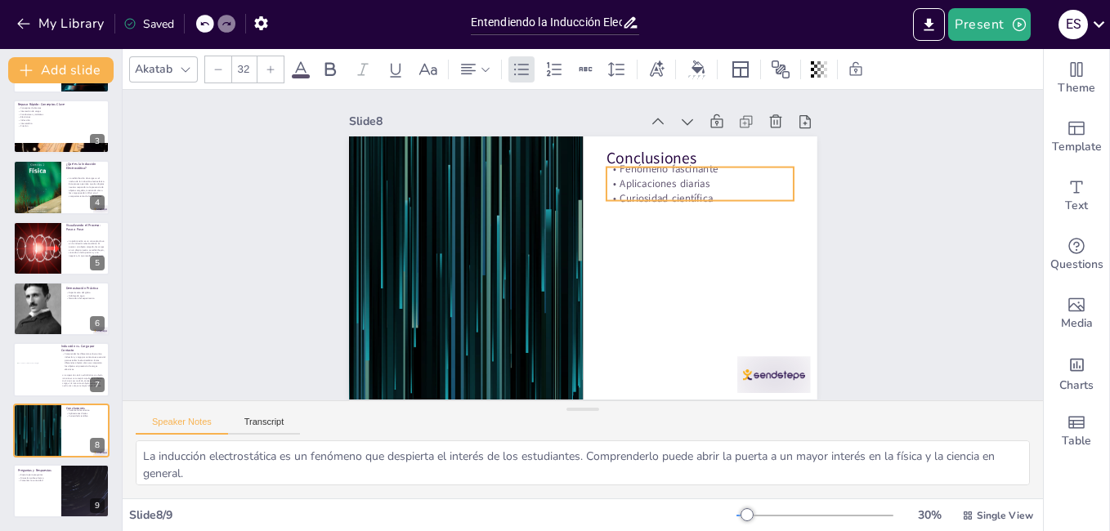
click at [694, 254] on p "Aplicaciones diarias" at bounding box center [667, 347] width 53 height 186
click at [714, 207] on div at bounding box center [705, 233] width 186 height 52
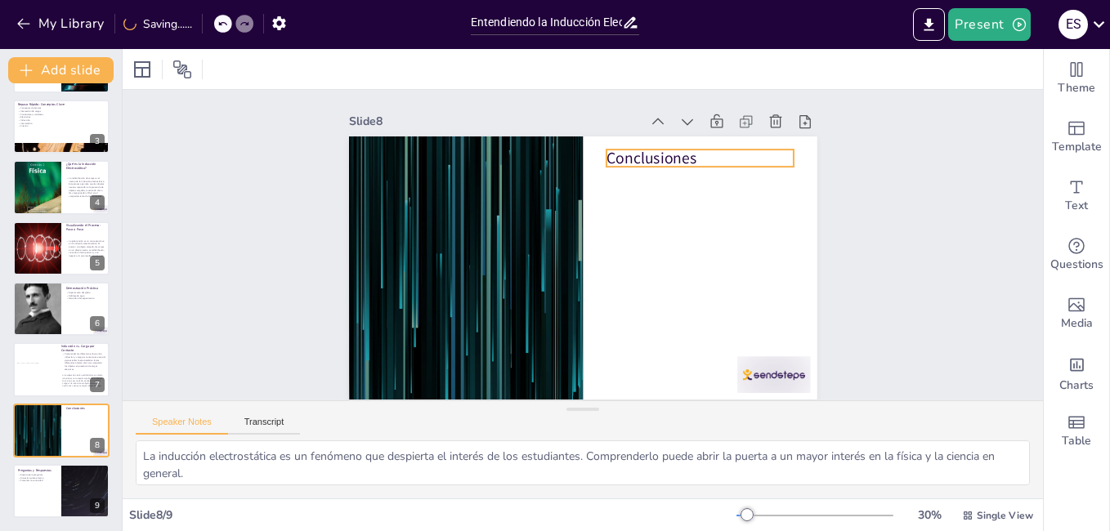
click at [663, 159] on p "Conclusiones" at bounding box center [721, 198] width 185 height 78
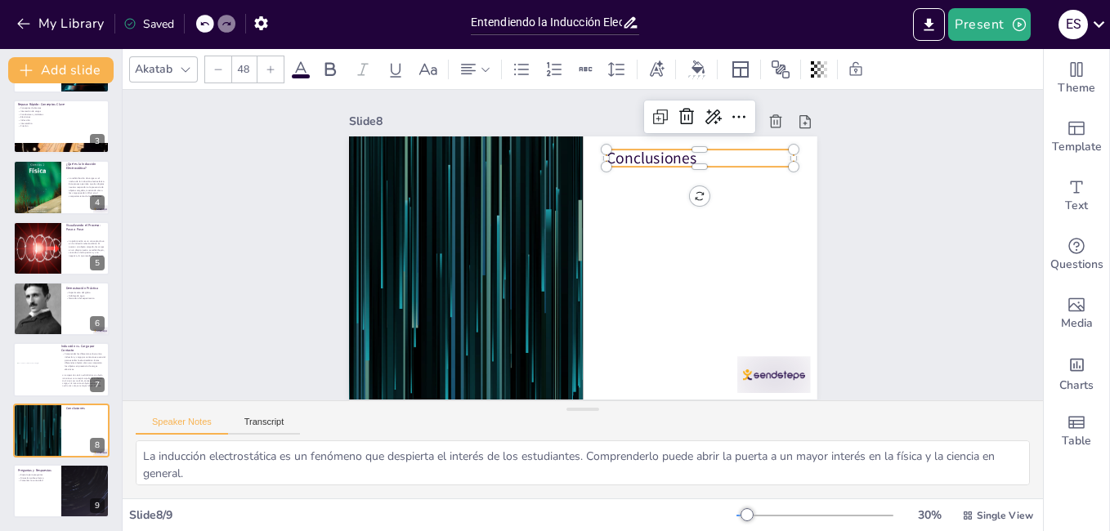
click at [274, 65] on icon at bounding box center [271, 70] width 10 height 10
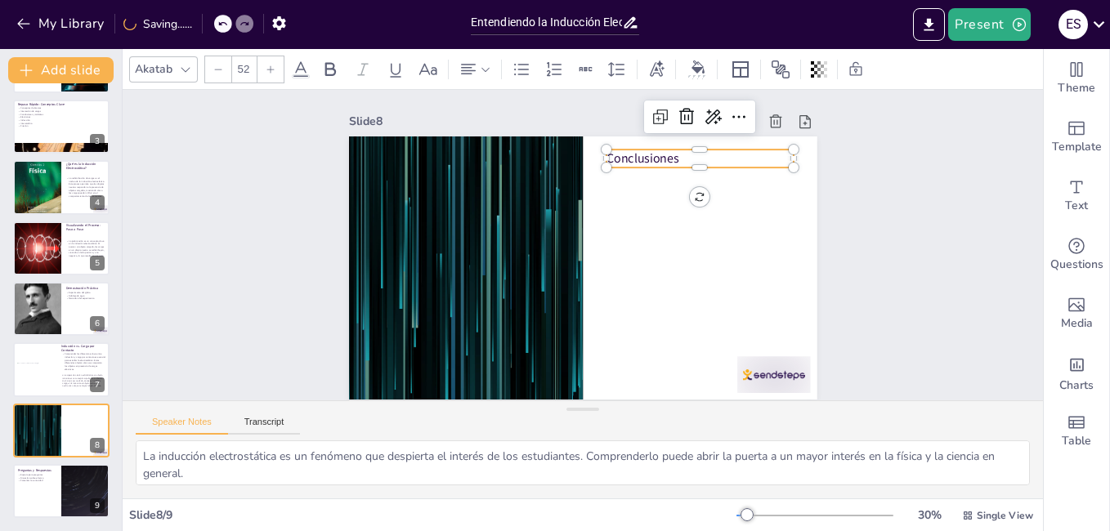
click at [274, 65] on icon at bounding box center [271, 70] width 10 height 10
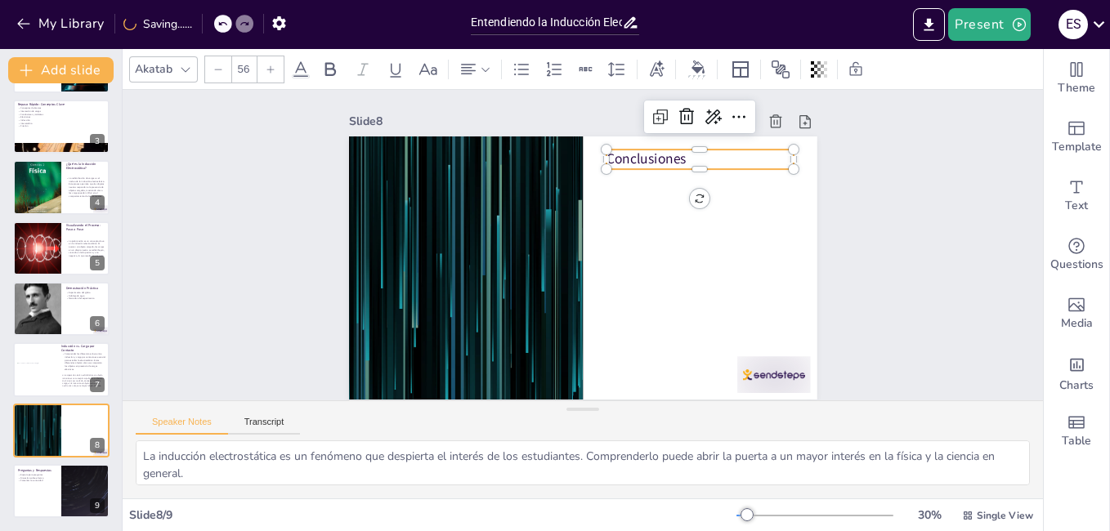
click at [274, 65] on icon at bounding box center [271, 70] width 10 height 10
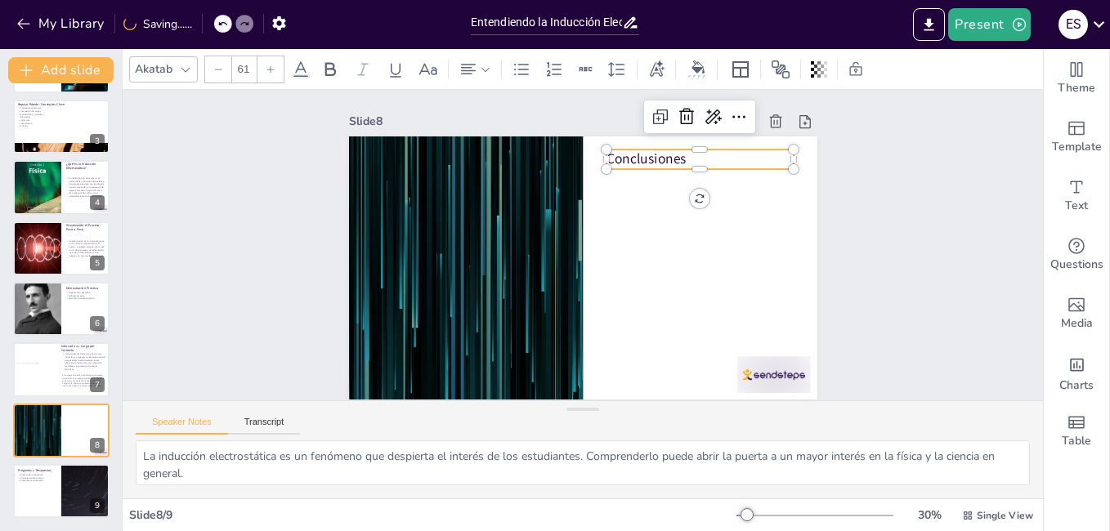
click at [274, 65] on icon at bounding box center [271, 70] width 10 height 10
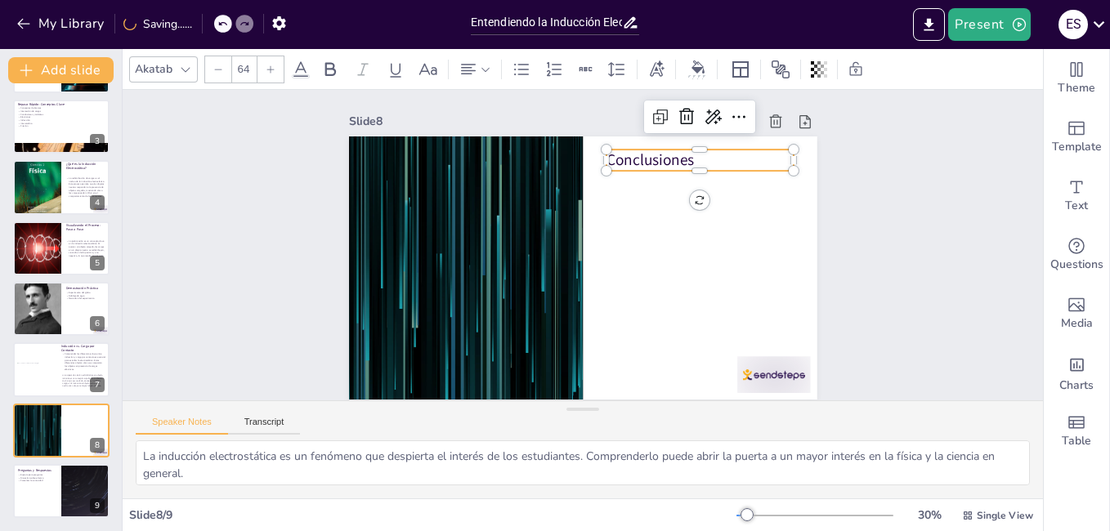
click at [274, 65] on icon at bounding box center [271, 70] width 10 height 10
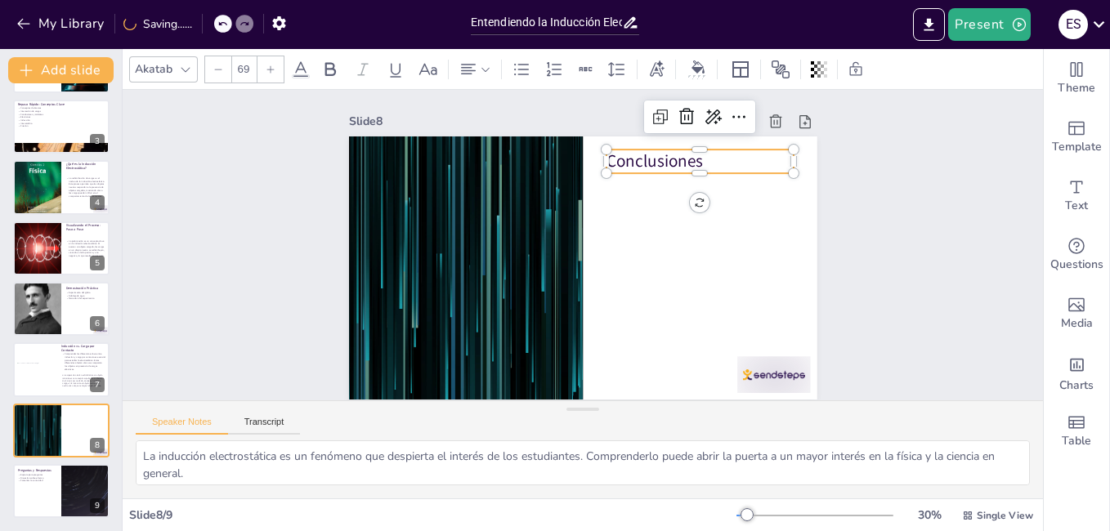
click at [274, 65] on icon at bounding box center [271, 70] width 10 height 10
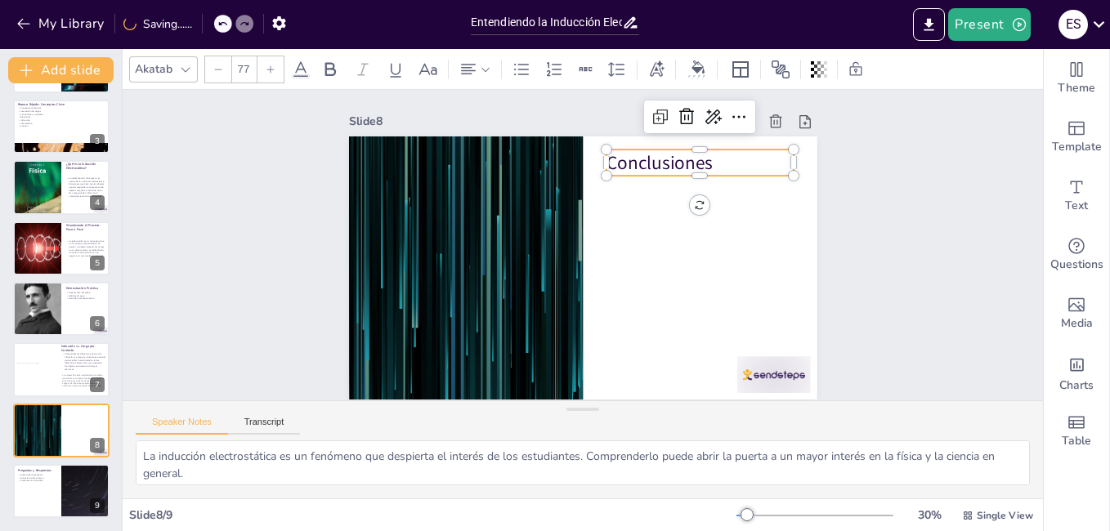
click at [274, 65] on icon at bounding box center [271, 70] width 10 height 10
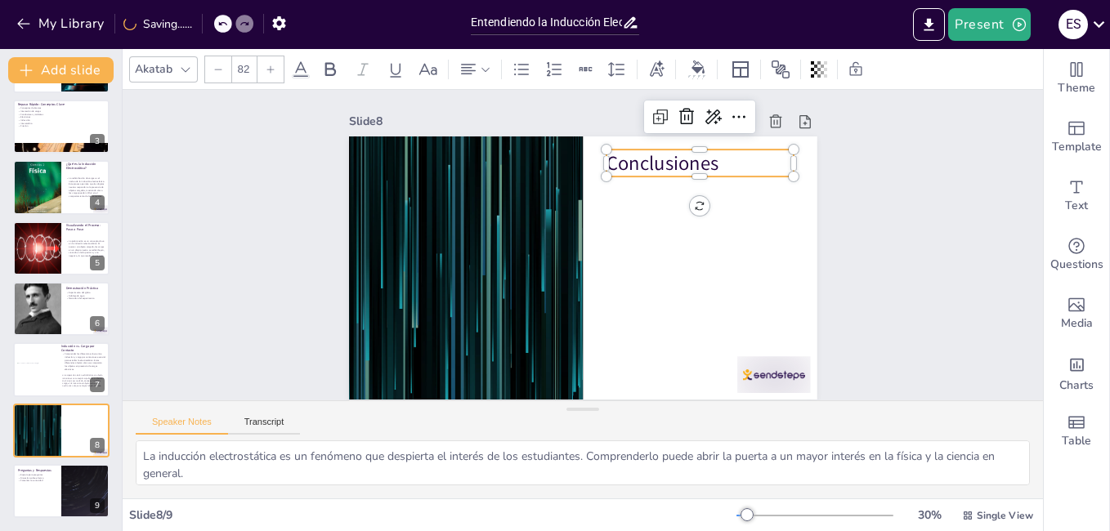
click at [274, 65] on icon at bounding box center [271, 70] width 10 height 10
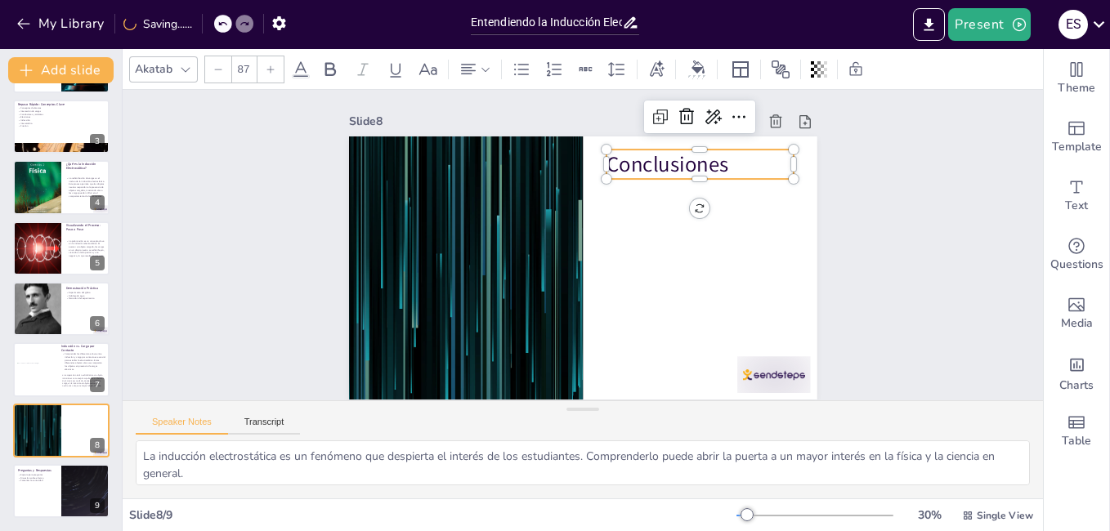
click at [274, 65] on icon at bounding box center [271, 70] width 10 height 10
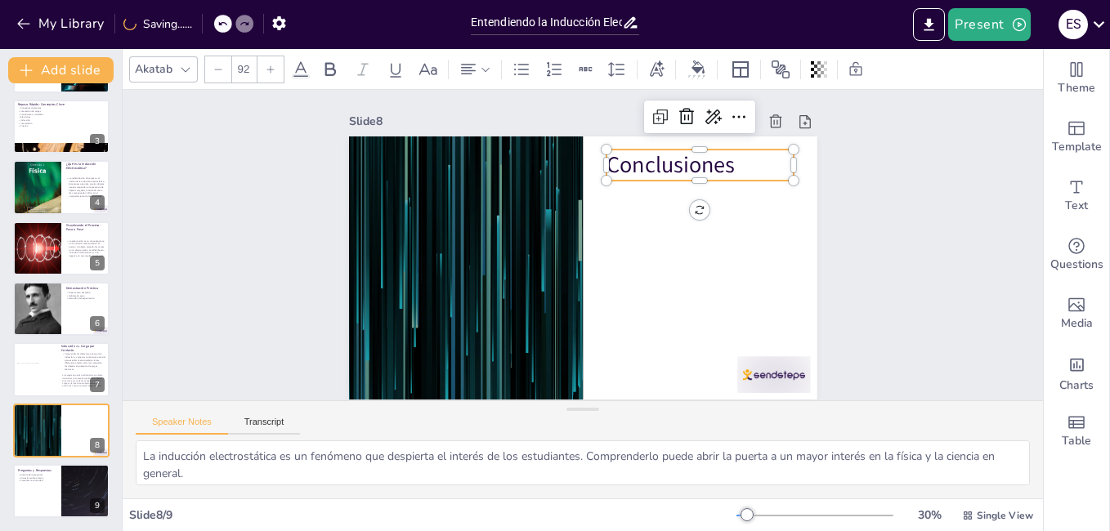
click at [274, 65] on icon at bounding box center [271, 70] width 10 height 10
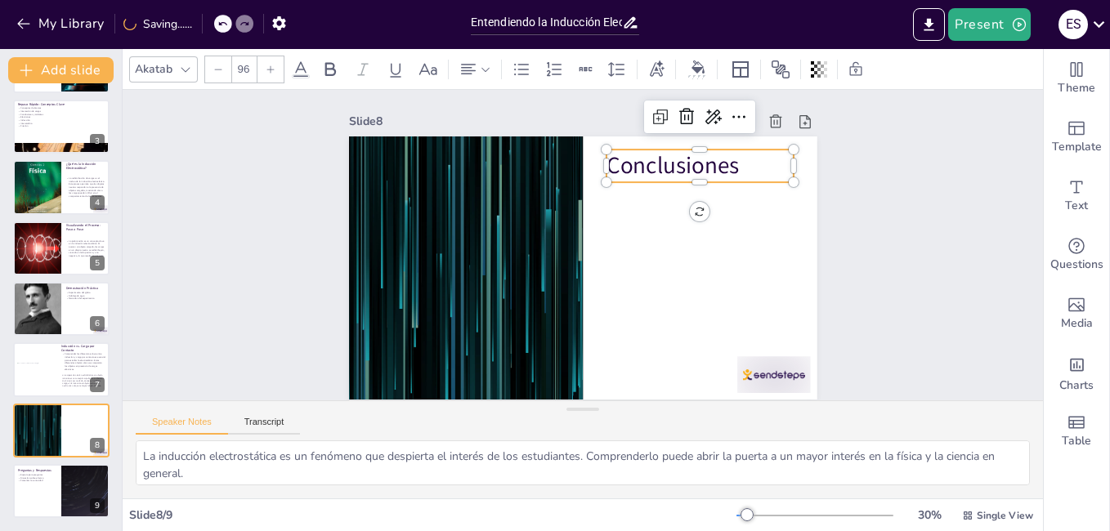
click at [274, 65] on icon at bounding box center [271, 70] width 10 height 10
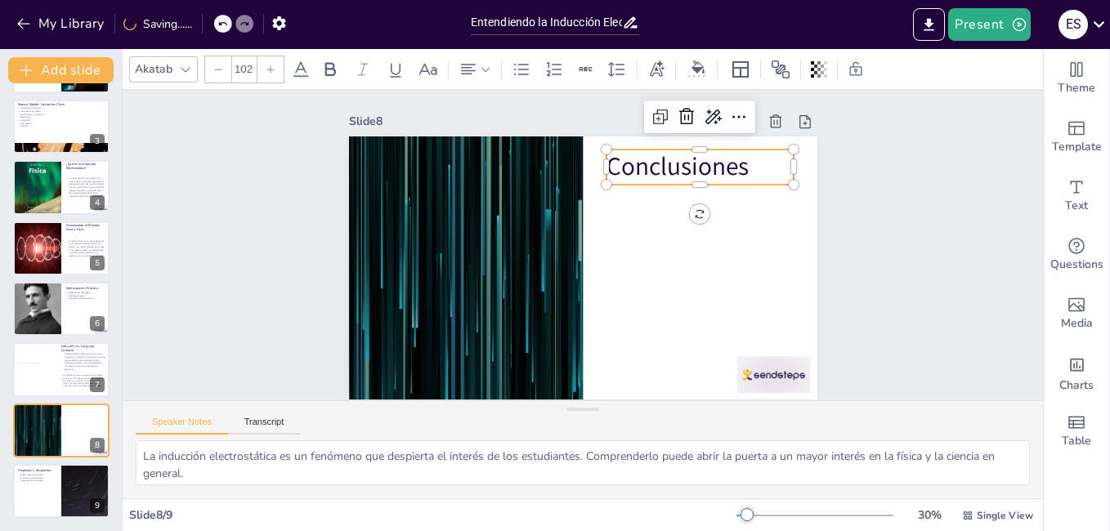
click at [274, 65] on icon at bounding box center [271, 70] width 10 height 10
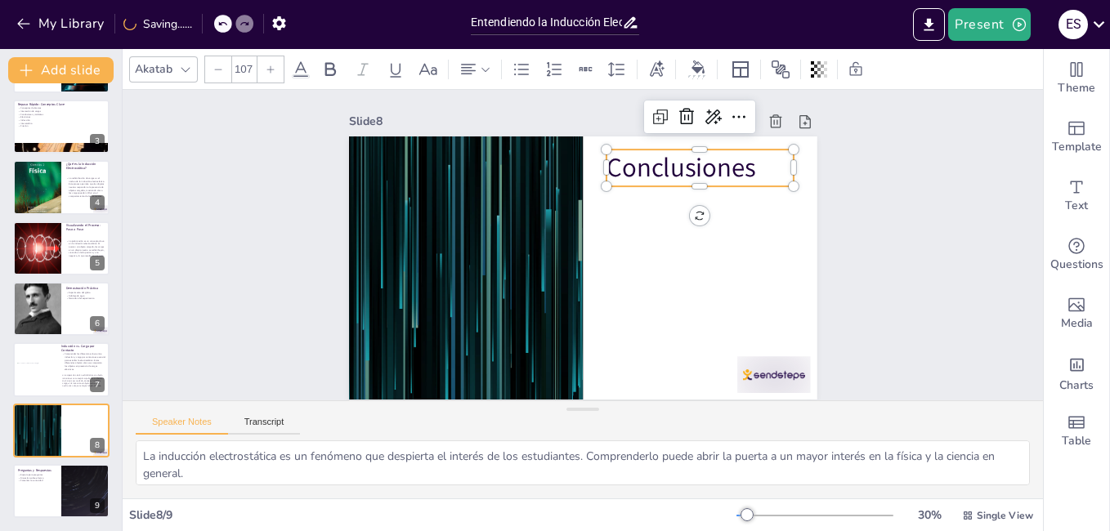
click at [274, 65] on icon at bounding box center [271, 70] width 10 height 10
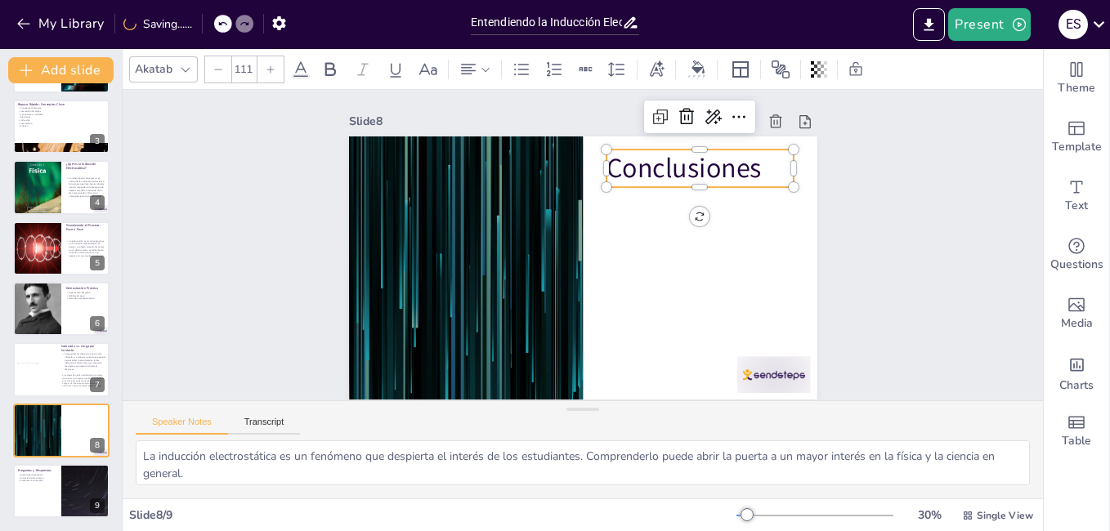
click at [274, 65] on icon at bounding box center [271, 70] width 10 height 10
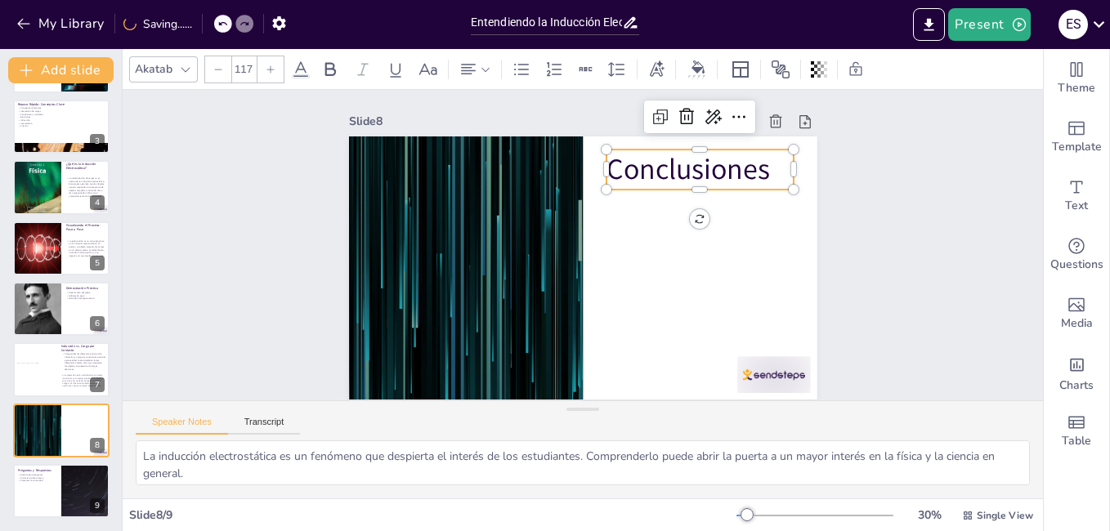
click at [274, 65] on icon at bounding box center [271, 70] width 10 height 10
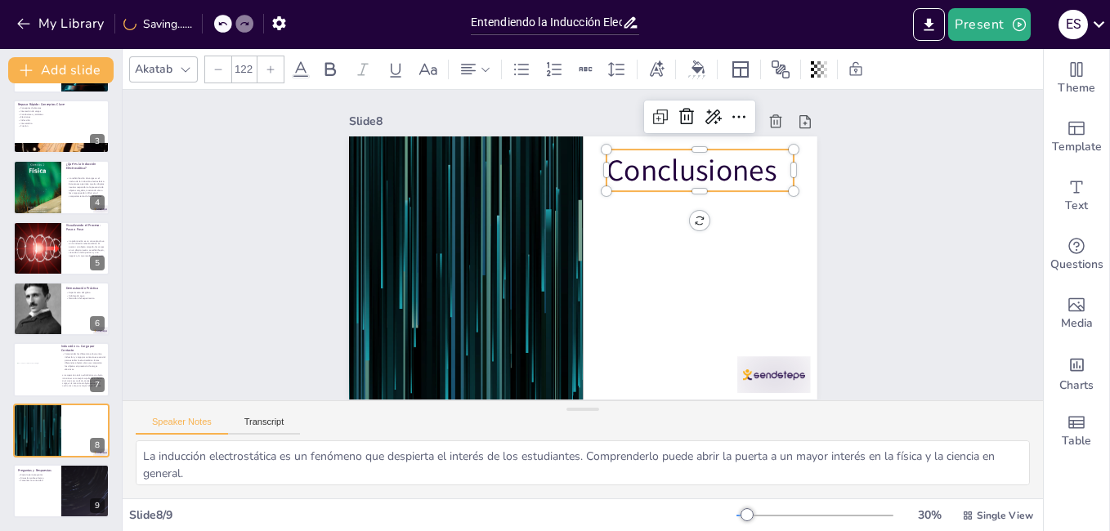
click at [274, 65] on icon at bounding box center [271, 70] width 10 height 10
type input "124"
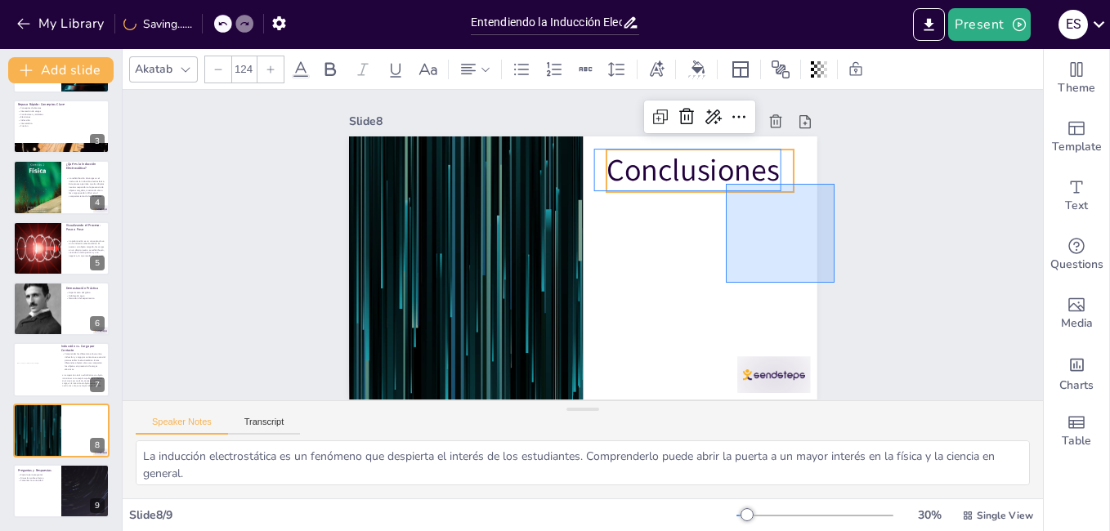
drag, startPoint x: 835, startPoint y: 273, endPoint x: 725, endPoint y: 175, distance: 147.1
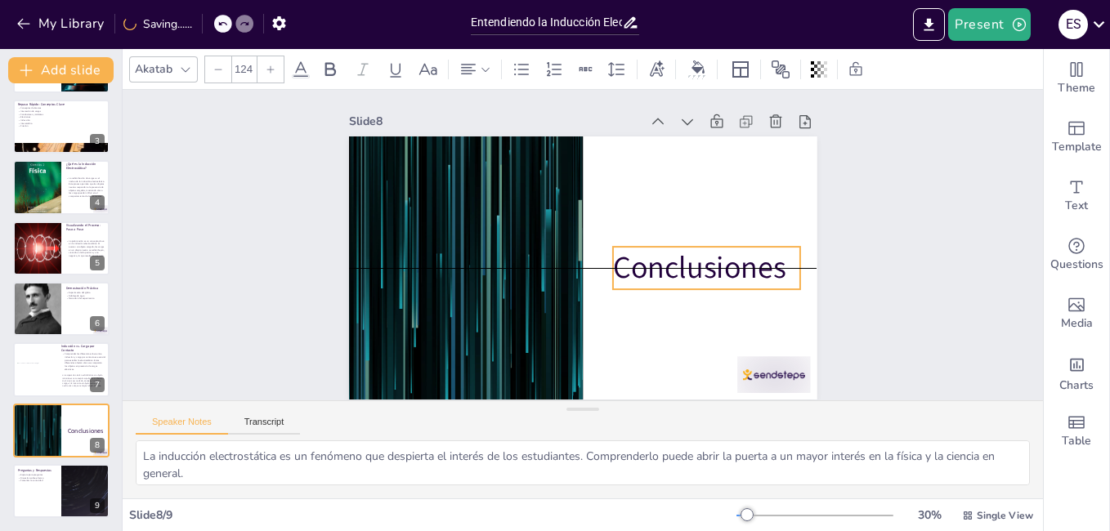
drag, startPoint x: 716, startPoint y: 167, endPoint x: 723, endPoint y: 269, distance: 102.4
click at [723, 269] on p "Conclusiones" at bounding box center [678, 327] width 183 height 130
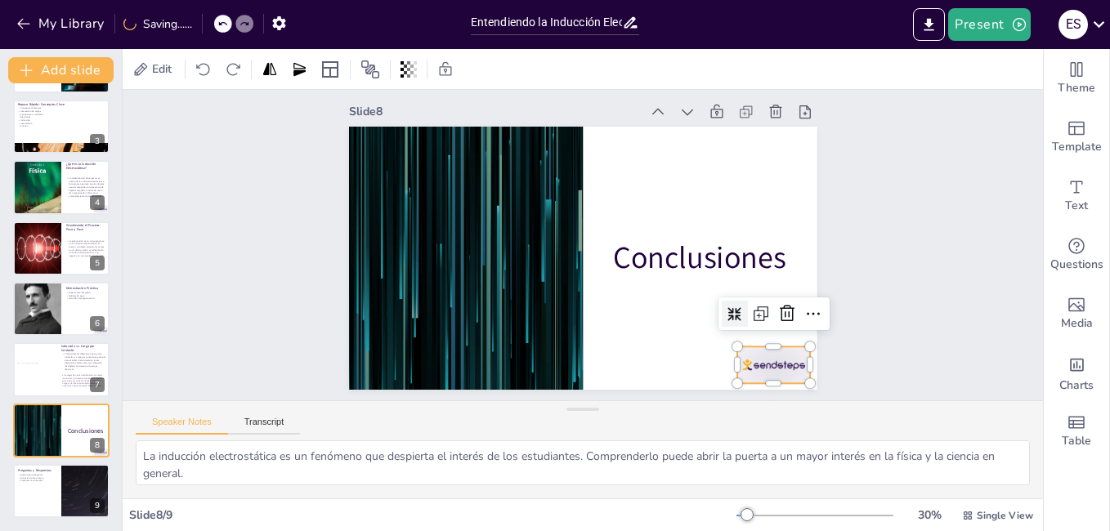
click at [784, 377] on div at bounding box center [745, 402] width 79 height 51
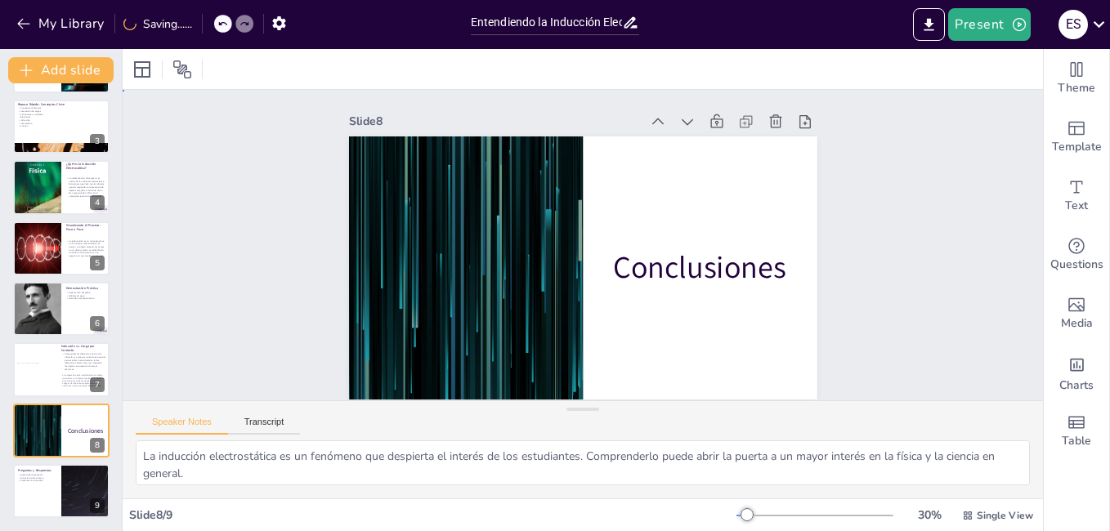
click at [960, 198] on div "Slide 1 Inducción Electrostática: El Invisible Poder de las Cargas ¿Cómo un glo…" at bounding box center [583, 245] width 948 height 405
